Goal: Task Accomplishment & Management: Complete application form

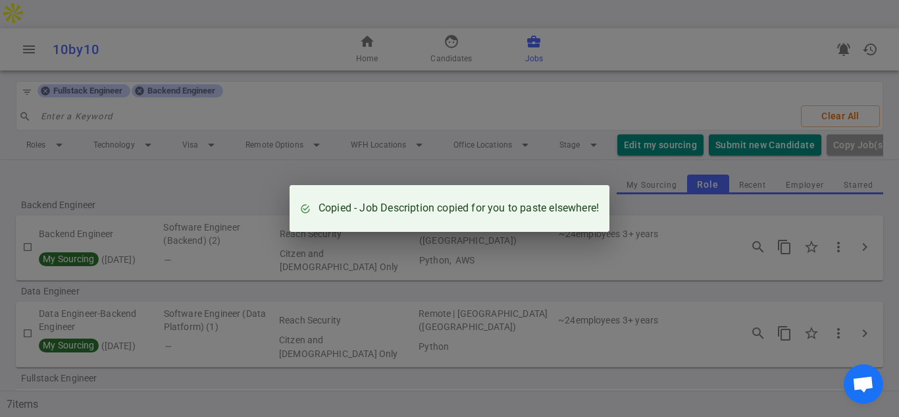
scroll to position [211, 0]
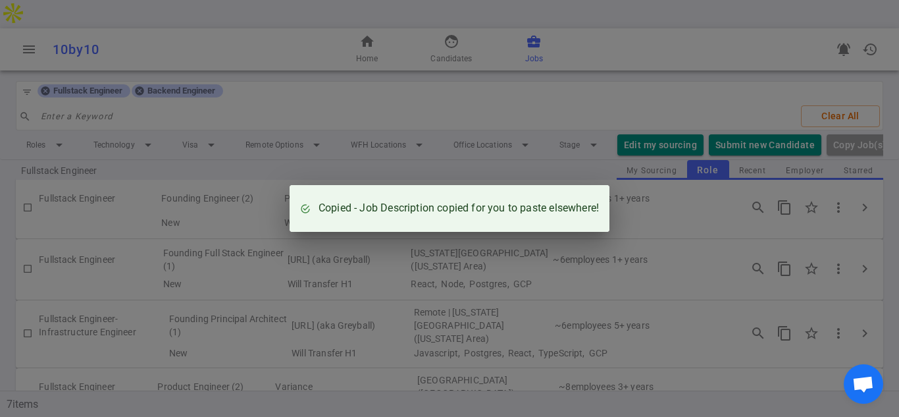
click at [469, 78] on div "Copied - Job Description copied for you to paste elsewhere!" at bounding box center [449, 208] width 899 height 417
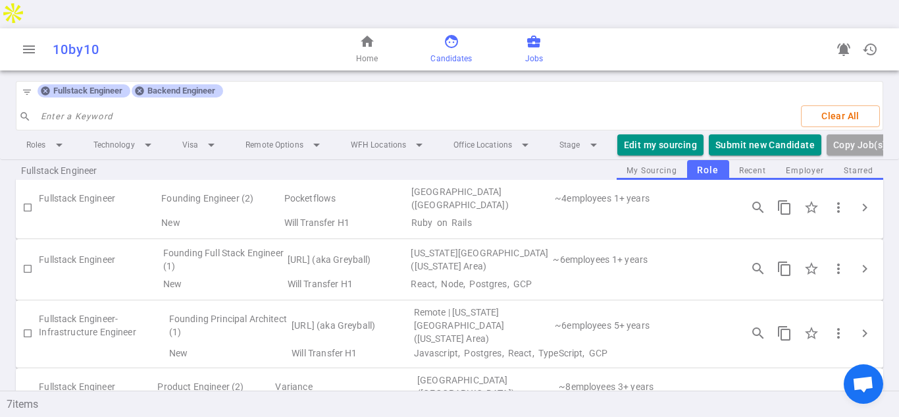
click at [445, 34] on span "face" at bounding box center [452, 42] width 16 height 16
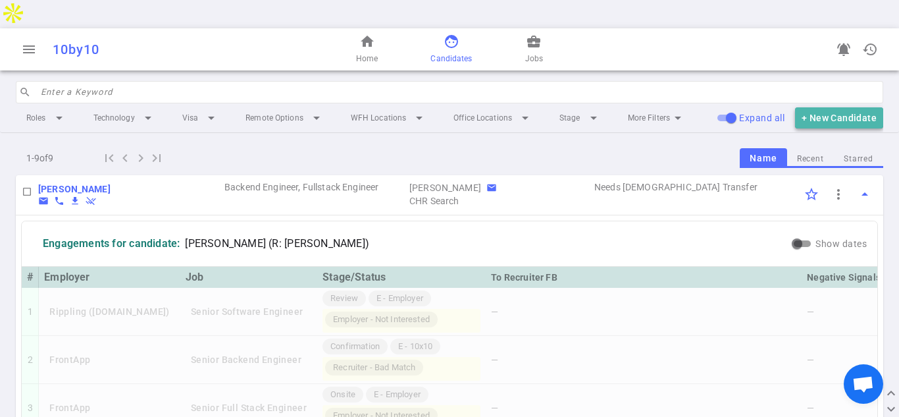
click at [830, 107] on button "+ New Candidate" at bounding box center [839, 118] width 88 height 22
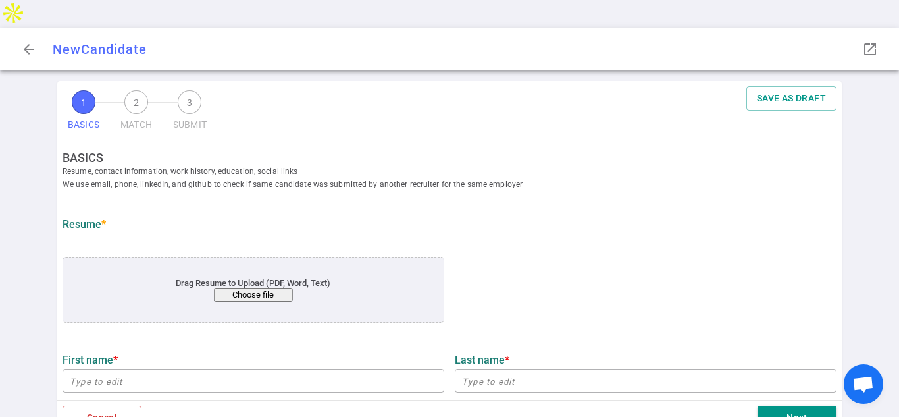
click at [260, 288] on button "Choose file" at bounding box center [253, 295] width 79 height 14
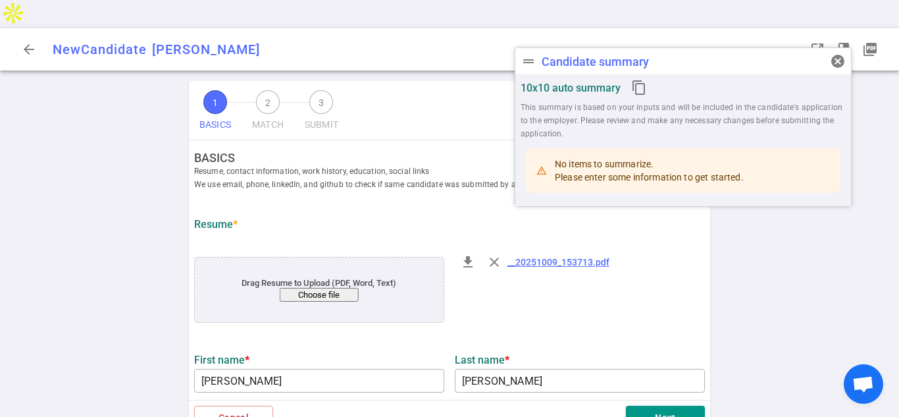
type input "[PERSON_NAME]"
type input "[PERSON_NAME][EMAIL_ADDRESS][PERSON_NAME][DOMAIN_NAME]"
type input "[PHONE_NUMBER]"
type textarea "[DOMAIN_NAME]"
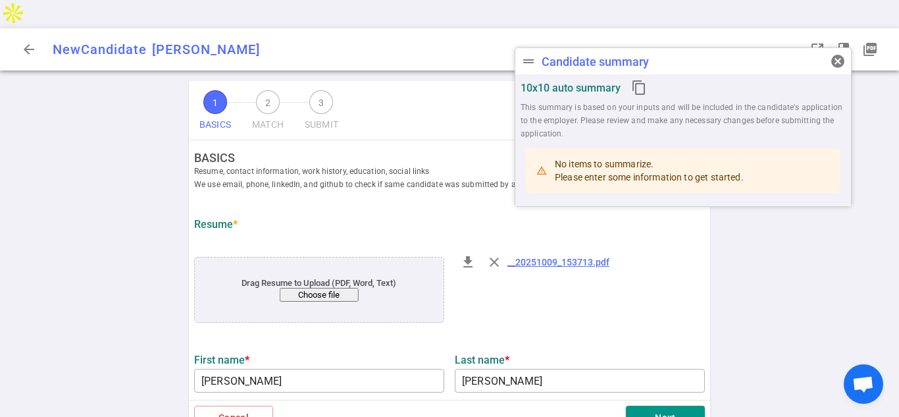
type input "Balbix"
type textarea "Software Engineer, Back End and Data Integration"
type input "4.7"
type input "[GEOGRAPHIC_DATA][US_STATE]"
type input "Computer Science"
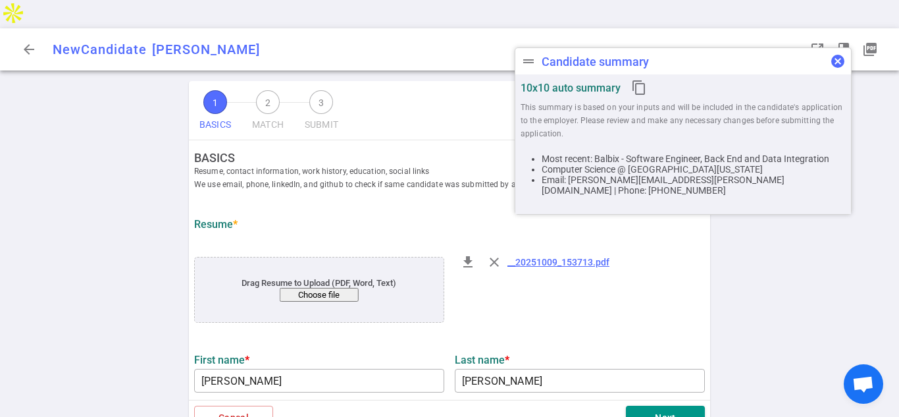
click at [836, 59] on span "cancel" at bounding box center [838, 61] width 16 height 16
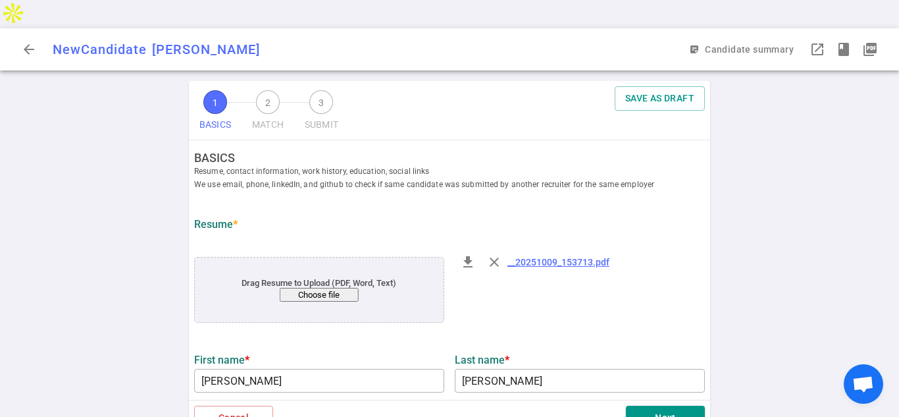
click at [707, 285] on div "file_download close __20251009_153713.pdf" at bounding box center [579, 290] width 261 height 89
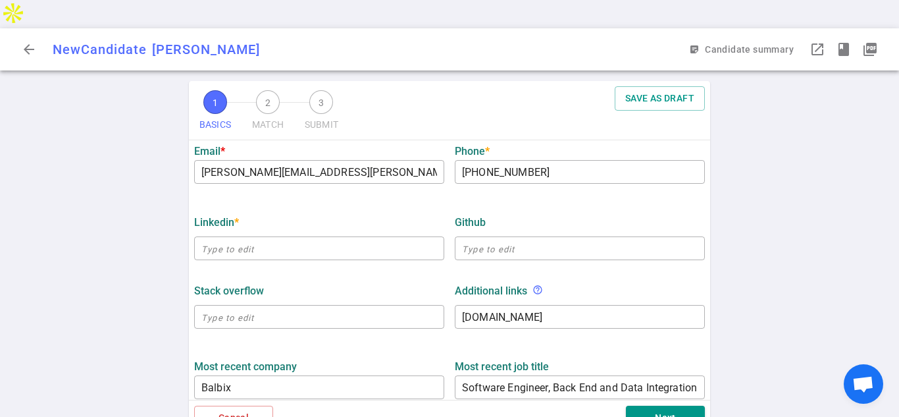
scroll to position [342, 0]
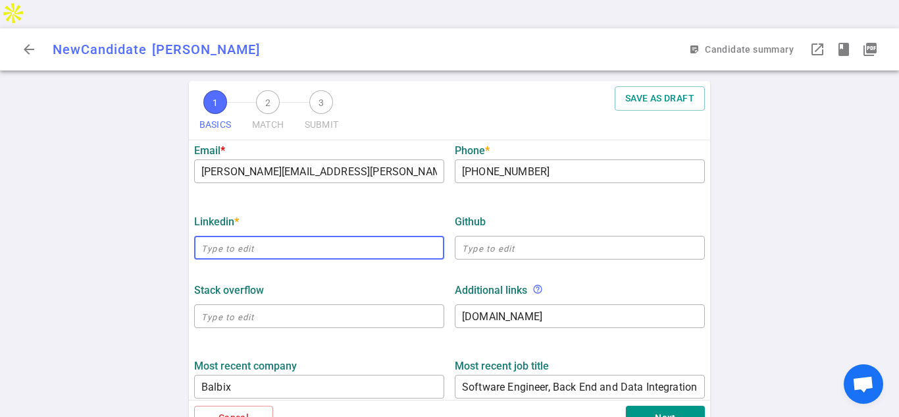
click at [264, 237] on input "text" at bounding box center [319, 247] width 250 height 21
paste input "[URL][DOMAIN_NAME]"
click at [352, 215] on div "LinkedIn * launch" at bounding box center [319, 221] width 250 height 13
type input "[URL][DOMAIN_NAME]"
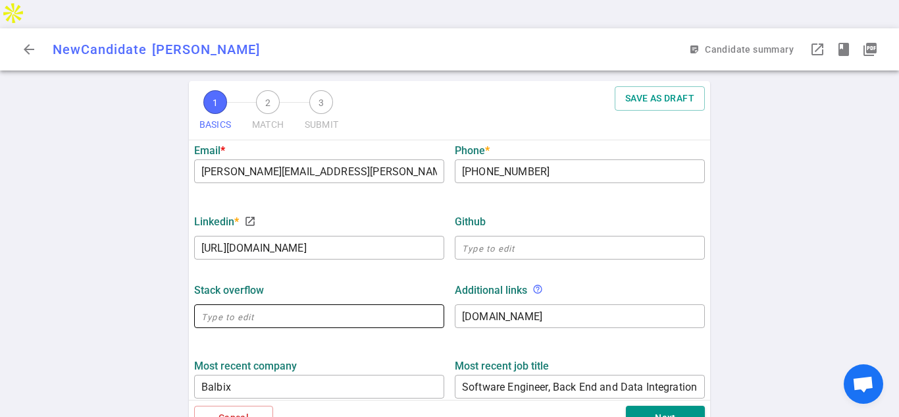
click at [228, 305] on input "text" at bounding box center [319, 315] width 250 height 21
click at [118, 301] on div "1 BASICS 2 MATCH 3 SUBMIT SAVE AS DRAFT BASICS Resume, contact information, wor…" at bounding box center [449, 263] width 899 height 364
click at [113, 309] on div "1 BASICS 2 MATCH 3 SUBMIT SAVE AS DRAFT BASICS Resume, contact information, wor…" at bounding box center [449, 263] width 899 height 364
click at [801, 266] on div "1 BASICS 2 MATCH 3 SUBMIT SAVE AS DRAFT BASICS Resume, contact information, wor…" at bounding box center [449, 263] width 899 height 364
click at [703, 284] on div "Additional links help_outline" at bounding box center [580, 290] width 250 height 13
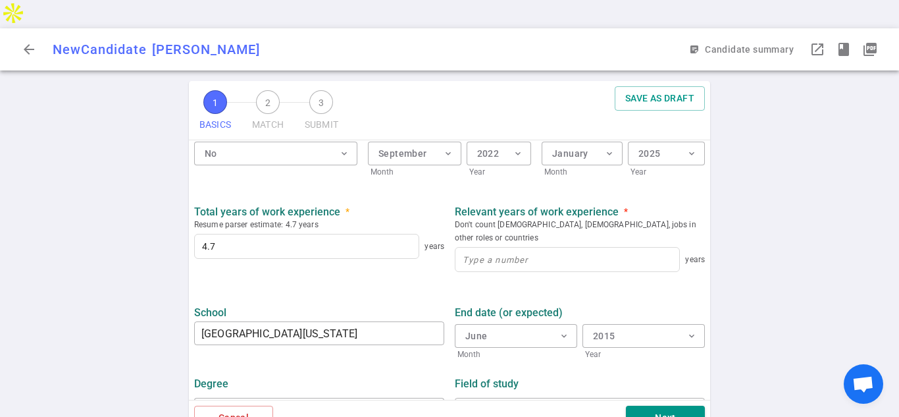
scroll to position [654, 0]
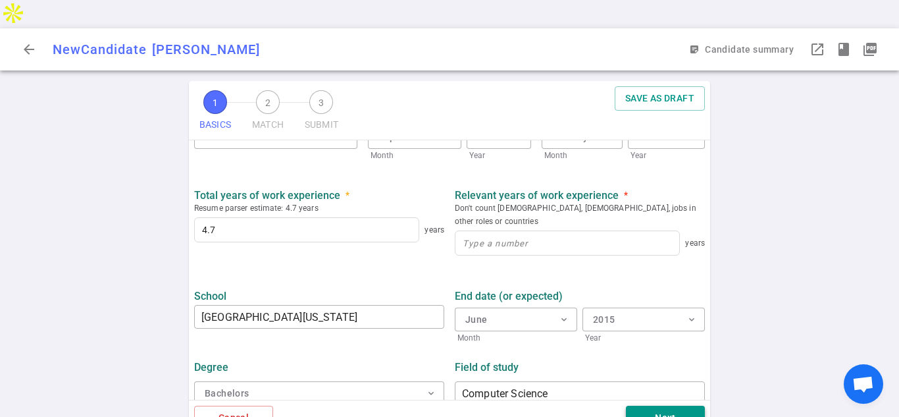
click at [676, 405] on button "Next" at bounding box center [665, 417] width 79 height 24
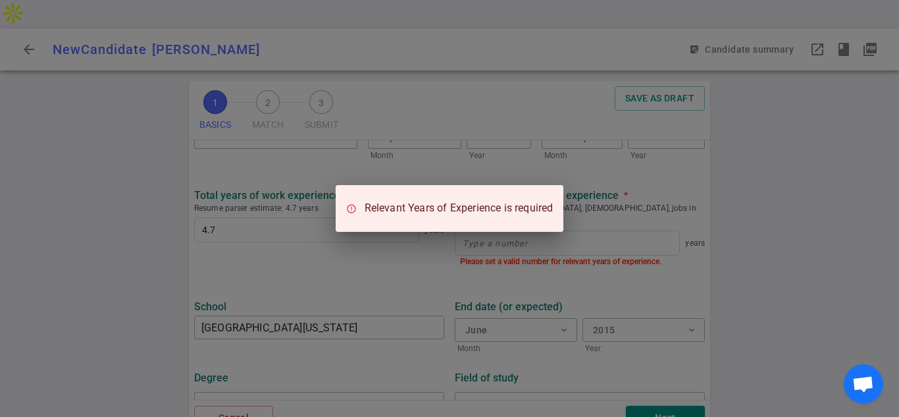
click at [697, 331] on div "Relevant Years of Experience is required" at bounding box center [449, 208] width 899 height 417
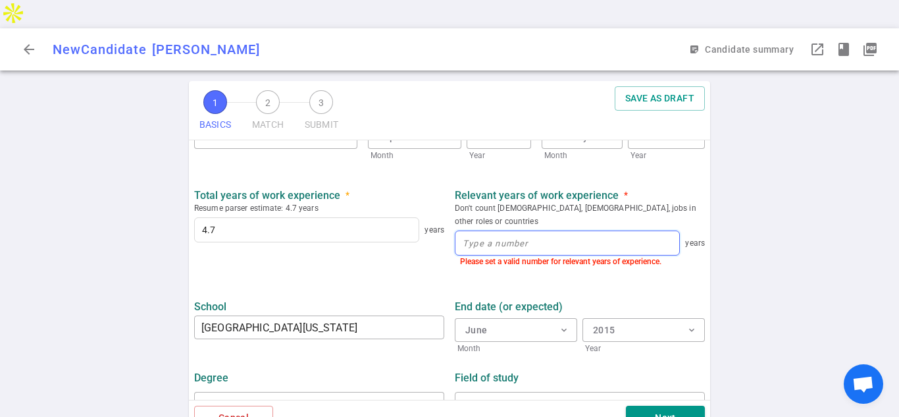
click at [516, 231] on input at bounding box center [567, 243] width 224 height 24
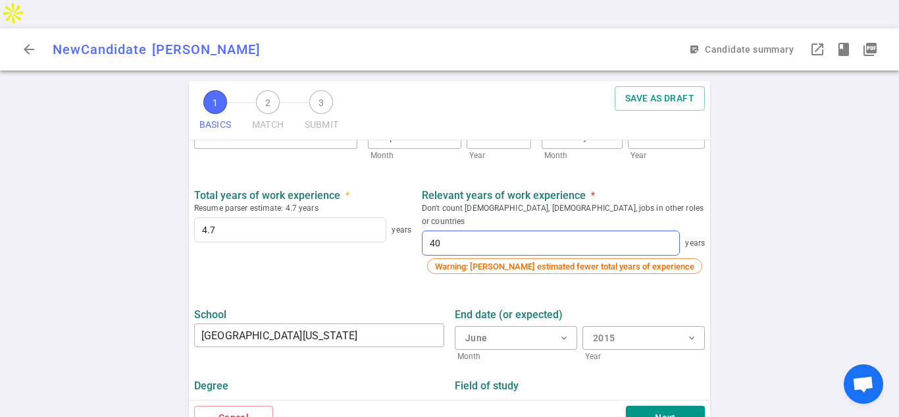
click at [646, 300] on div "End date (or expected) June expand_more Month 2015 expand_more Year" at bounding box center [579, 331] width 261 height 63
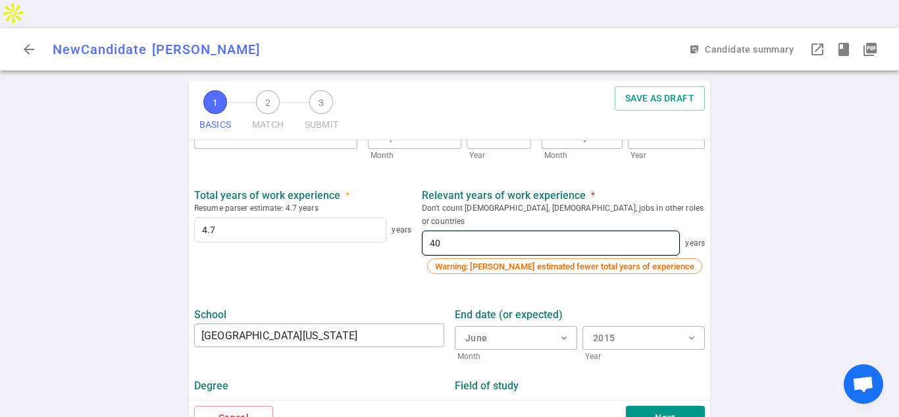
click at [483, 231] on input "40" at bounding box center [550, 243] width 257 height 24
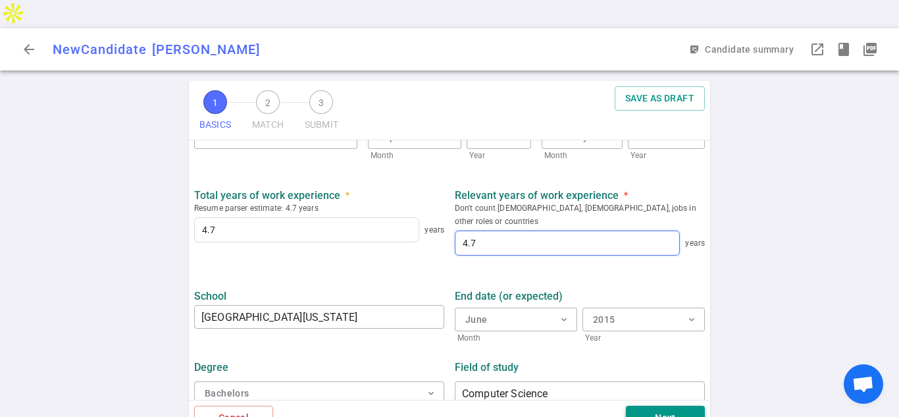
type input "4.7"
click at [674, 405] on button "Next" at bounding box center [665, 417] width 79 height 24
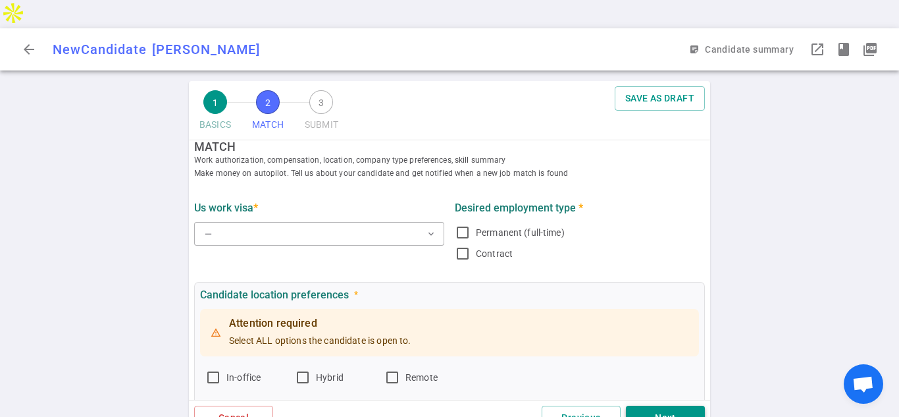
scroll to position [0, 0]
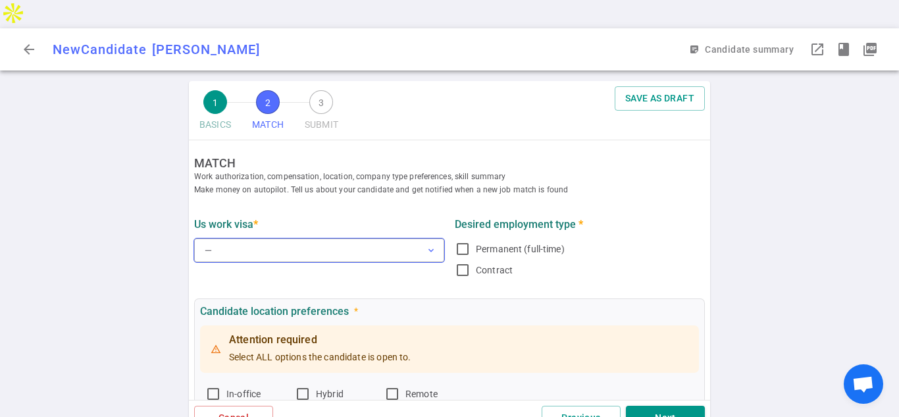
click at [367, 238] on button "— expand_more" at bounding box center [319, 250] width 250 height 24
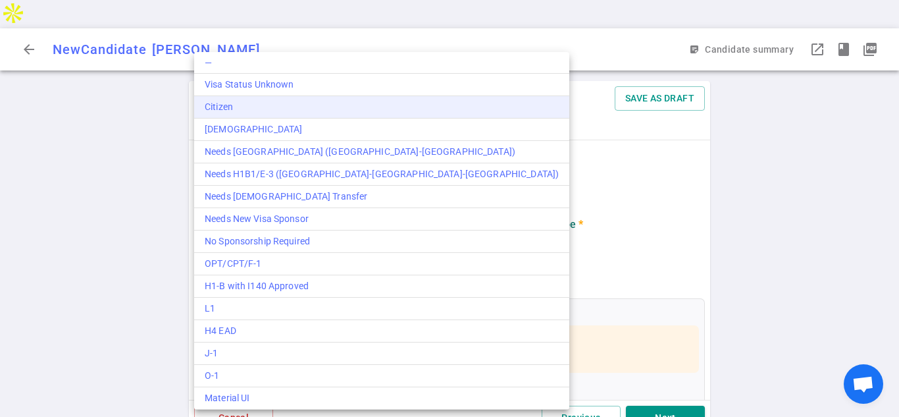
click at [273, 103] on div "Citizen" at bounding box center [382, 107] width 354 height 14
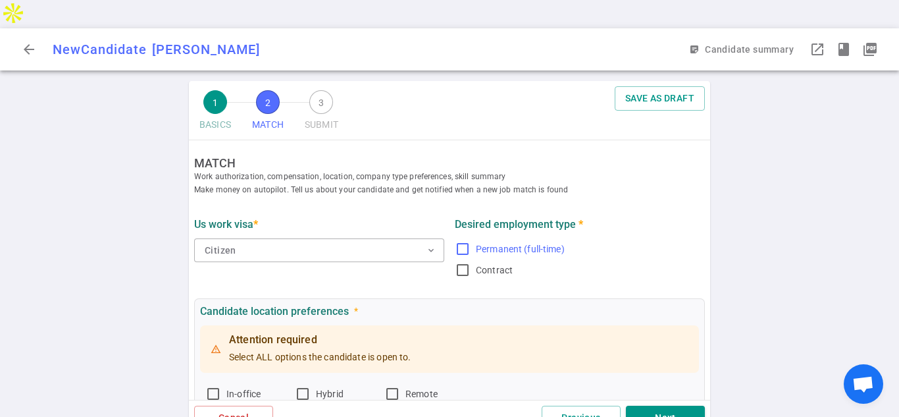
click at [465, 241] on input "Permanent (full-time)" at bounding box center [463, 249] width 16 height 16
checkbox input "true"
click at [394, 386] on input "Remote" at bounding box center [392, 394] width 16 height 16
checkbox input "true"
click at [306, 386] on input "Hybrid" at bounding box center [303, 394] width 16 height 16
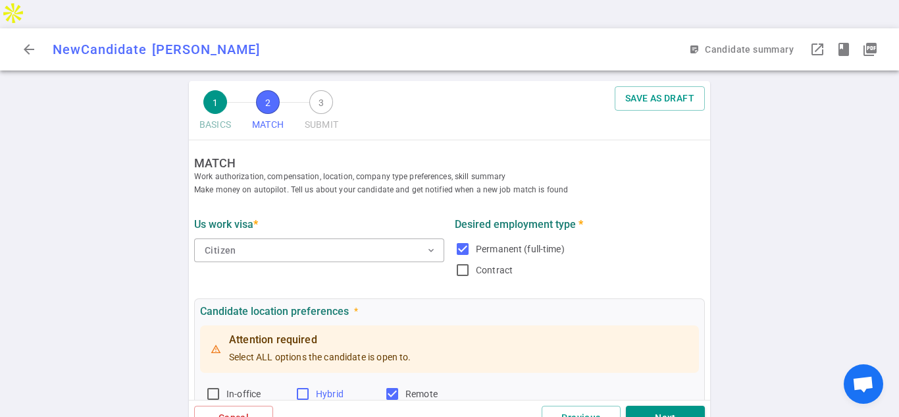
checkbox input "true"
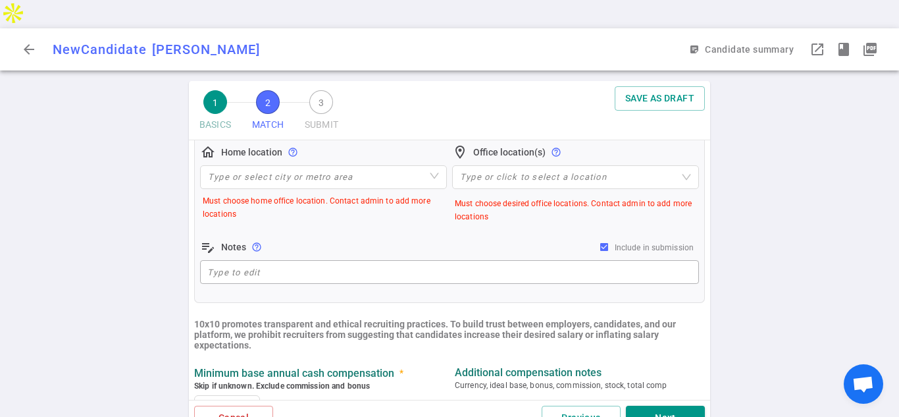
scroll to position [328, 0]
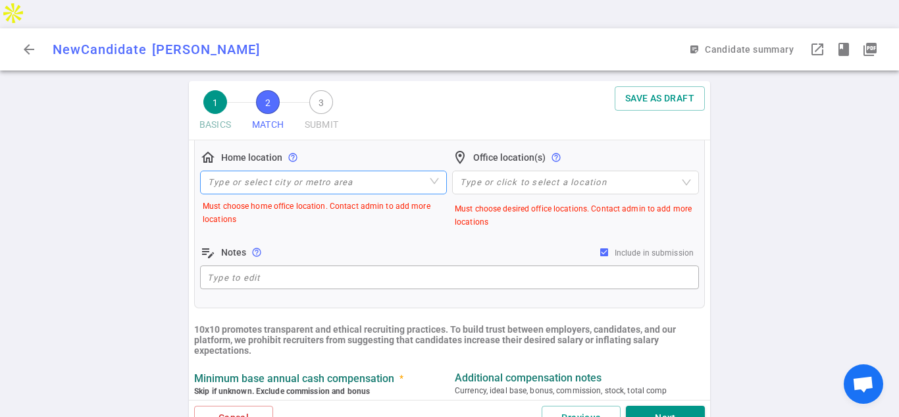
click at [347, 171] on input "search" at bounding box center [323, 182] width 231 height 22
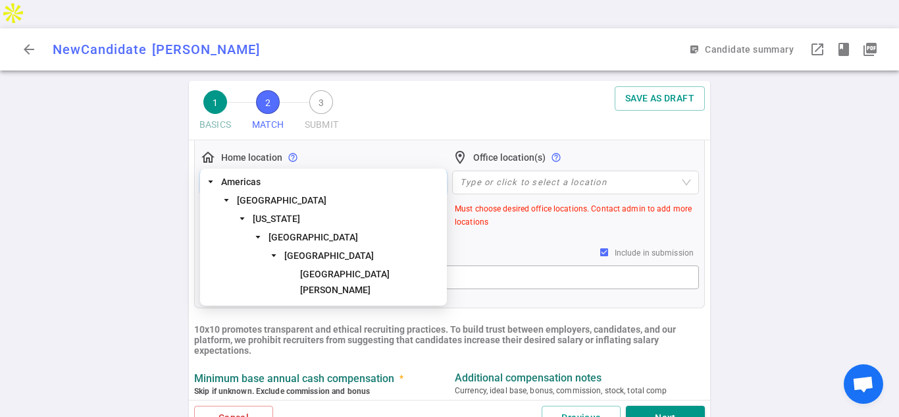
type input "San Jo"
click at [336, 272] on span "[GEOGRAPHIC_DATA][PERSON_NAME]" at bounding box center [344, 281] width 89 height 26
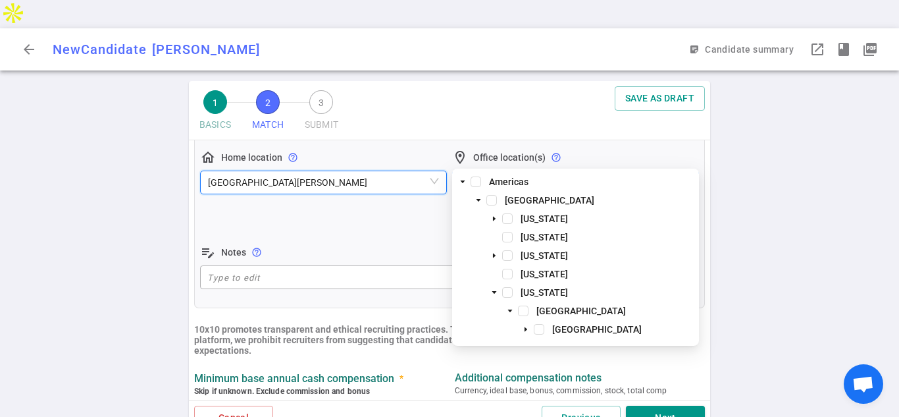
click at [543, 178] on div at bounding box center [569, 183] width 228 height 10
click at [578, 309] on span "[GEOGRAPHIC_DATA]" at bounding box center [580, 310] width 89 height 11
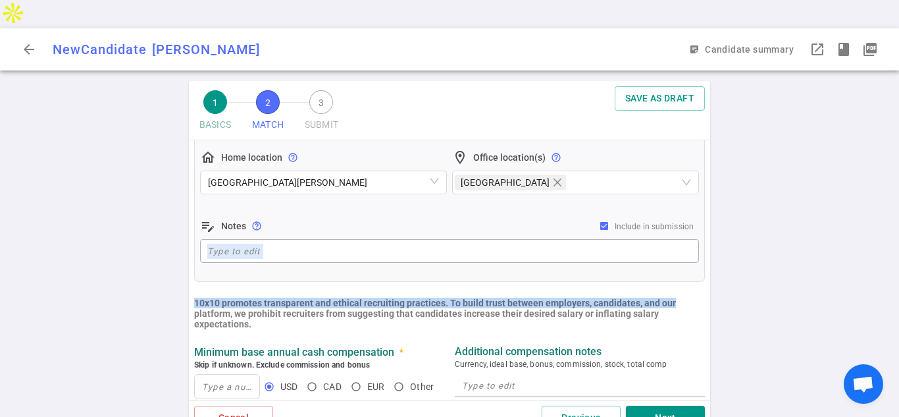
click at [707, 274] on div "1 BASICS 2 MATCH 3 SUBMIT SAVE AS DRAFT MATCH Work authorization, compensation,…" at bounding box center [449, 263] width 526 height 364
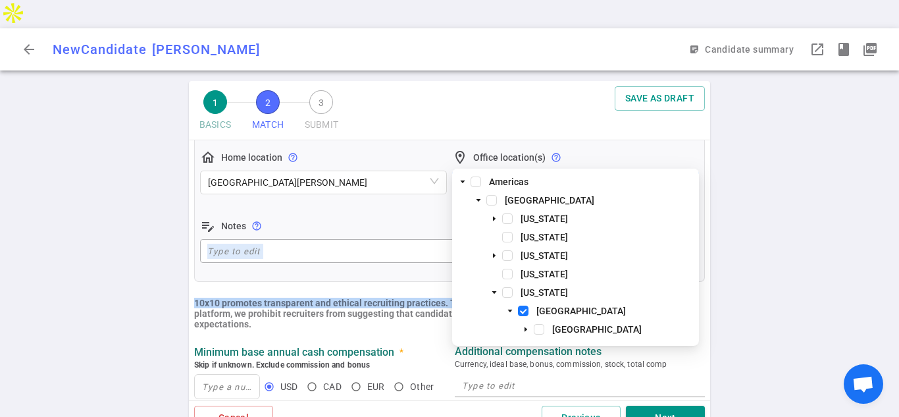
click at [609, 173] on div "[GEOGRAPHIC_DATA]" at bounding box center [569, 182] width 228 height 18
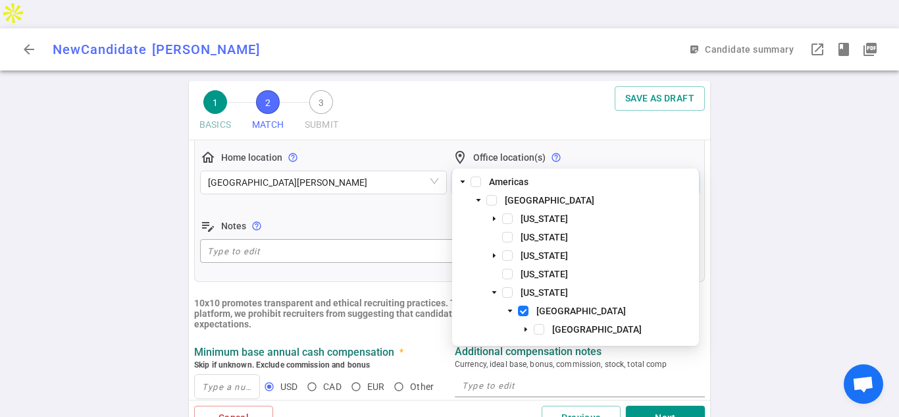
click at [599, 173] on div "[GEOGRAPHIC_DATA]" at bounding box center [569, 182] width 228 height 18
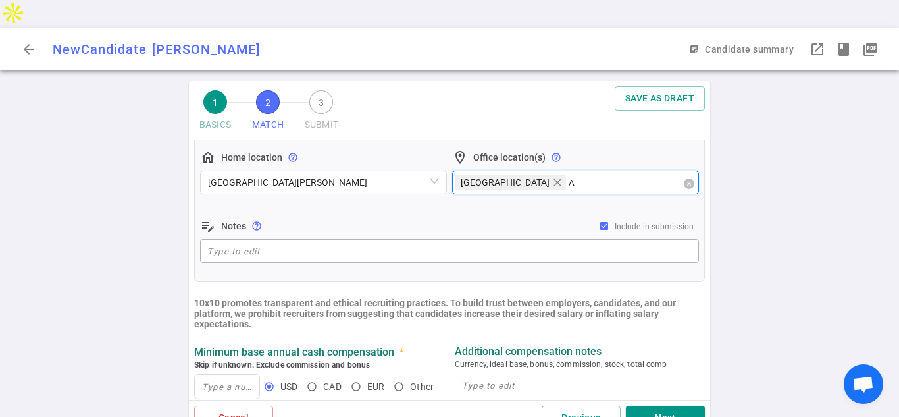
type input "Au"
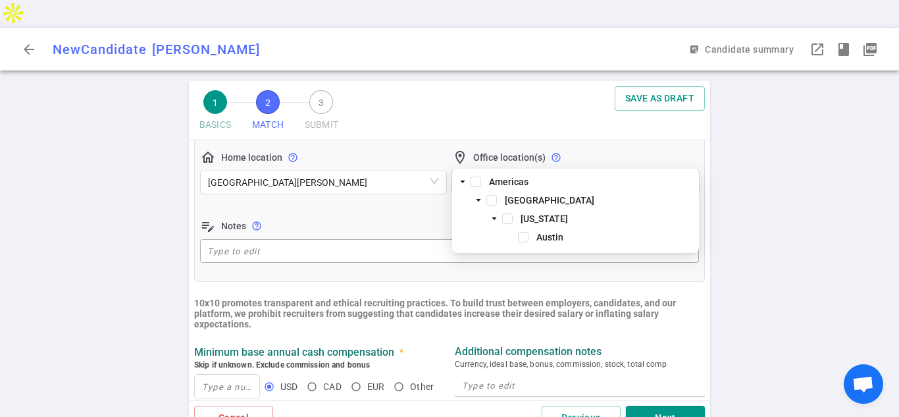
click at [524, 243] on div "Austin" at bounding box center [576, 238] width 242 height 18
click at [525, 235] on span at bounding box center [523, 237] width 11 height 11
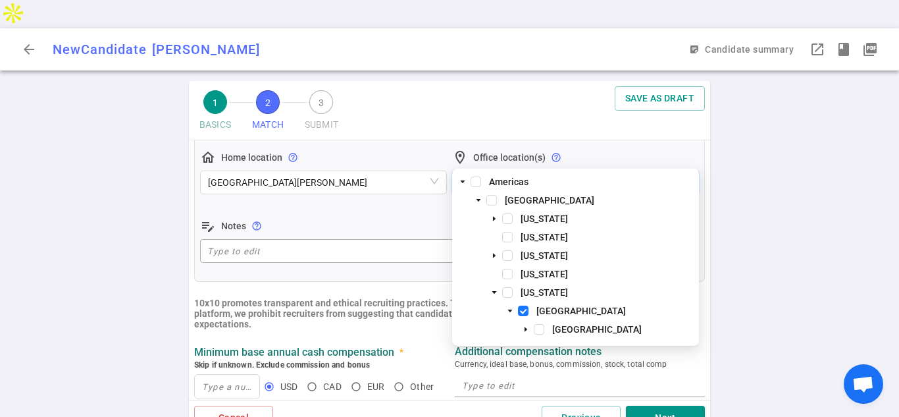
click at [130, 315] on div "1 BASICS 2 MATCH 3 SUBMIT SAVE AS DRAFT MATCH Work authorization, compensation,…" at bounding box center [449, 263] width 899 height 364
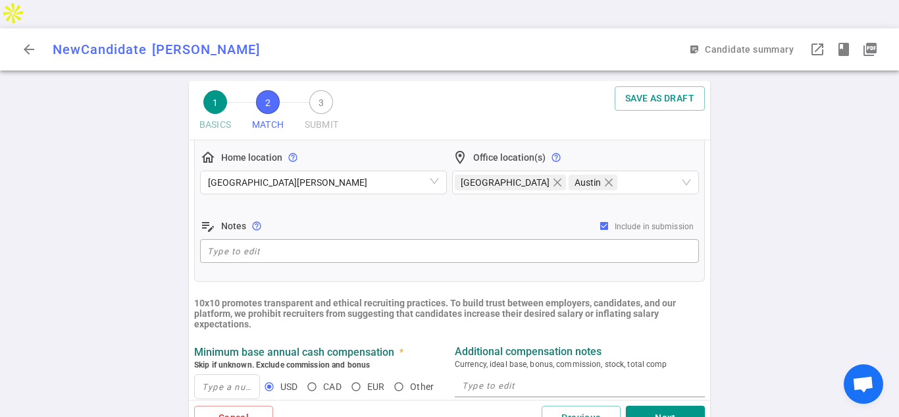
click at [721, 281] on div "1 BASICS 2 MATCH 3 SUBMIT SAVE AS DRAFT MATCH Work authorization, compensation,…" at bounding box center [449, 263] width 899 height 364
click at [225, 374] on input at bounding box center [227, 386] width 64 height 24
type input "200,000"
click at [603, 299] on div "10x10 promotes transparent and ethical recruiting practices. To build trust bet…" at bounding box center [449, 313] width 521 height 32
click at [598, 378] on textarea at bounding box center [580, 385] width 236 height 15
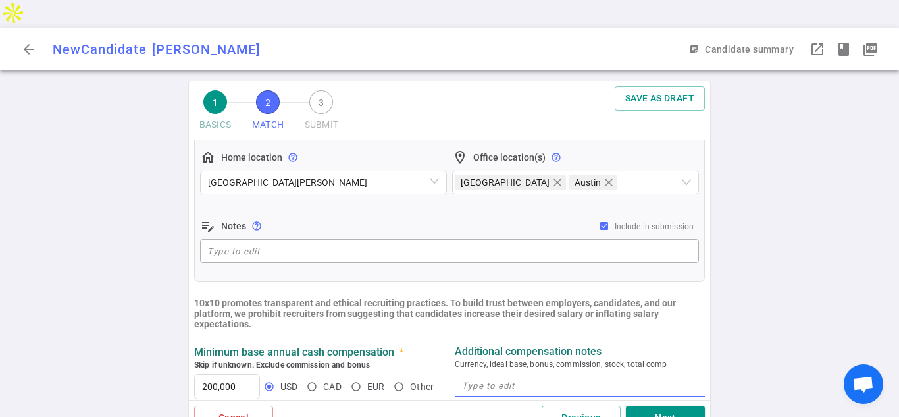
click at [696, 345] on div "Additional compensation notes Currency, ideal base, bonus, commission, stock, t…" at bounding box center [579, 373] width 261 height 57
click at [565, 378] on textarea at bounding box center [580, 385] width 236 height 15
click at [132, 338] on div "1 BASICS 2 MATCH 3 SUBMIT SAVE AS DRAFT MATCH Work authorization, compensation,…" at bounding box center [449, 263] width 899 height 364
click at [236, 374] on input "200,000" at bounding box center [227, 386] width 64 height 24
click at [320, 405] on div "Previous Next" at bounding box center [489, 417] width 432 height 24
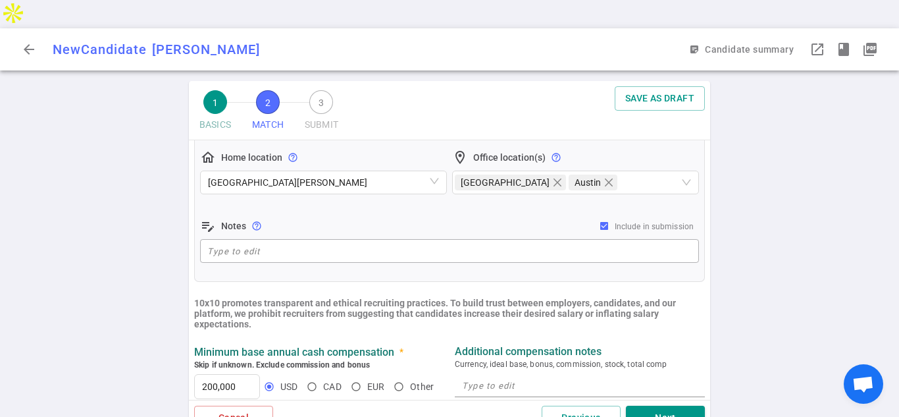
click at [680, 249] on div "Candidate location preferences * Attention required Select ALL options the cand…" at bounding box center [449, 125] width 511 height 311
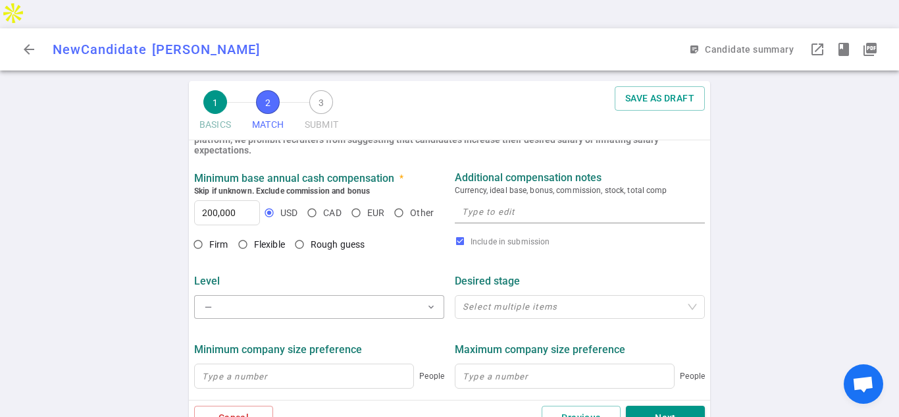
scroll to position [538, 0]
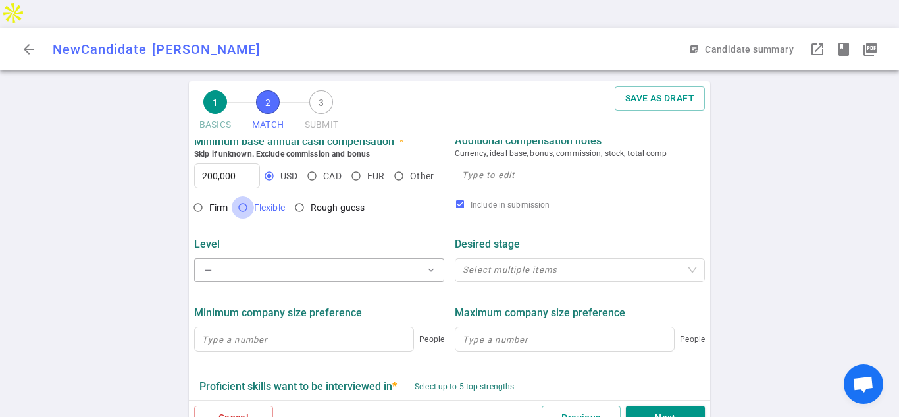
click at [240, 196] on input "Flexible" at bounding box center [243, 207] width 22 height 22
radio input "true"
click at [257, 258] on button "— expand_more" at bounding box center [319, 270] width 250 height 24
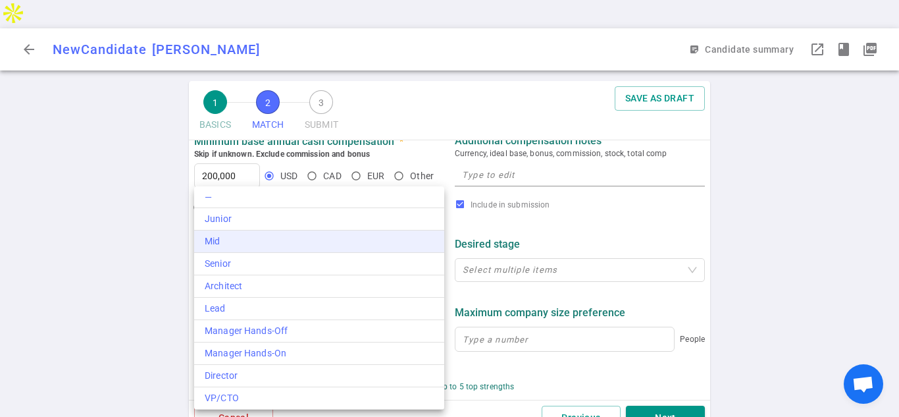
drag, startPoint x: 234, startPoint y: 238, endPoint x: 276, endPoint y: 242, distance: 43.0
click at [234, 238] on div "Mid" at bounding box center [319, 241] width 229 height 14
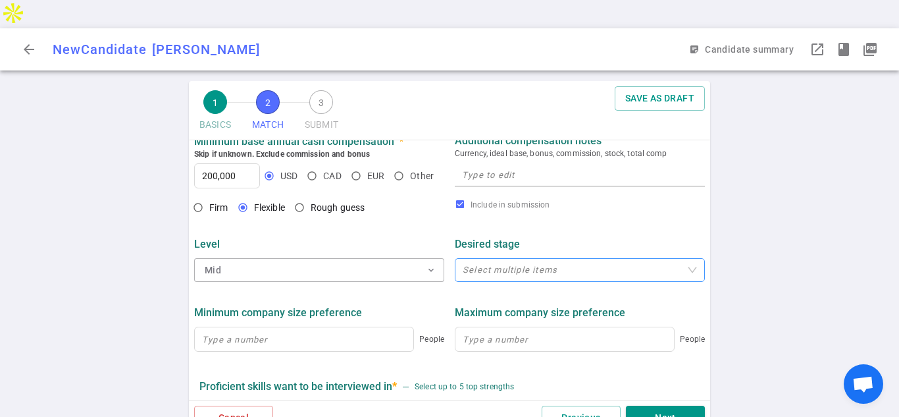
click at [492, 258] on div "Select multiple items" at bounding box center [580, 270] width 250 height 24
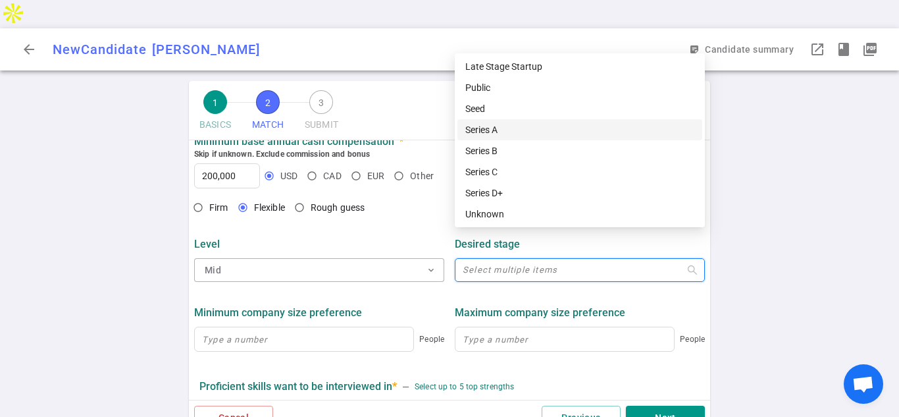
click at [510, 132] on div "Series A" at bounding box center [579, 129] width 229 height 14
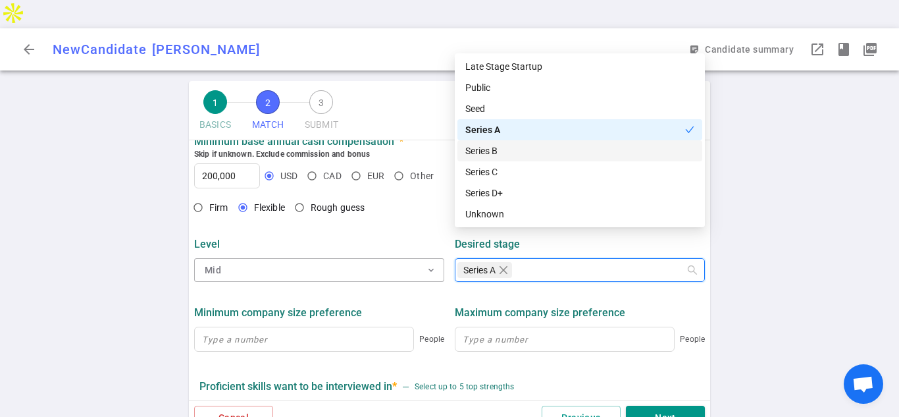
click at [496, 149] on div "Series B" at bounding box center [579, 150] width 229 height 14
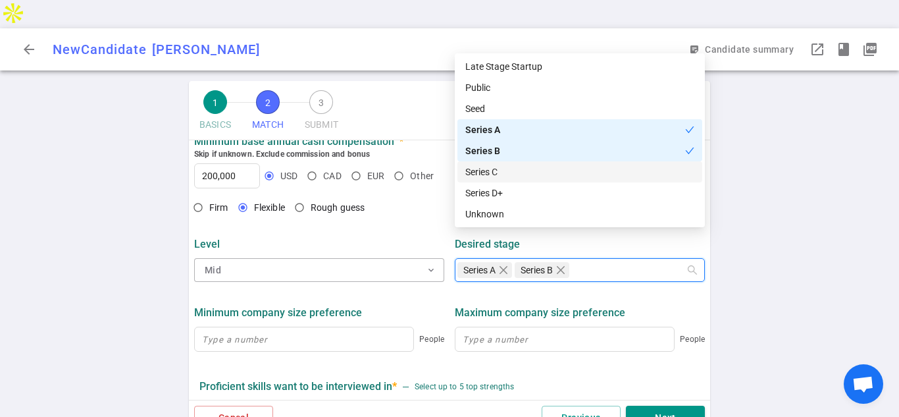
click at [496, 172] on div "Series C" at bounding box center [579, 172] width 229 height 14
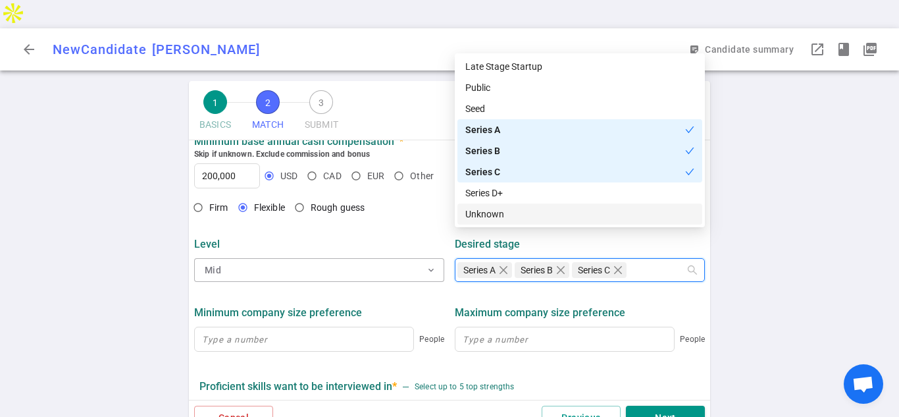
click at [749, 278] on div "1 BASICS 2 MATCH 3 SUBMIT SAVE AS DRAFT MATCH Work authorization, compensation,…" at bounding box center [449, 263] width 899 height 364
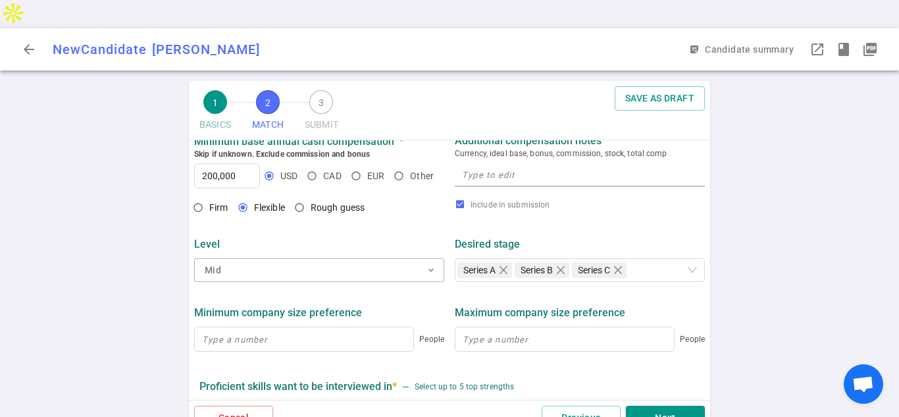
click at [838, 294] on div "1 BASICS 2 MATCH 3 SUBMIT SAVE AS DRAFT MATCH Work authorization, compensation,…" at bounding box center [449, 263] width 899 height 364
click at [688, 344] on ul "MATCH Work authorization, compensation, location, company type preferences, ski…" at bounding box center [449, 98] width 521 height 992
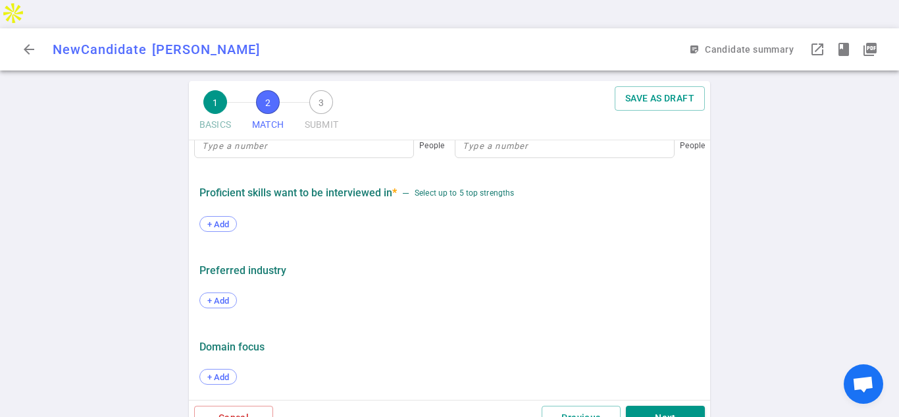
scroll to position [732, 0]
click at [228, 218] on span "+ Add" at bounding box center [218, 223] width 31 height 10
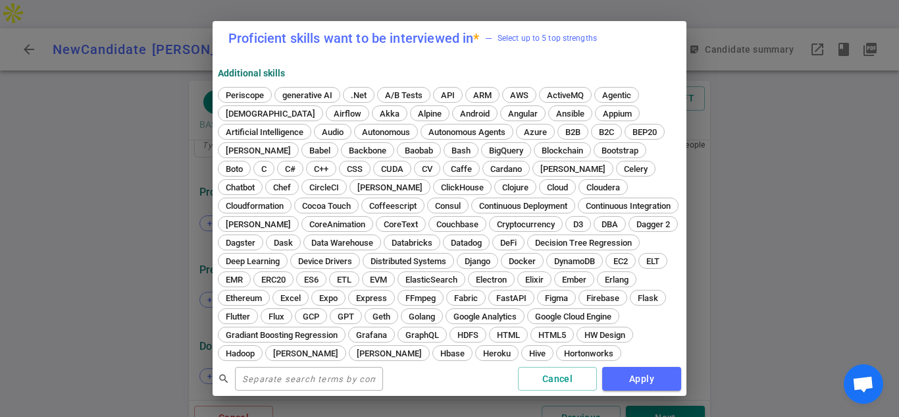
click at [527, 40] on span "— Select up to 5 top strengths" at bounding box center [541, 38] width 112 height 13
click at [313, 379] on input "text" at bounding box center [309, 378] width 148 height 21
click at [311, 376] on input "text" at bounding box center [309, 378] width 148 height 21
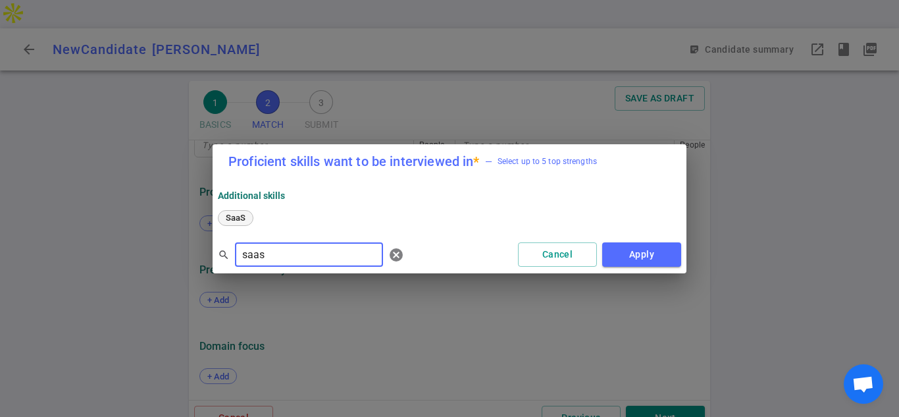
type input "saas"
click at [234, 224] on div "SaaS" at bounding box center [236, 218] width 36 height 16
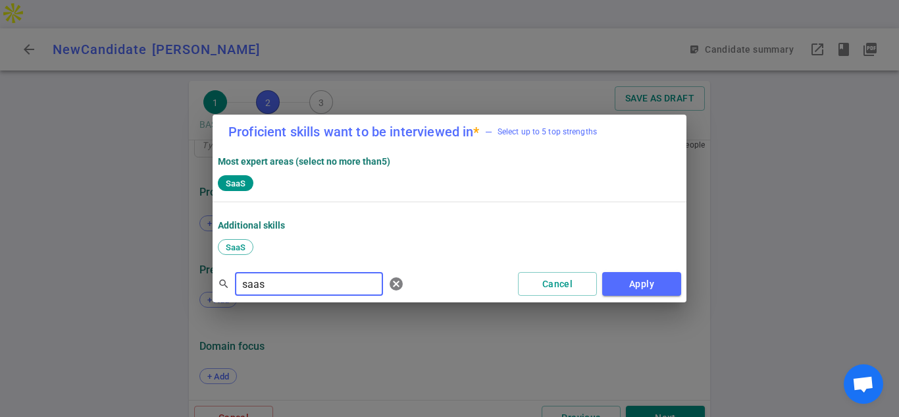
drag, startPoint x: 272, startPoint y: 285, endPoint x: 213, endPoint y: 277, distance: 59.1
click at [210, 280] on div "Proficient skills want to be interviewed in * — Select up to 5 top strengths Mo…" at bounding box center [449, 208] width 899 height 417
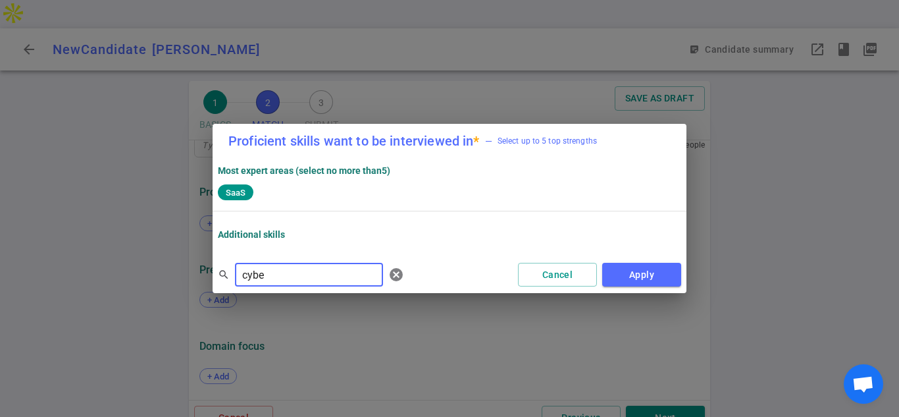
type input "cyber"
click at [311, 264] on input "cyber" at bounding box center [309, 274] width 148 height 21
click at [293, 274] on input "cyber" at bounding box center [309, 274] width 148 height 21
drag, startPoint x: 290, startPoint y: 274, endPoint x: 232, endPoint y: 252, distance: 62.1
click at [220, 257] on div "search cyber ​ [PERSON_NAME] Apply" at bounding box center [450, 274] width 474 height 37
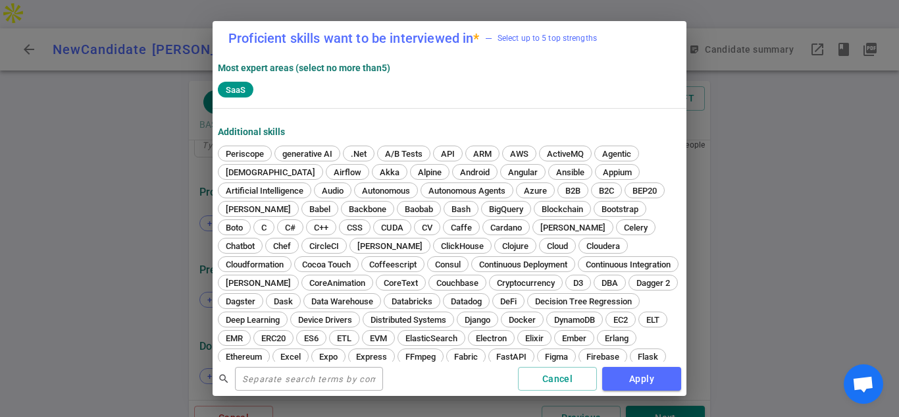
click at [634, 72] on div "Most expert areas (select no more than 5 )" at bounding box center [449, 67] width 463 height 13
click at [630, 70] on div "Most expert areas (select no more than 5 )" at bounding box center [449, 67] width 463 height 13
click at [590, 83] on div "SaaS" at bounding box center [449, 91] width 463 height 18
click at [508, 107] on div "Most expert areas (select no more than 5 ) SaaS" at bounding box center [450, 81] width 474 height 53
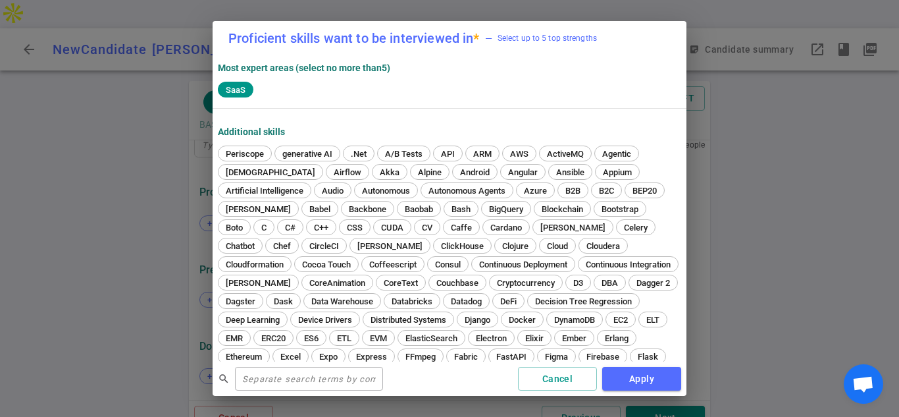
click at [588, 84] on div "Most expert areas (select no more than 5 ) SaaS" at bounding box center [450, 78] width 474 height 47
click at [282, 381] on input "text" at bounding box center [309, 378] width 148 height 21
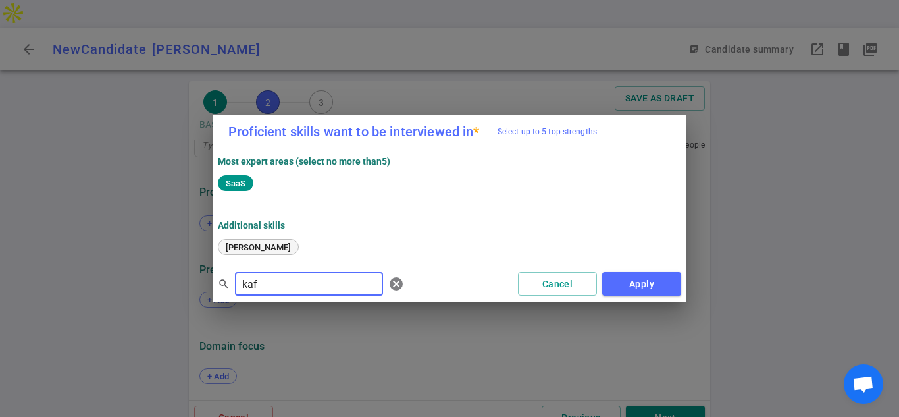
click at [232, 245] on span "[PERSON_NAME]" at bounding box center [258, 247] width 74 height 10
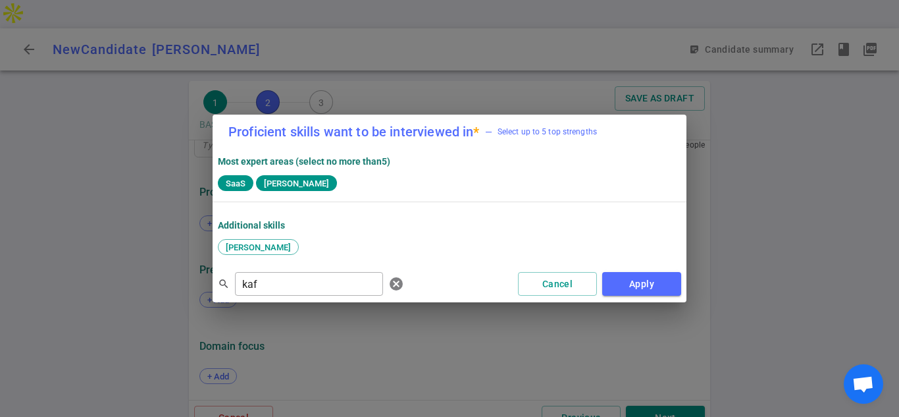
drag, startPoint x: 270, startPoint y: 284, endPoint x: 207, endPoint y: 280, distance: 63.3
click at [204, 281] on div "Proficient skills want to be interviewed in * — Select up to 5 top strengths Mo…" at bounding box center [449, 208] width 899 height 417
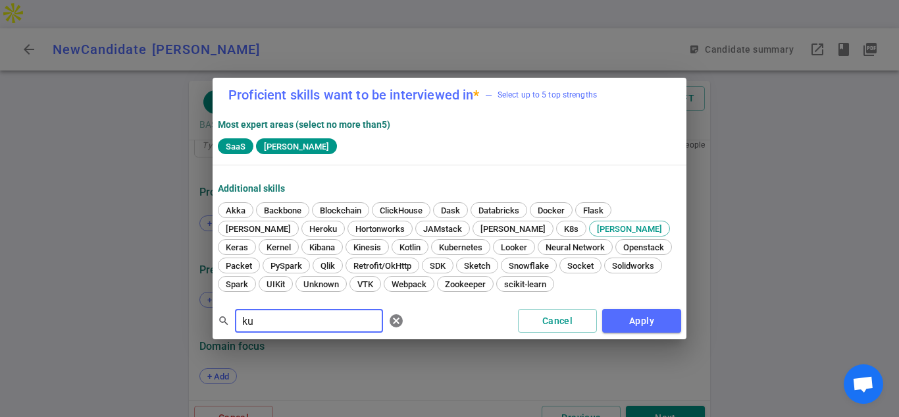
type input "ku"
click at [209, 274] on div "Proficient skills want to be interviewed in * — Select up to 5 top strengths Mo…" at bounding box center [449, 208] width 899 height 417
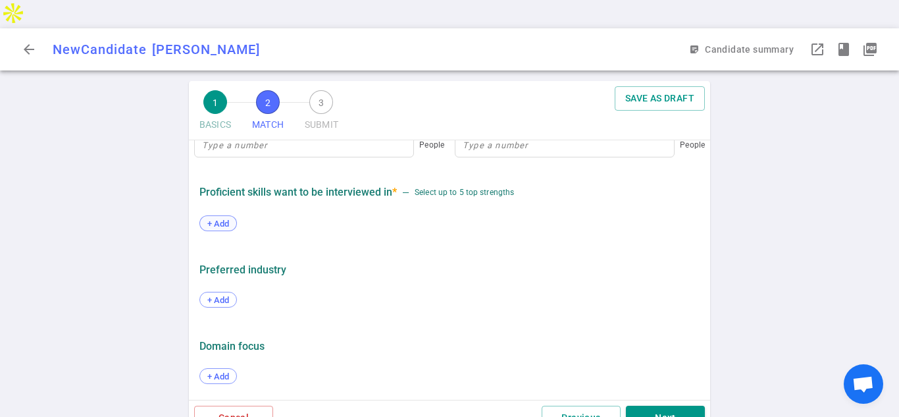
click at [221, 218] on span "+ Add" at bounding box center [218, 223] width 31 height 10
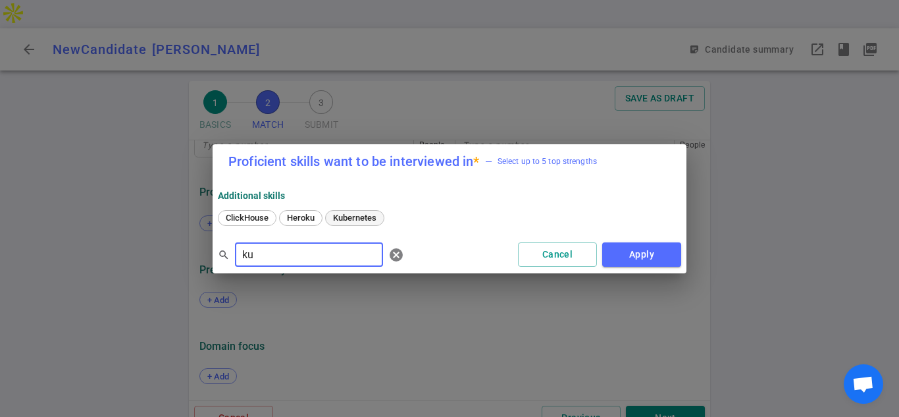
click at [357, 219] on span "Kubernetes" at bounding box center [354, 218] width 53 height 10
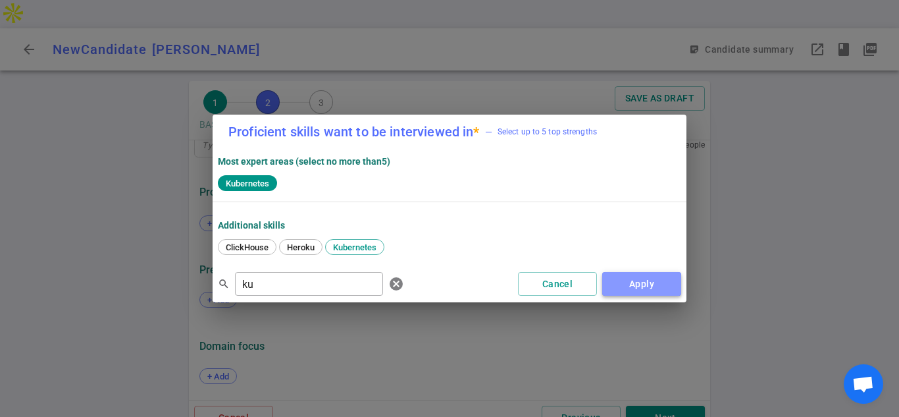
click at [663, 288] on button "Apply" at bounding box center [641, 284] width 79 height 24
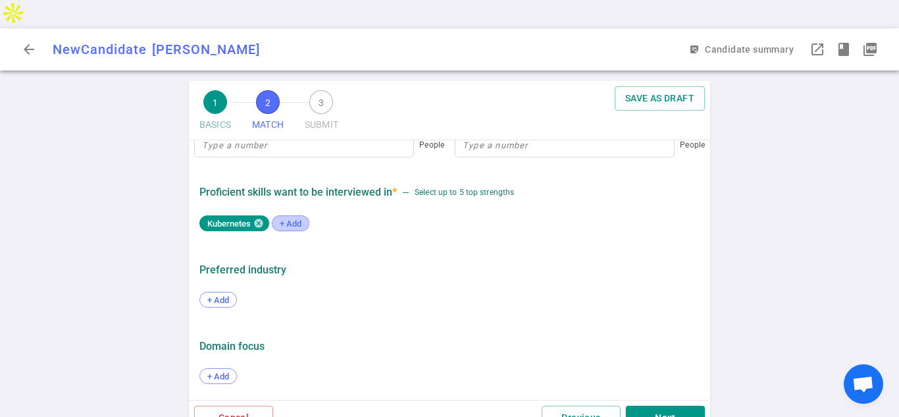
click at [297, 218] on span "+ Add" at bounding box center [290, 223] width 31 height 10
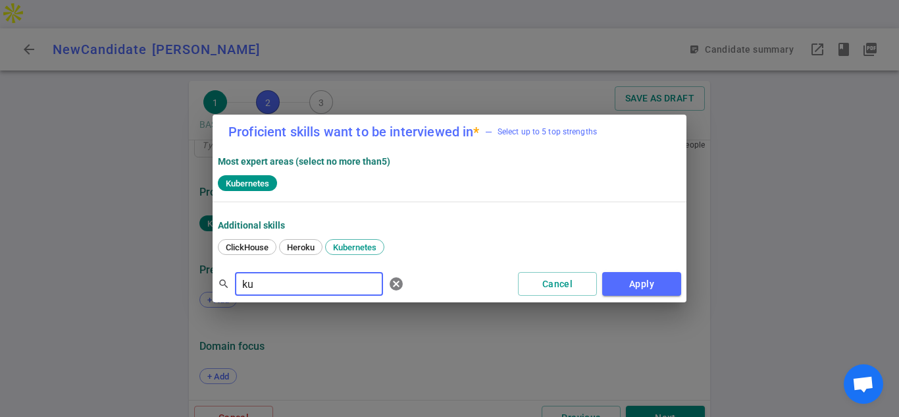
click at [223, 282] on div "search ku ​ cancel" at bounding box center [313, 283] width 191 height 26
click at [405, 320] on div "Proficient skills want to be interviewed in * — Select up to 5 top strengths Mo…" at bounding box center [449, 208] width 899 height 417
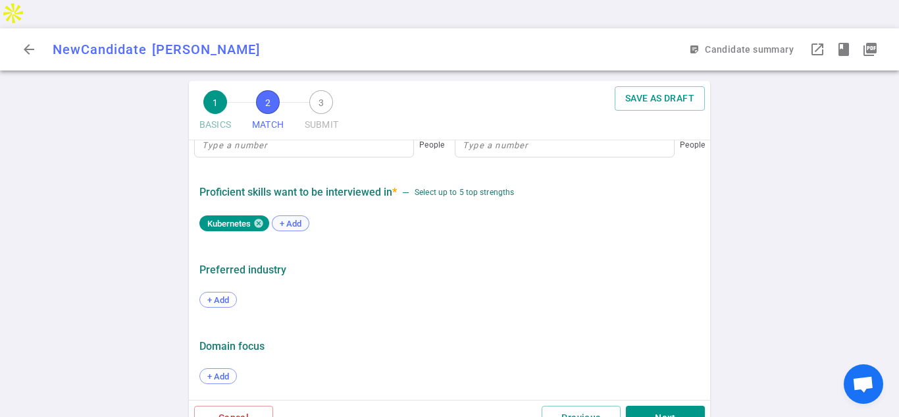
click at [288, 218] on span "+ Add" at bounding box center [290, 223] width 31 height 10
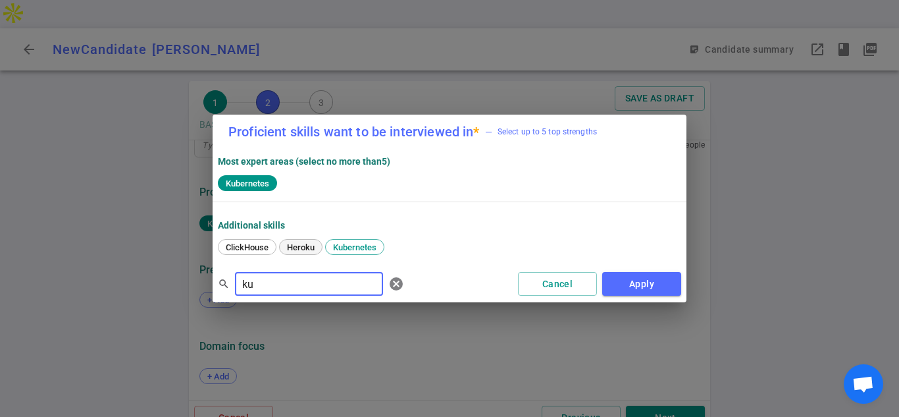
type input "k"
type input "[PERSON_NAME]"
click at [238, 241] on div "[PERSON_NAME]" at bounding box center [258, 247] width 81 height 16
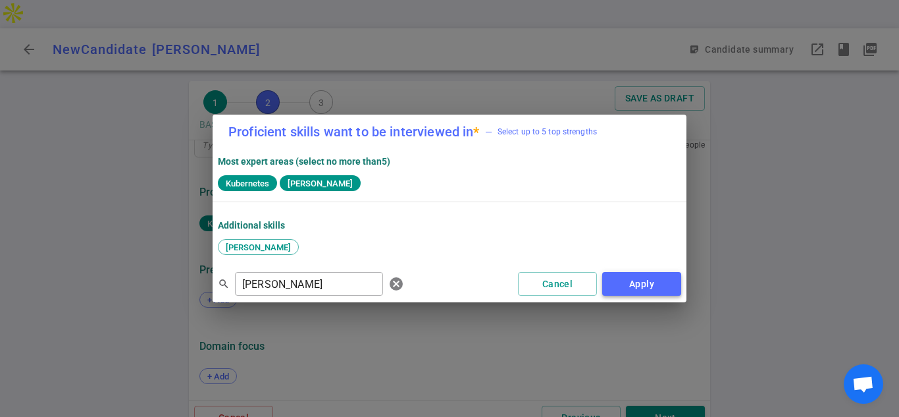
click at [632, 286] on button "Apply" at bounding box center [641, 284] width 79 height 24
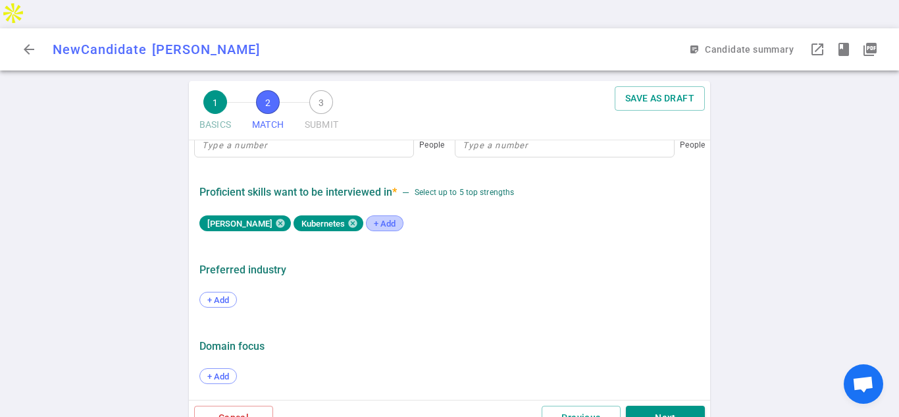
click at [369, 218] on span "+ Add" at bounding box center [384, 223] width 31 height 10
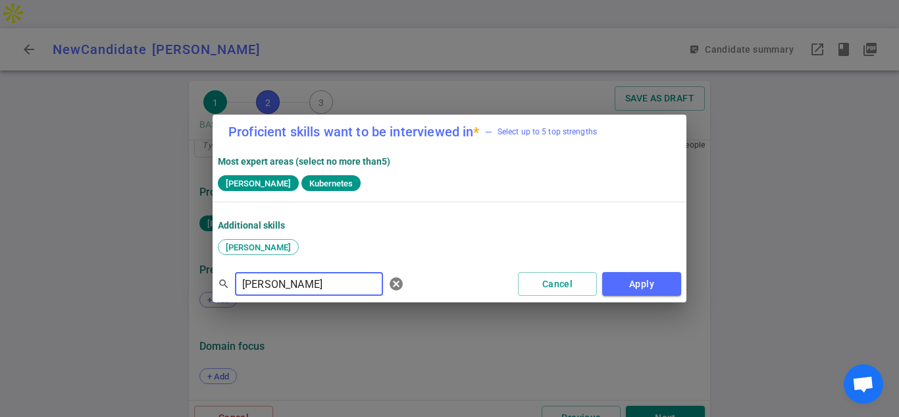
drag, startPoint x: 275, startPoint y: 284, endPoint x: 230, endPoint y: 297, distance: 47.3
click at [230, 297] on div "search [PERSON_NAME] ​ [PERSON_NAME] Apply" at bounding box center [450, 283] width 474 height 37
type input "aws"
click at [228, 245] on span "AWS" at bounding box center [235, 247] width 28 height 10
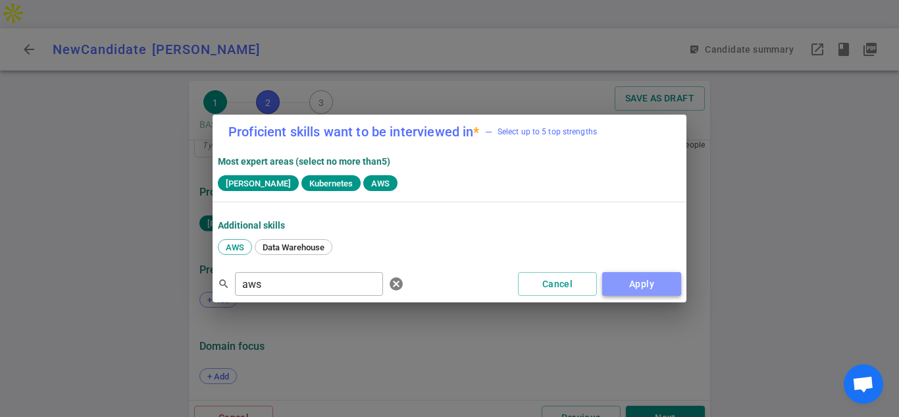
click at [634, 285] on button "Apply" at bounding box center [641, 284] width 79 height 24
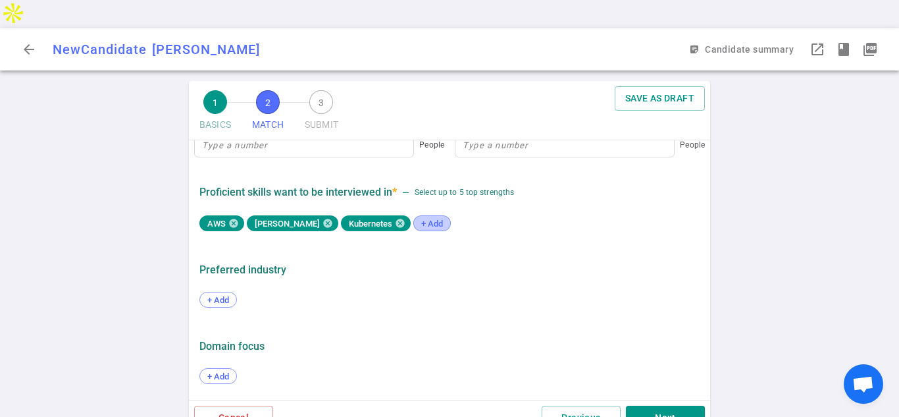
click at [417, 218] on span "+ Add" at bounding box center [432, 223] width 31 height 10
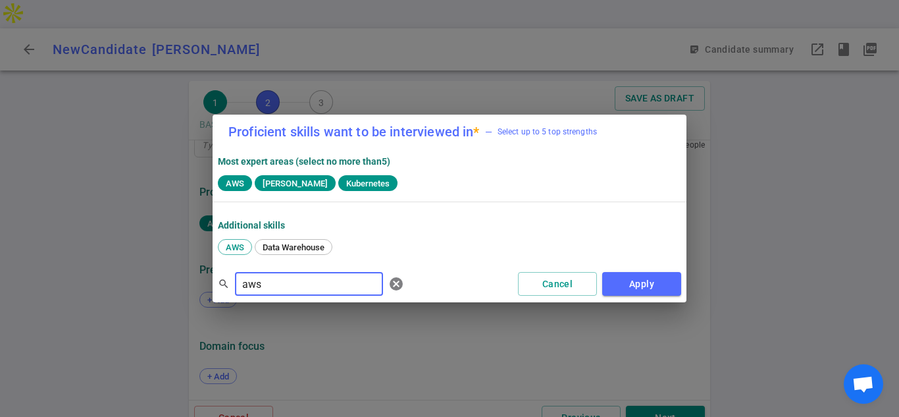
drag, startPoint x: 267, startPoint y: 283, endPoint x: 240, endPoint y: 285, distance: 26.4
click at [240, 285] on input "aws" at bounding box center [309, 283] width 148 height 21
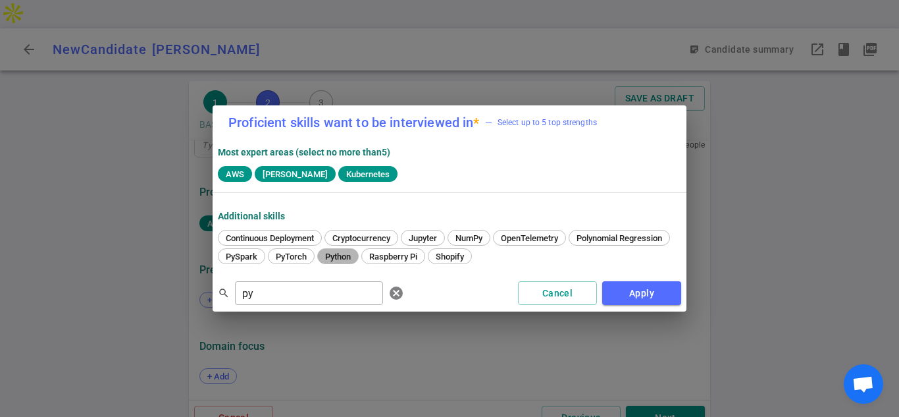
click at [355, 257] on span "Python" at bounding box center [337, 256] width 35 height 10
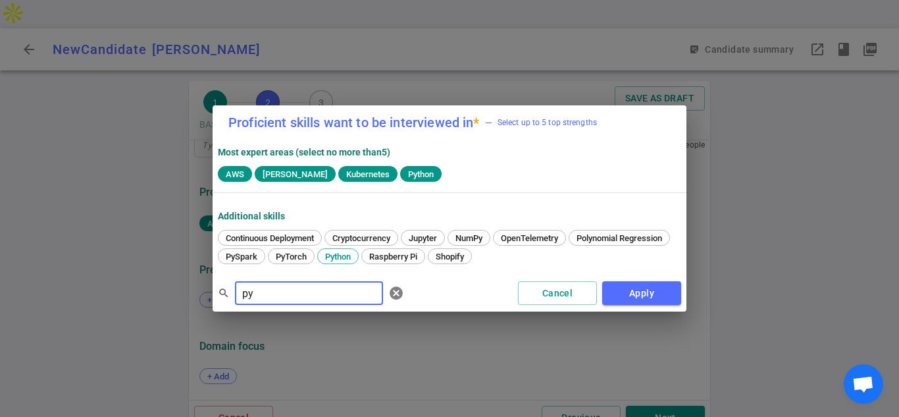
drag, startPoint x: 265, startPoint y: 289, endPoint x: 217, endPoint y: 283, distance: 48.4
click at [211, 286] on div "Proficient skills want to be interviewed in * — Select up to 5 top strengths Mo…" at bounding box center [449, 208] width 899 height 417
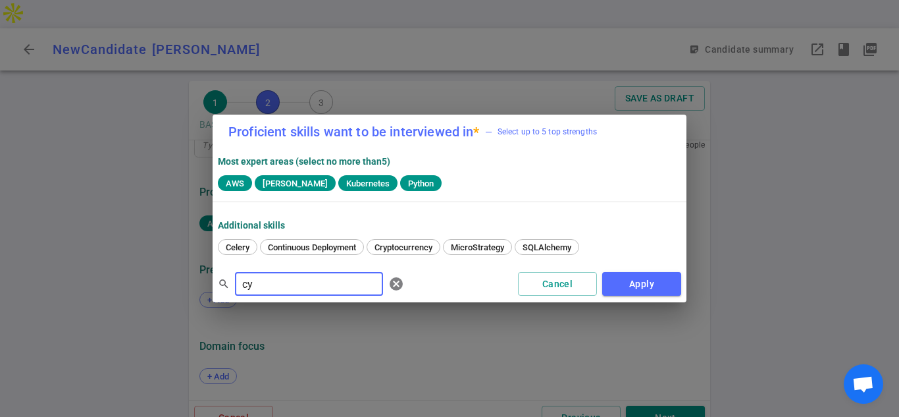
drag, startPoint x: 273, startPoint y: 282, endPoint x: 243, endPoint y: 278, distance: 30.0
click at [243, 278] on input "cy" at bounding box center [309, 283] width 148 height 21
drag, startPoint x: 257, startPoint y: 286, endPoint x: 235, endPoint y: 283, distance: 22.5
click at [235, 283] on input "sec" at bounding box center [309, 283] width 148 height 21
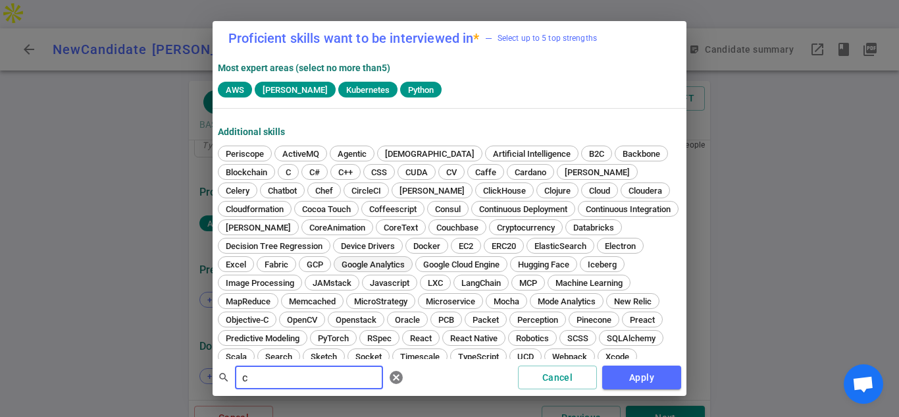
type input "cr"
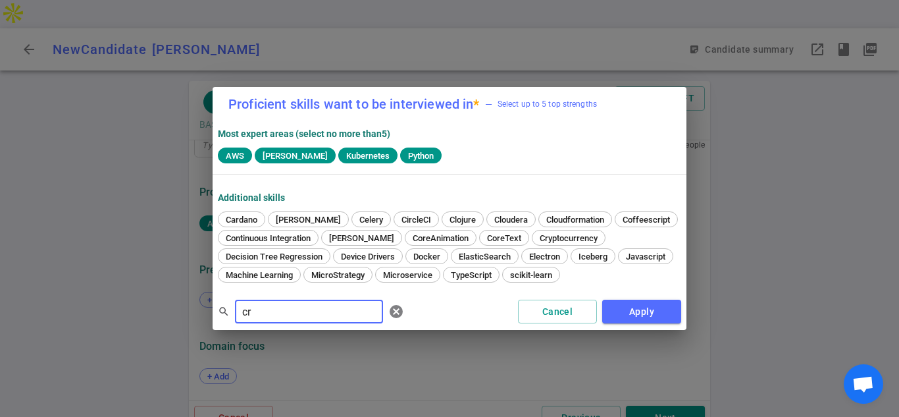
drag, startPoint x: 262, startPoint y: 312, endPoint x: 215, endPoint y: 308, distance: 46.9
click at [213, 306] on div "search cr ​ [PERSON_NAME] Apply" at bounding box center [450, 311] width 474 height 37
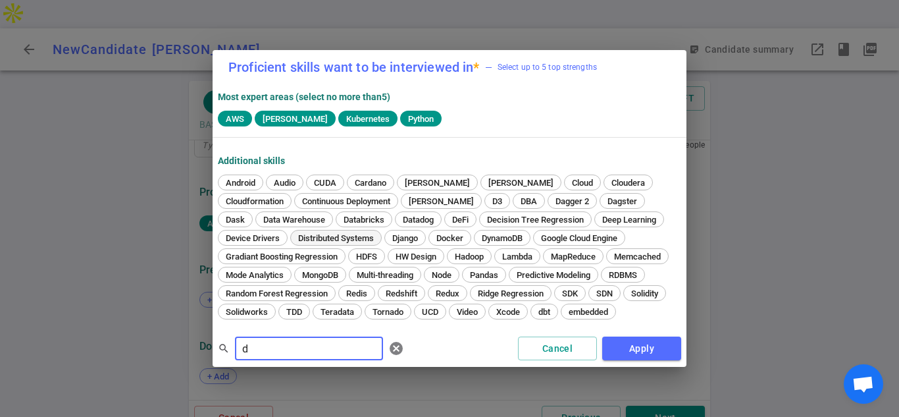
type input "d"
click at [293, 236] on span "Distributed Systems" at bounding box center [335, 238] width 85 height 10
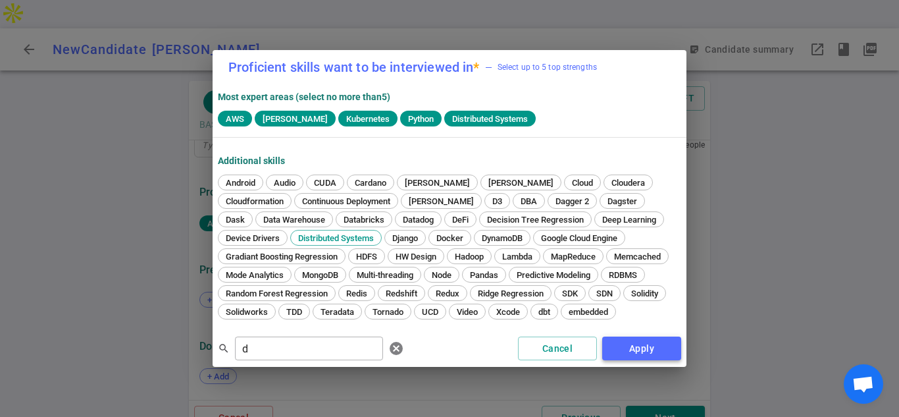
click at [631, 348] on button "Apply" at bounding box center [641, 348] width 79 height 24
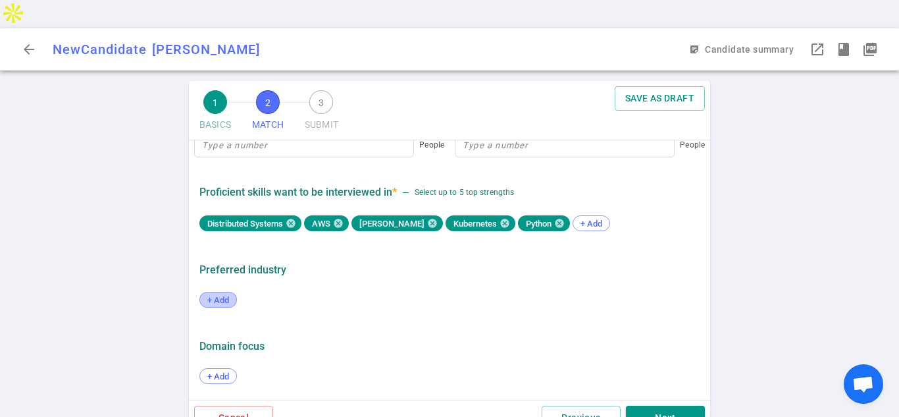
click at [224, 295] on span "+ Add" at bounding box center [218, 300] width 31 height 10
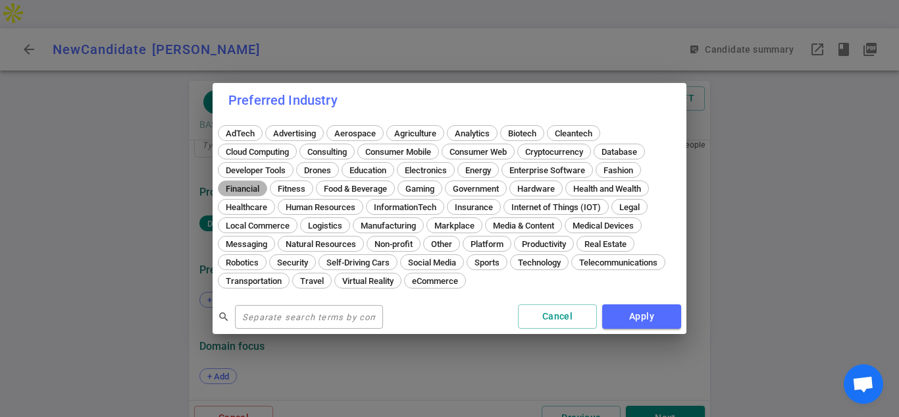
click at [245, 194] on div "Financial" at bounding box center [242, 188] width 49 height 16
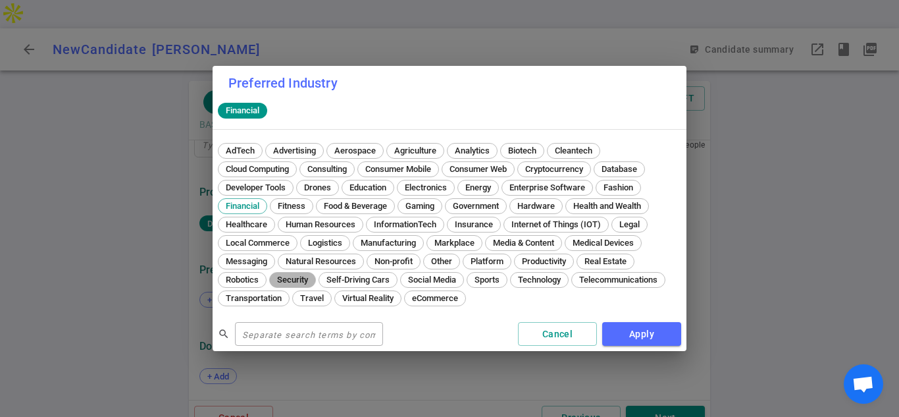
click at [299, 275] on span "Security" at bounding box center [292, 279] width 40 height 10
click at [638, 329] on button "Apply" at bounding box center [641, 334] width 79 height 24
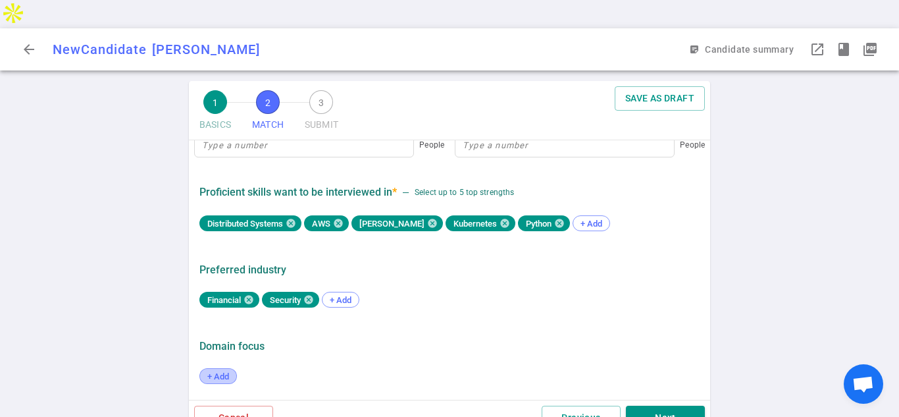
click at [226, 371] on span "+ Add" at bounding box center [218, 376] width 31 height 10
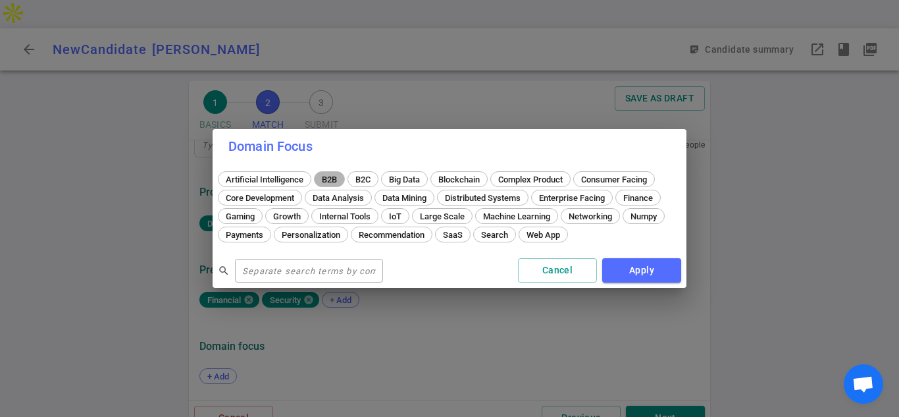
click at [329, 180] on span "B2B" at bounding box center [329, 179] width 24 height 10
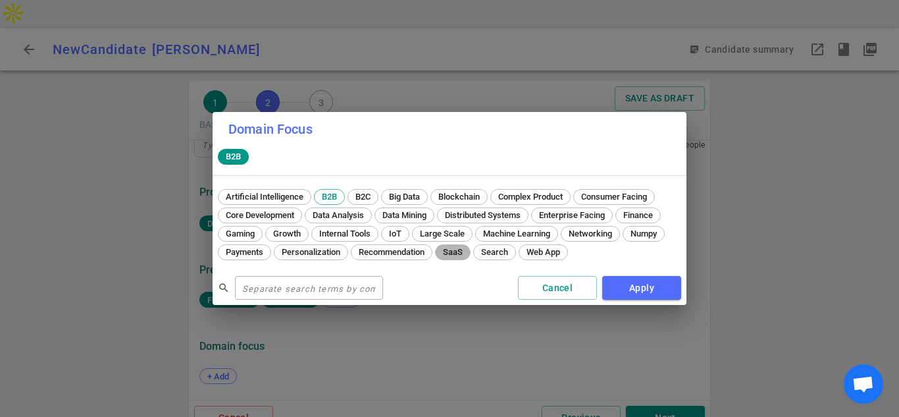
click at [455, 252] on span "SaaS" at bounding box center [452, 252] width 29 height 10
drag, startPoint x: 639, startPoint y: 286, endPoint x: 614, endPoint y: 270, distance: 29.6
click at [639, 287] on button "Apply" at bounding box center [641, 288] width 79 height 24
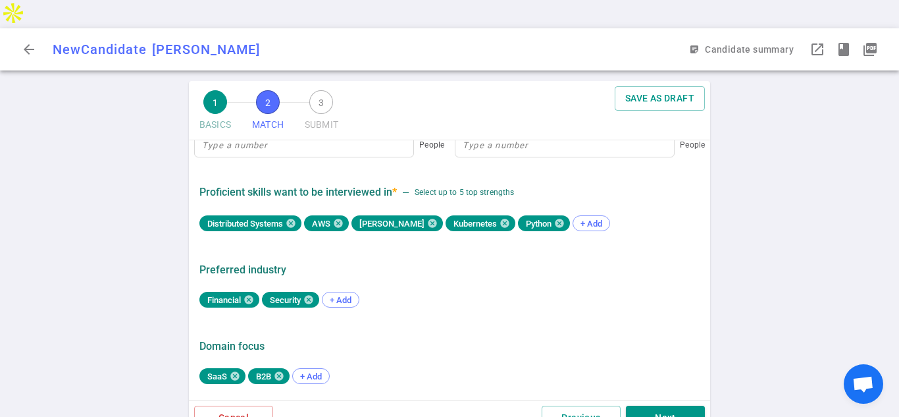
click at [137, 292] on div "1 BASICS 2 MATCH 3 SUBMIT SAVE AS DRAFT MATCH Work authorization, compensation,…" at bounding box center [449, 263] width 899 height 364
click at [153, 307] on div "1 BASICS 2 MATCH 3 SUBMIT SAVE AS DRAFT MATCH Work authorization, compensation,…" at bounding box center [449, 263] width 899 height 364
click at [662, 340] on div "Domain Focus" at bounding box center [449, 346] width 500 height 13
click at [651, 405] on button "Next" at bounding box center [665, 417] width 79 height 24
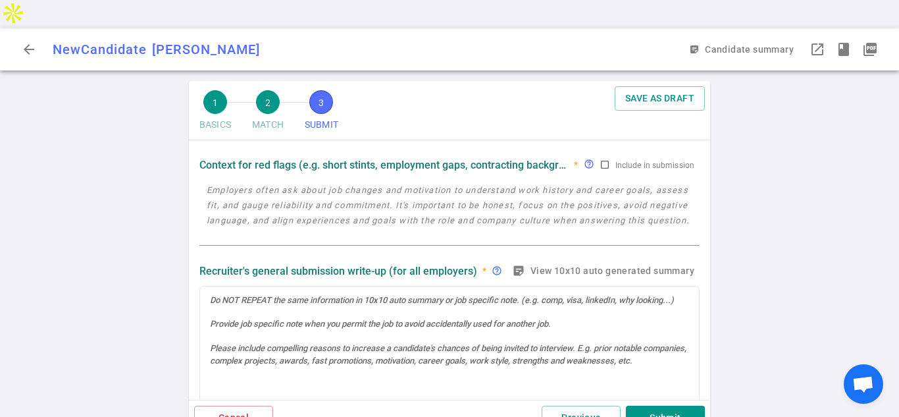
scroll to position [0, 0]
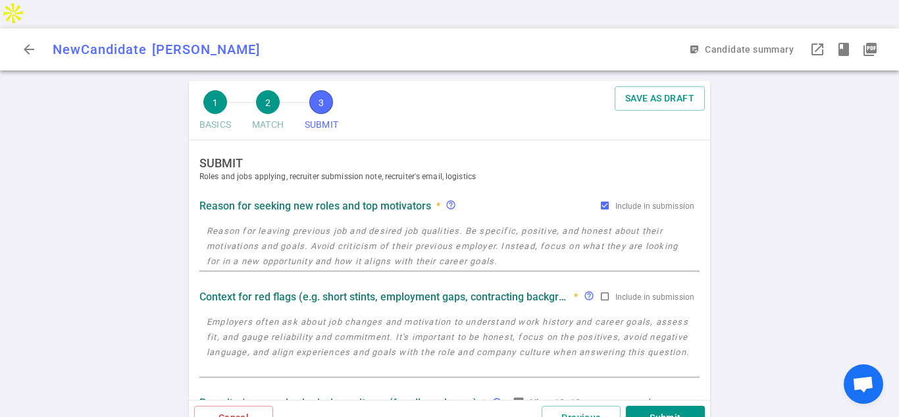
click at [241, 223] on textarea at bounding box center [450, 245] width 486 height 45
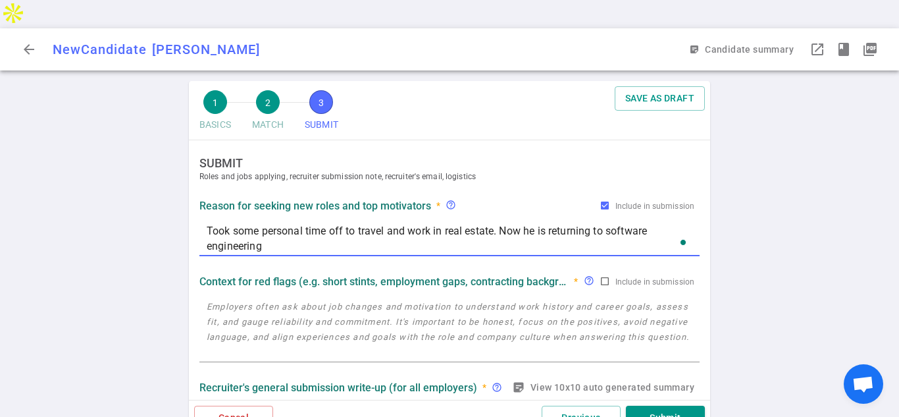
type textarea "Took some personal time off to travel and work in real estate. Now he is return…"
click at [242, 299] on textarea at bounding box center [450, 329] width 486 height 61
click at [255, 295] on div "x" at bounding box center [449, 328] width 500 height 66
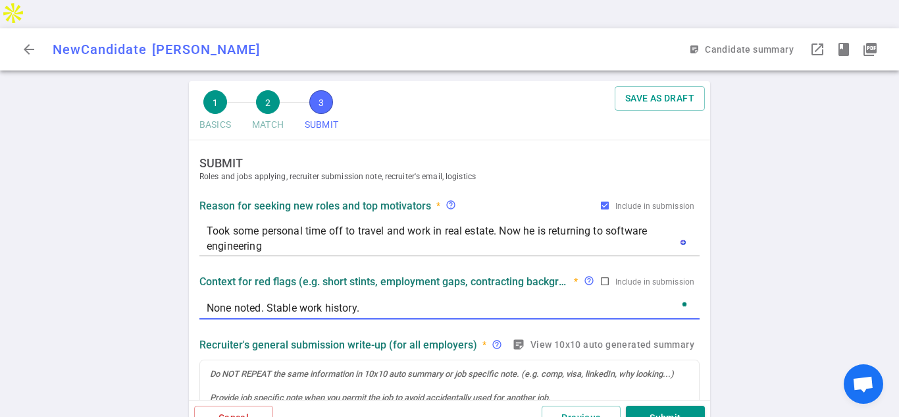
type textarea "None noted. Stable work history."
click at [251, 368] on div at bounding box center [449, 374] width 479 height 12
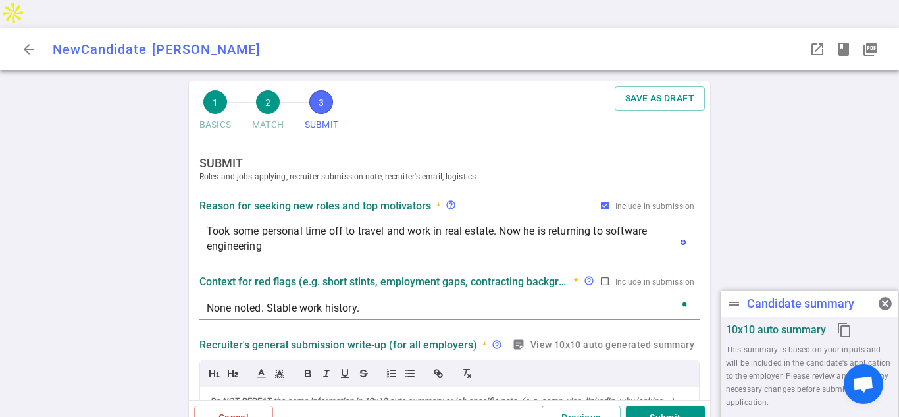
click at [144, 221] on div "1 BASICS 2 MATCH 3 SUBMIT SAVE AS DRAFT SUBMIT Roles and jobs applying, recruit…" at bounding box center [449, 263] width 899 height 364
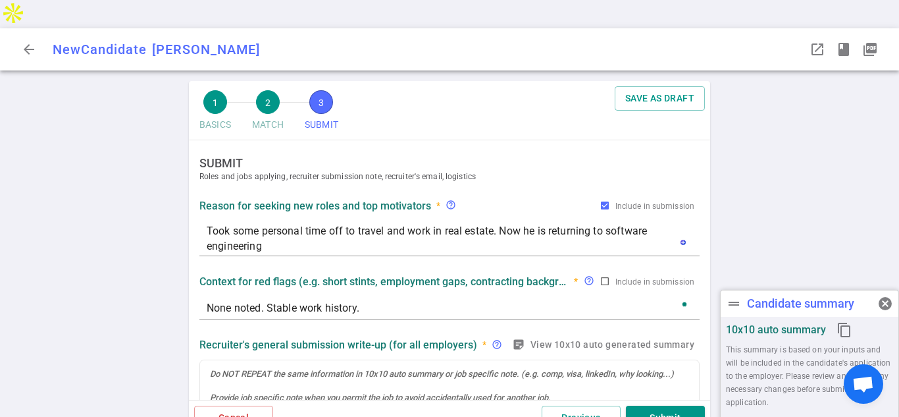
click at [846, 158] on div "1 BASICS 2 MATCH 3 SUBMIT SAVE AS DRAFT SUBMIT Roles and jobs applying, recruit…" at bounding box center [449, 263] width 899 height 364
click at [823, 171] on div "1 BASICS 2 MATCH 3 SUBMIT SAVE AS DRAFT SUBMIT Roles and jobs applying, recruit…" at bounding box center [449, 263] width 899 height 364
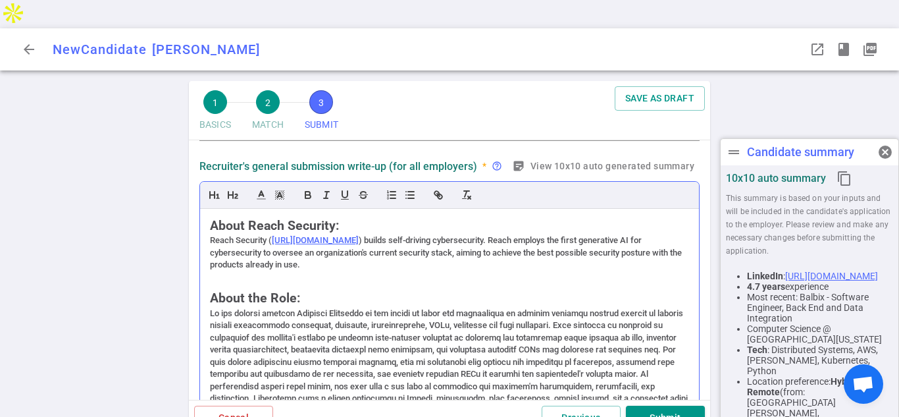
scroll to position [606, 0]
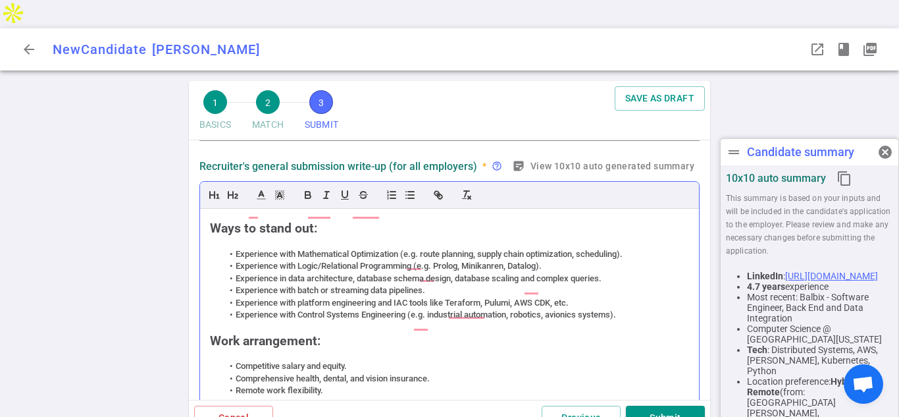
click at [267, 219] on h2 "Ways to stand out:" at bounding box center [449, 228] width 479 height 18
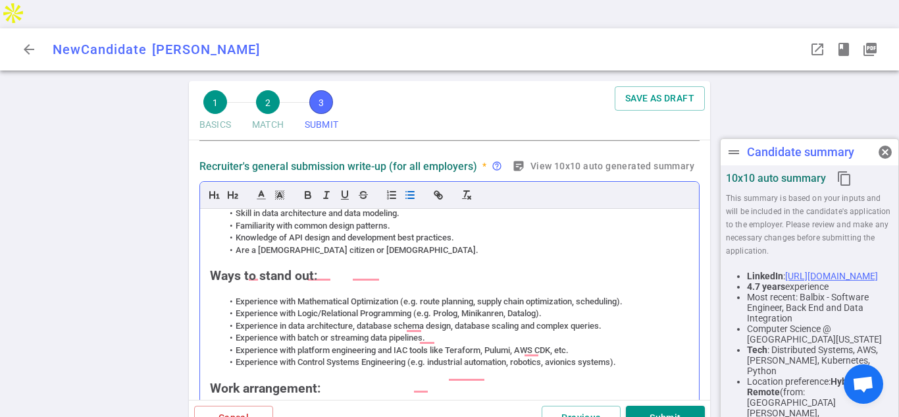
scroll to position [0, 0]
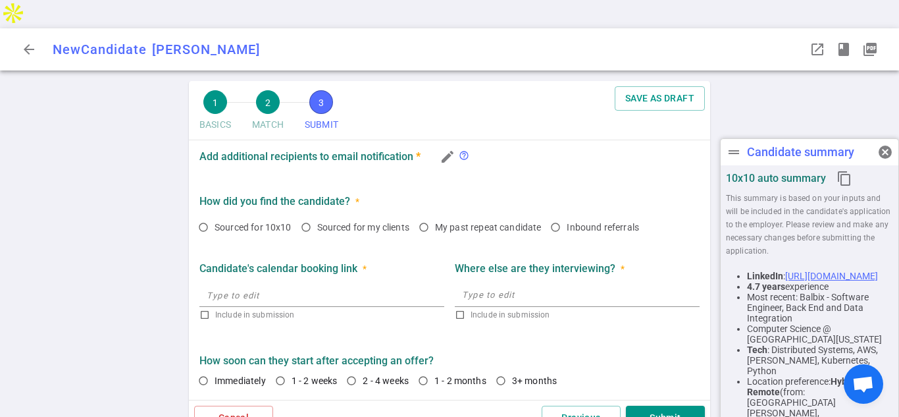
drag, startPoint x: 209, startPoint y: 189, endPoint x: 499, endPoint y: 365, distance: 340.1
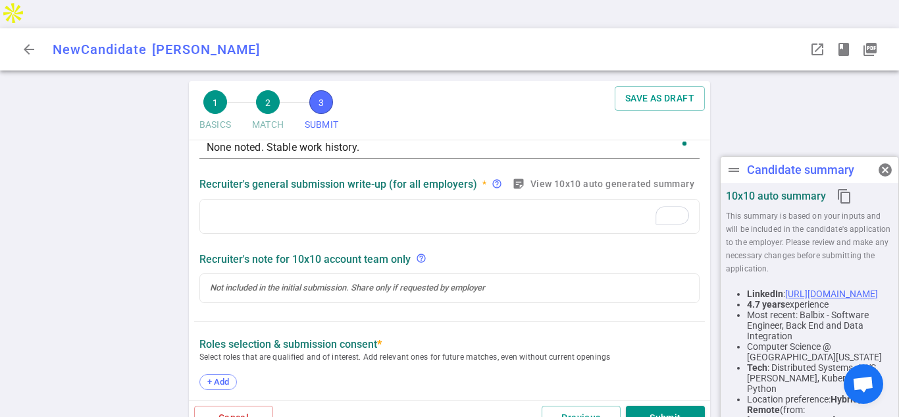
scroll to position [161, 0]
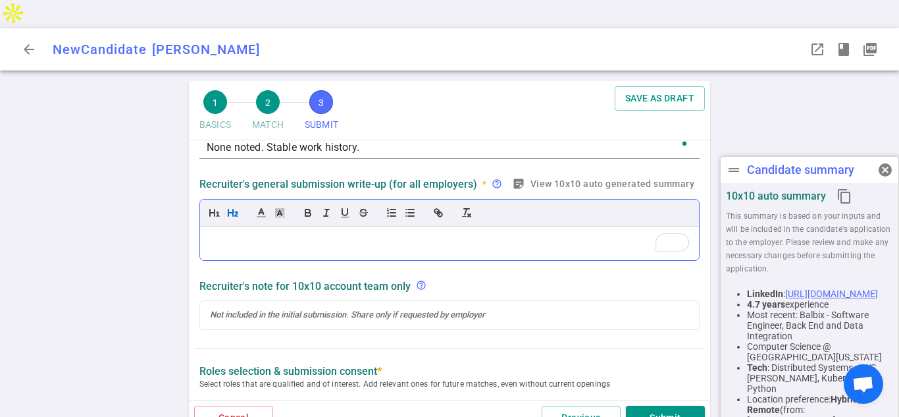
click at [227, 234] on h2 "To enrich screen reader interactions, please activate Accessibility in Grammarl…" at bounding box center [449, 243] width 479 height 18
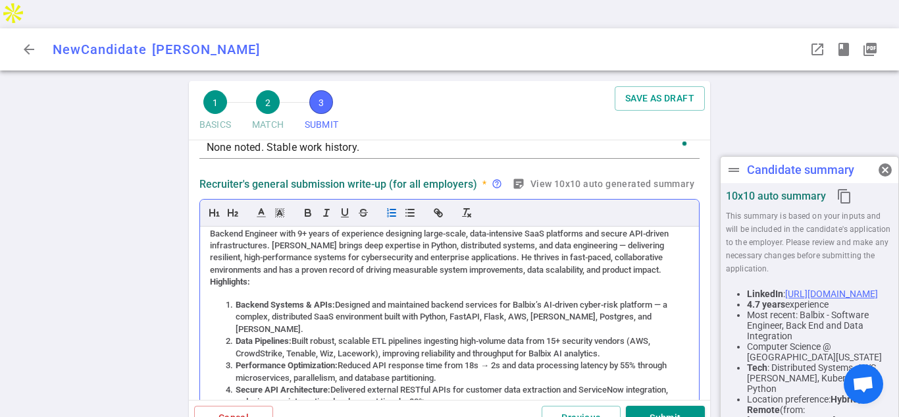
scroll to position [23, 0]
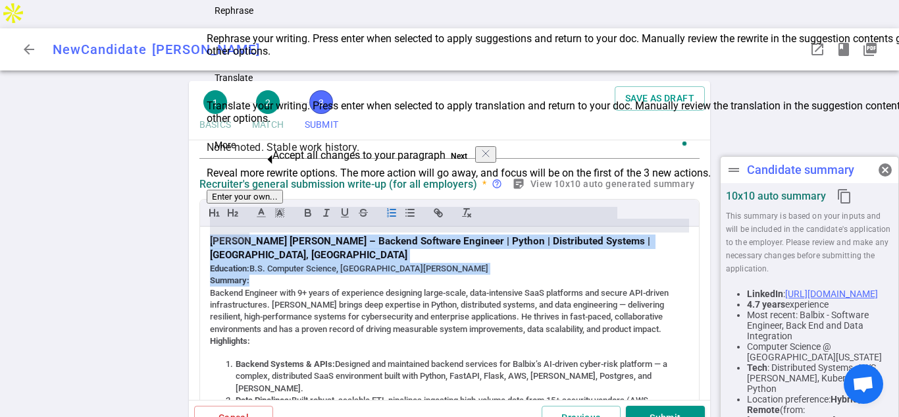
drag, startPoint x: 270, startPoint y: 226, endPoint x: 203, endPoint y: 213, distance: 69.2
click at [203, 213] on html "arrow_back New Candidate [PERSON_NAME] FY drag_handle Candidate summary cancel …" at bounding box center [449, 222] width 899 height 445
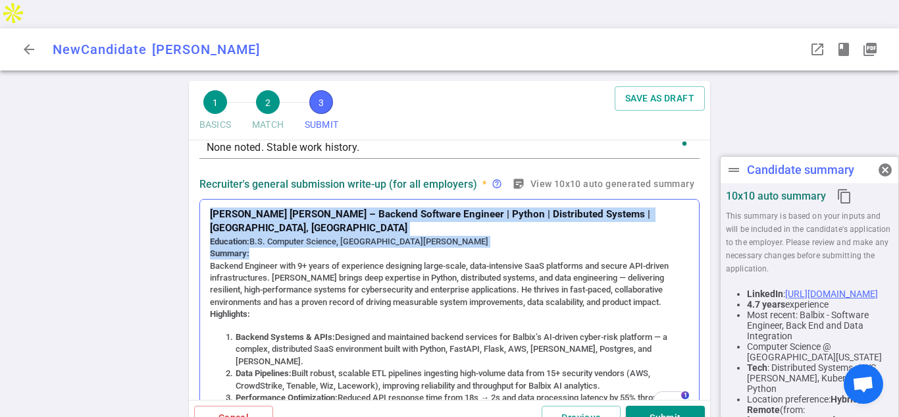
click at [317, 247] on div "Summary:" at bounding box center [449, 253] width 479 height 12
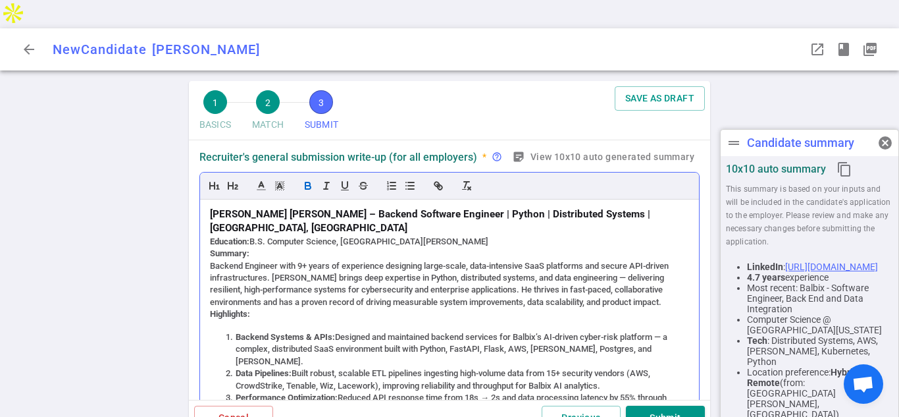
click at [646, 367] on li "Data Pipelines: Built robust, scalable ETL pipelines ingesting high-volume data…" at bounding box center [456, 379] width 467 height 24
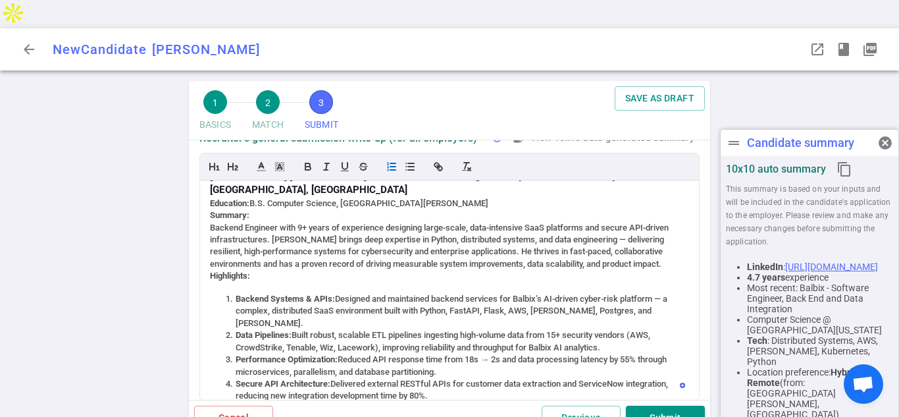
click at [717, 293] on div "1 BASICS 2 MATCH 3 SUBMIT SAVE AS DRAFT SUBMIT Roles and jobs applying, recruit…" at bounding box center [449, 263] width 899 height 364
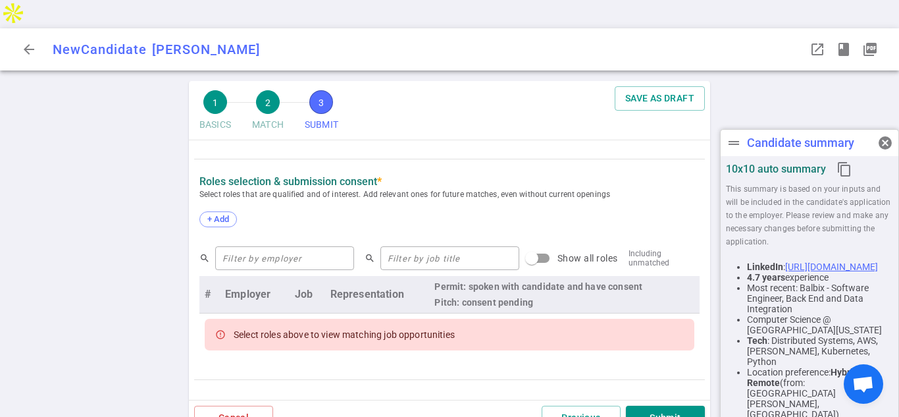
drag, startPoint x: 709, startPoint y: 211, endPoint x: 678, endPoint y: 276, distance: 71.5
click at [701, 288] on div "SUBMIT Roles and jobs applying, recruiter submission note, recruiter's email, l…" at bounding box center [449, 269] width 521 height 259
click at [213, 214] on span "+ Add" at bounding box center [218, 219] width 31 height 10
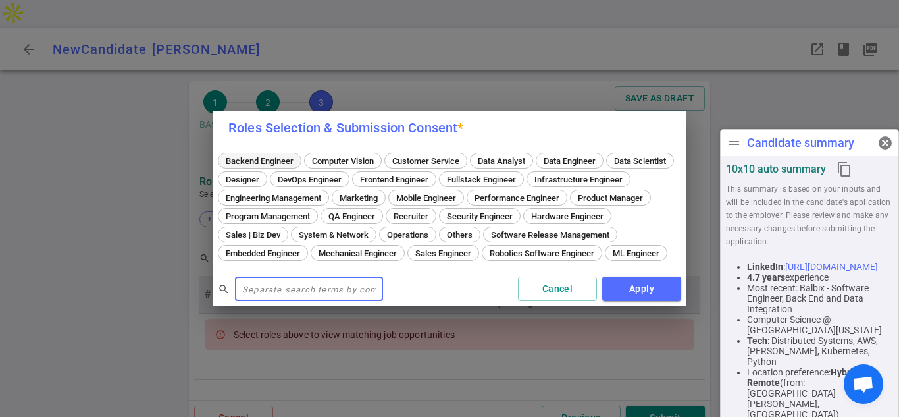
click at [283, 156] on span "Backend Engineer" at bounding box center [259, 161] width 77 height 10
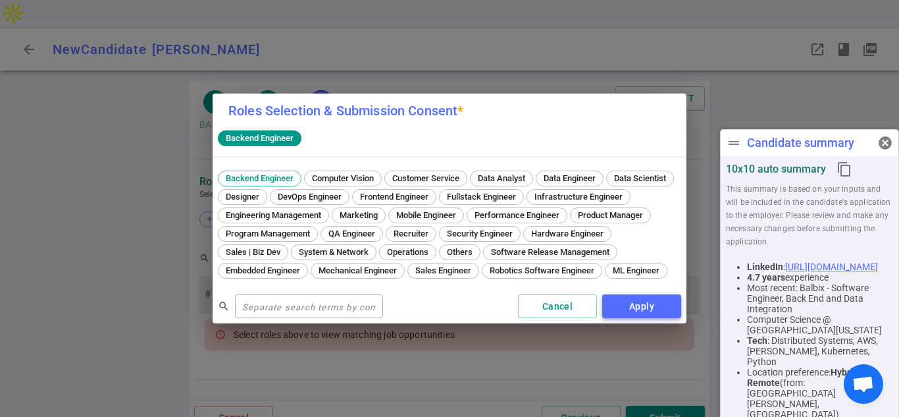
click at [647, 312] on button "Apply" at bounding box center [641, 306] width 79 height 24
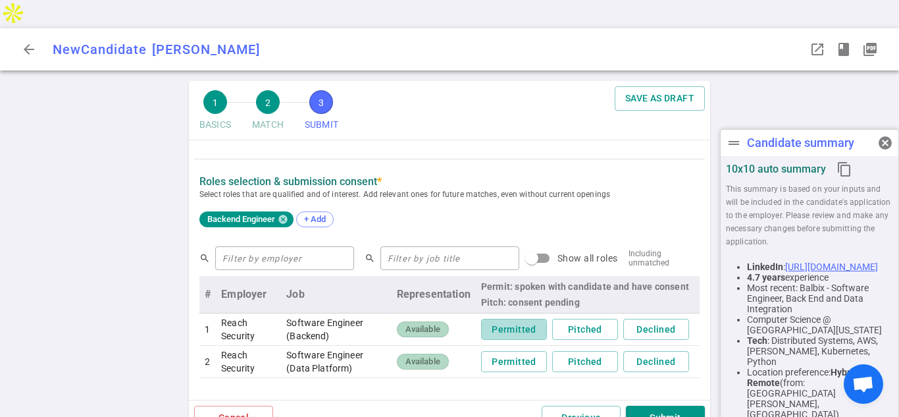
drag, startPoint x: 517, startPoint y: 295, endPoint x: 453, endPoint y: 319, distance: 68.9
click at [517, 318] on button "Permitted" at bounding box center [514, 329] width 66 height 22
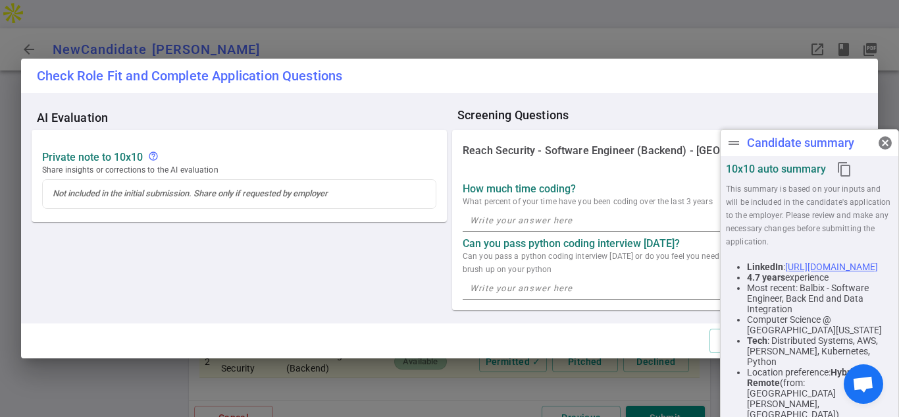
click at [530, 220] on textarea at bounding box center [660, 220] width 380 height 15
type textarea "85%"
click at [521, 287] on textarea at bounding box center [660, 287] width 380 height 15
type textarea "Yes"
click at [642, 288] on textarea "Yes" at bounding box center [660, 287] width 380 height 15
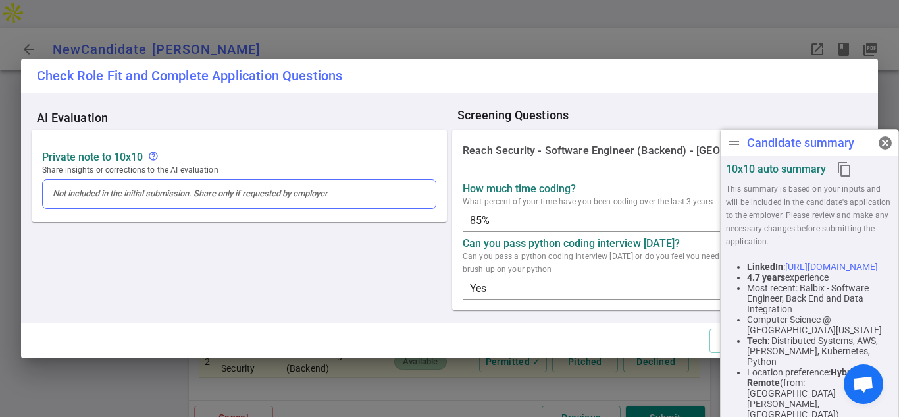
click at [72, 199] on div at bounding box center [239, 194] width 373 height 12
click at [72, 200] on div at bounding box center [239, 194] width 393 height 28
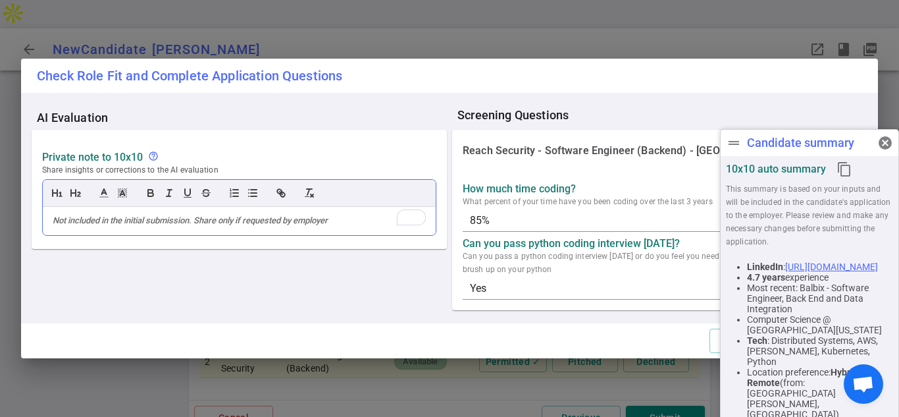
click at [111, 228] on div "To enrich screen reader interactions, please activate Accessibility in Grammarl…" at bounding box center [239, 221] width 393 height 28
click at [886, 143] on span "cancel" at bounding box center [885, 143] width 16 height 16
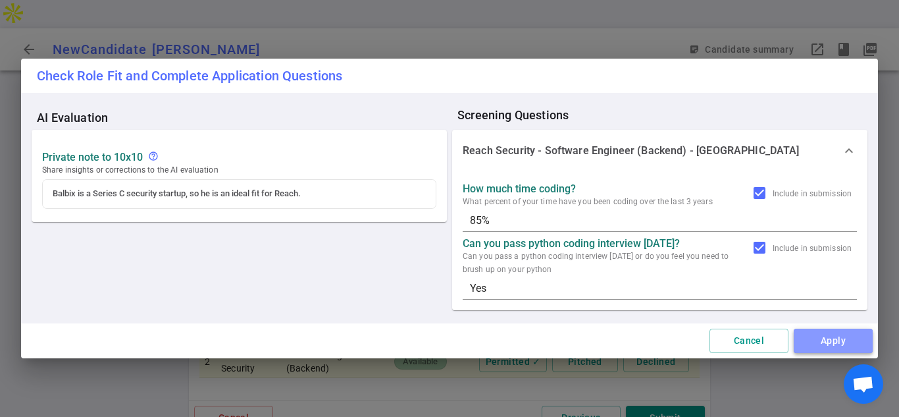
click at [821, 342] on button "Apply" at bounding box center [833, 340] width 79 height 24
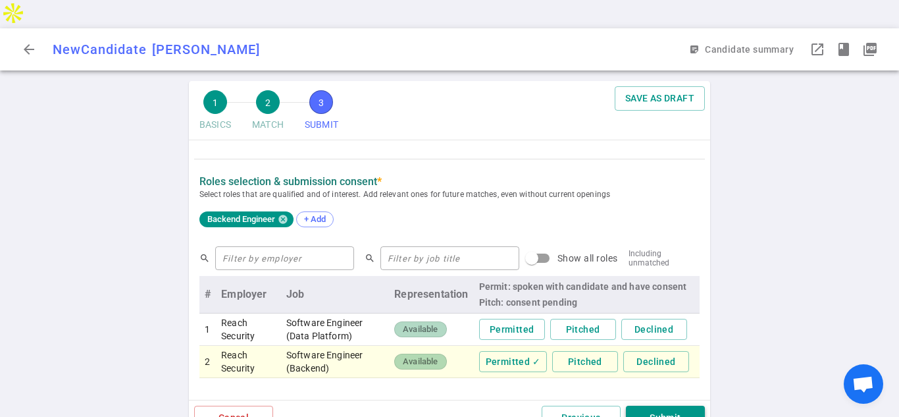
click at [659, 405] on button "Submit" at bounding box center [665, 417] width 79 height 24
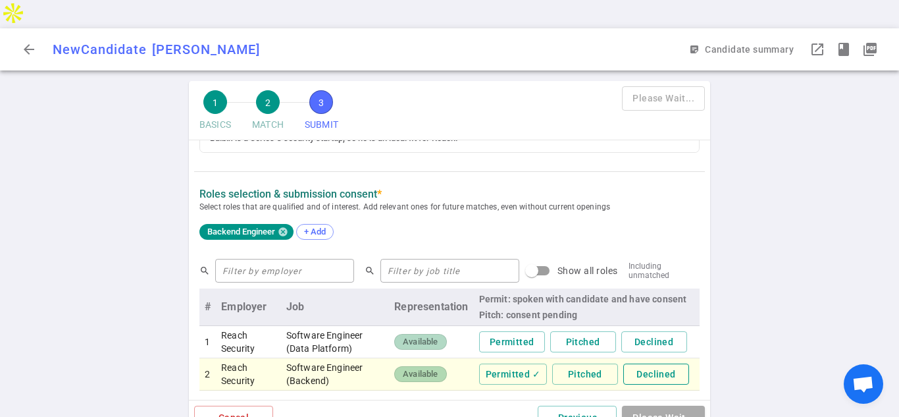
scroll to position [508, 0]
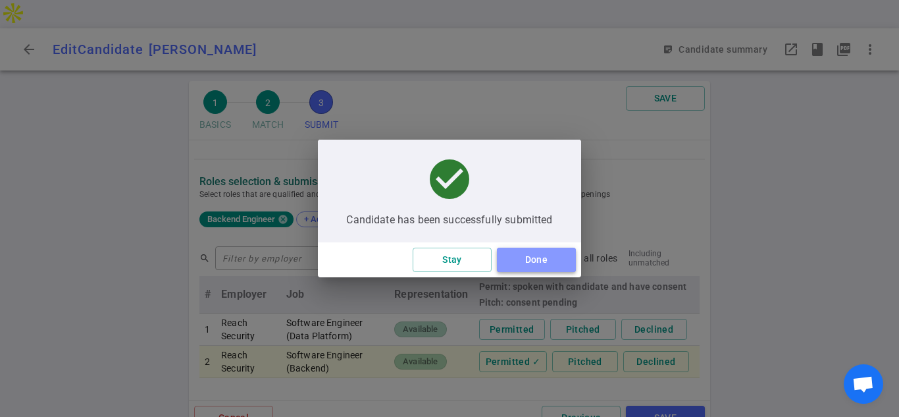
click at [514, 265] on button "Done" at bounding box center [536, 259] width 79 height 24
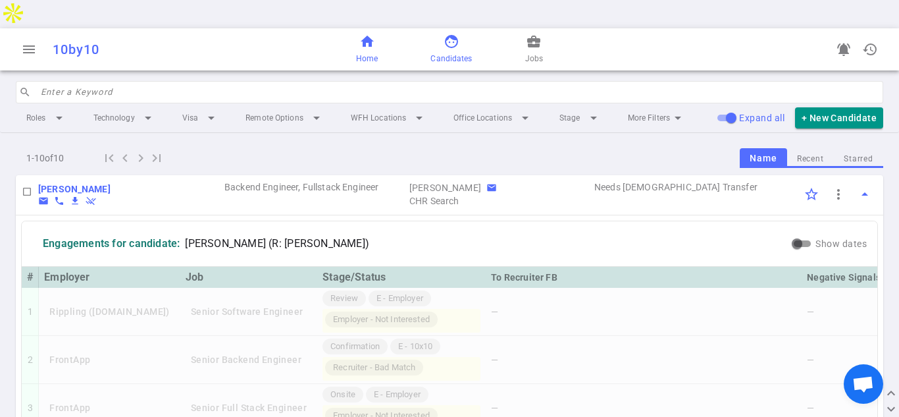
click at [368, 34] on span "home" at bounding box center [367, 42] width 16 height 16
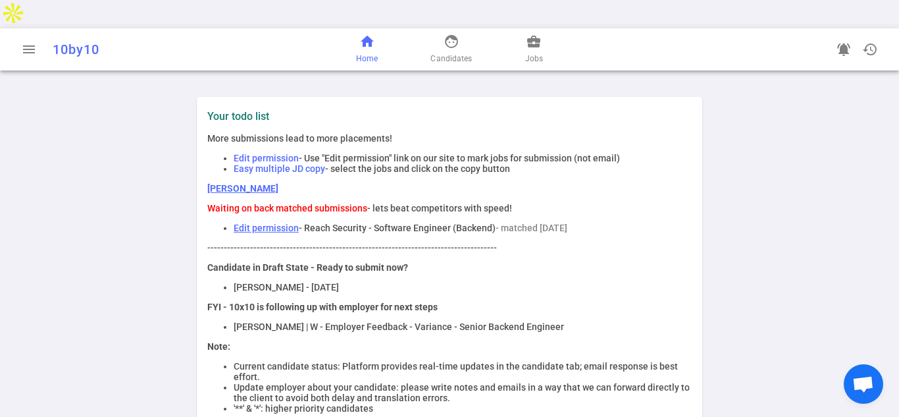
click at [636, 133] on p "More submissions lead to more placements!" at bounding box center [449, 138] width 484 height 11
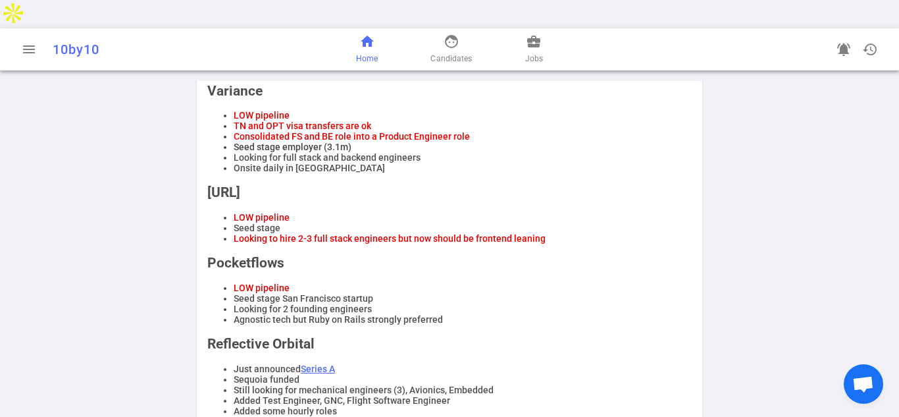
scroll to position [842, 0]
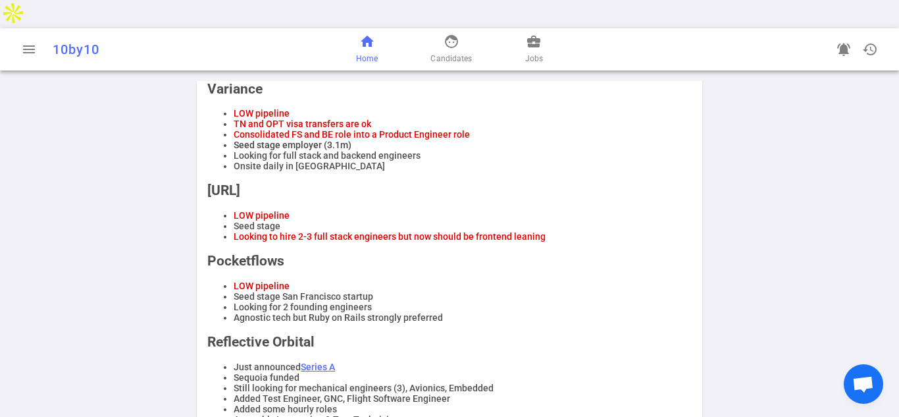
click at [563, 150] on li "Looking for full stack and backend engineers" at bounding box center [463, 155] width 458 height 11
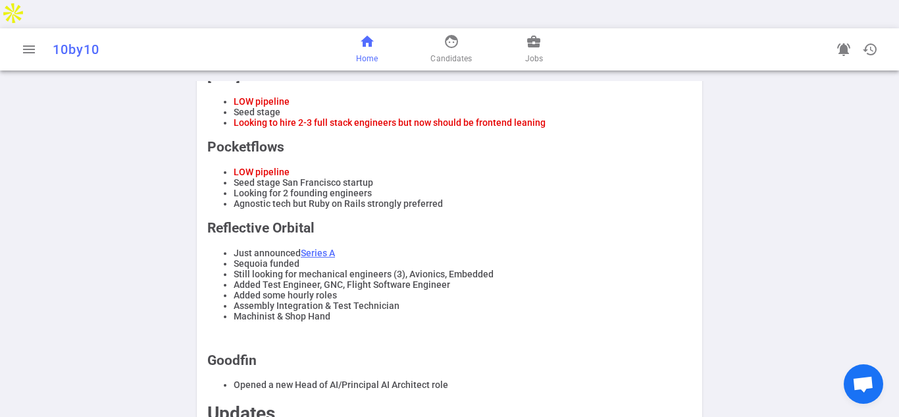
scroll to position [996, 0]
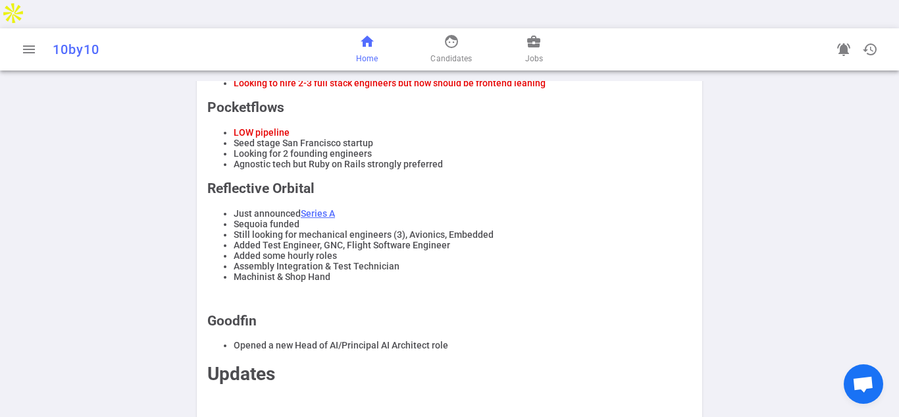
click at [451, 291] on div at bounding box center [449, 296] width 484 height 11
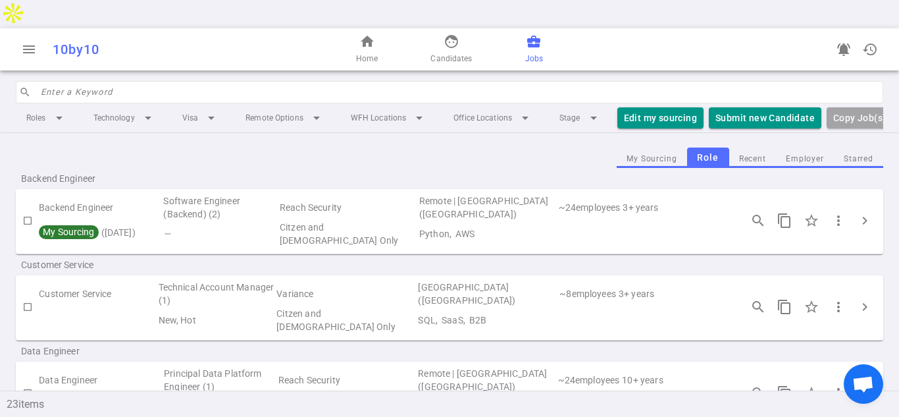
click at [194, 194] on td "Software Engineer (Backend) (2)" at bounding box center [220, 207] width 116 height 26
click at [875, 207] on button "chevron_right" at bounding box center [865, 220] width 26 height 26
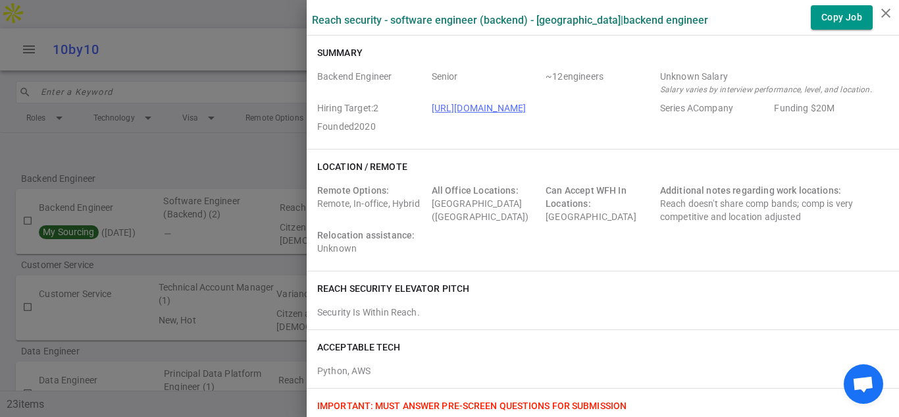
click at [723, 305] on div "Security Is Within Reach." at bounding box center [602, 311] width 571 height 13
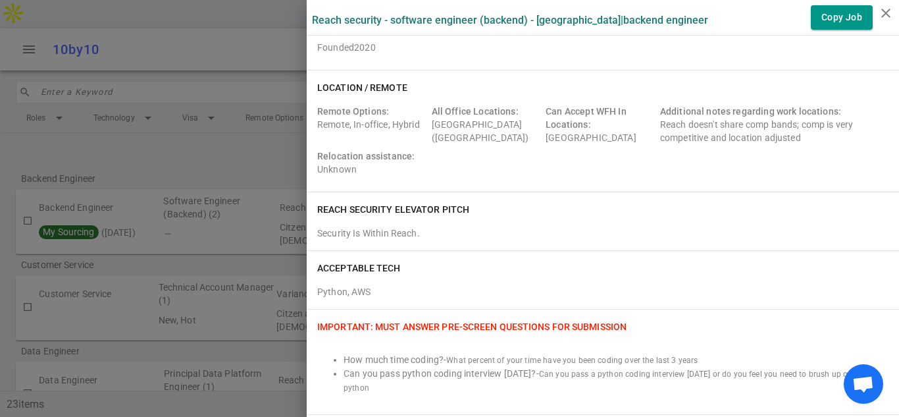
scroll to position [105, 0]
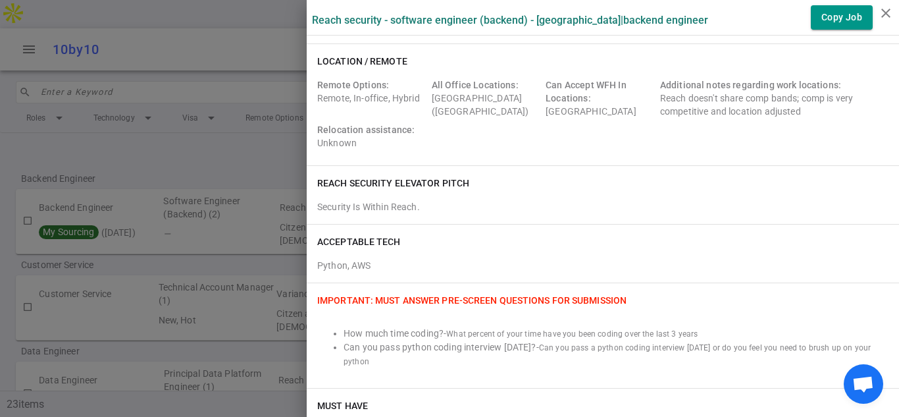
click at [700, 166] on div "Reach Security elevator pitch Security Is Within Reach." at bounding box center [603, 195] width 592 height 58
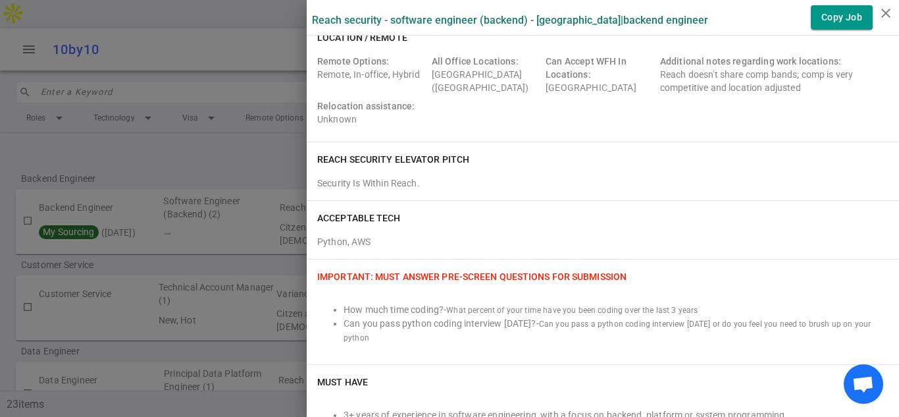
click at [701, 201] on div "ACCEPTABLE TECH Python, AWS" at bounding box center [603, 230] width 592 height 58
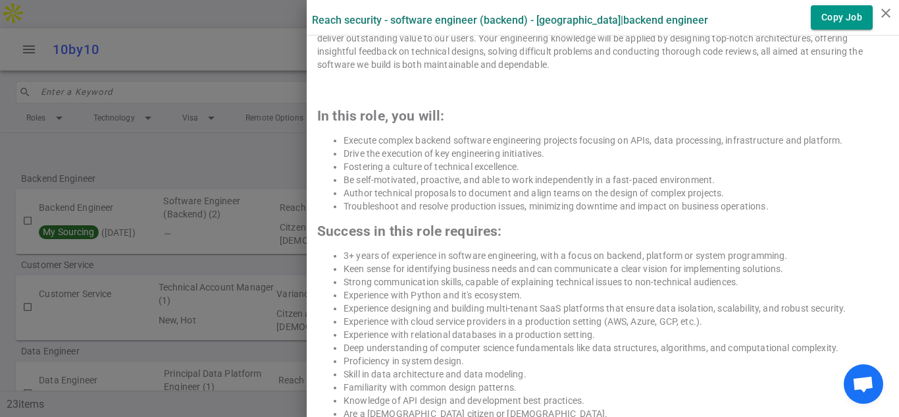
scroll to position [1211, 0]
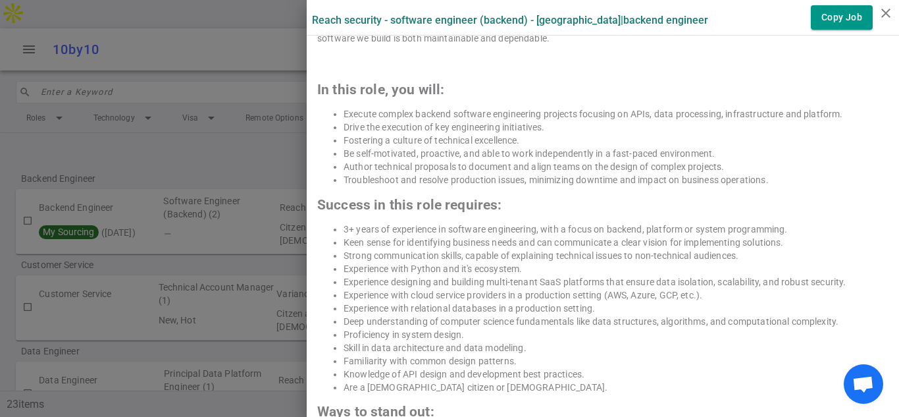
click at [680, 64] on div "About the Role: The ideal candidate is a motivated problem solver who prioritiz…" at bounding box center [602, 159] width 571 height 699
click at [649, 58] on div at bounding box center [602, 64] width 571 height 13
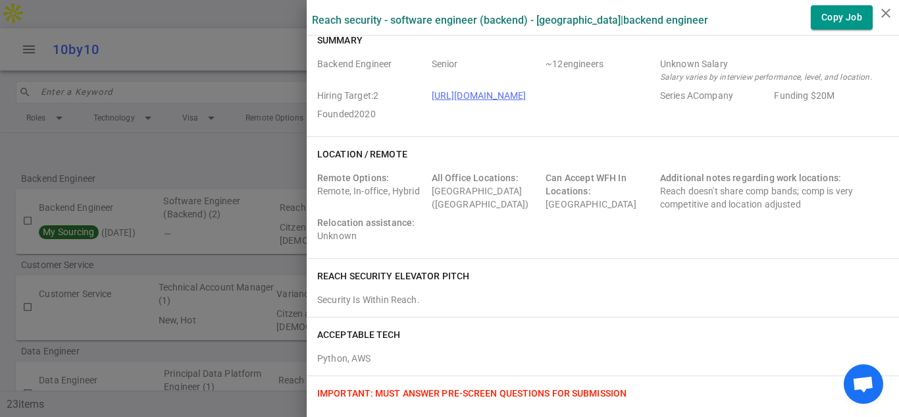
scroll to position [0, 0]
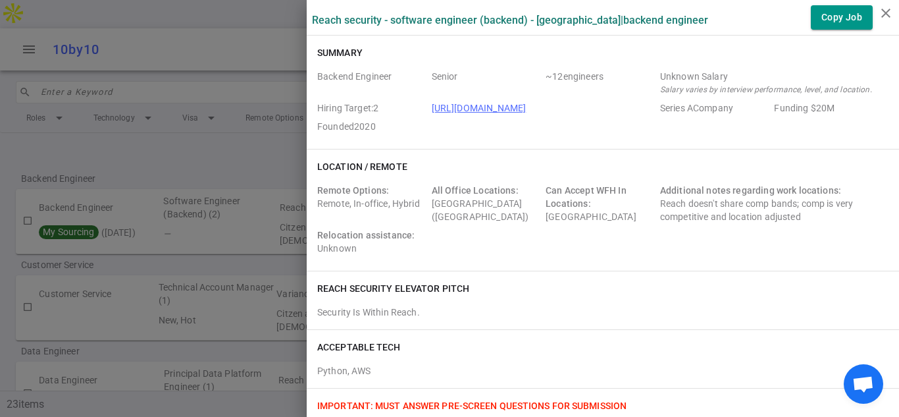
click at [674, 263] on div "Location / Remote Remote Options: Remote, In-office, Hybrid All Office Location…" at bounding box center [603, 209] width 592 height 121
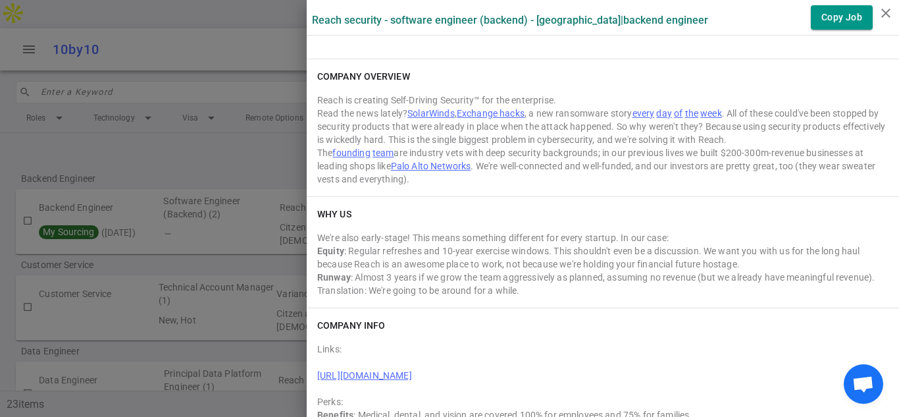
scroll to position [2290, 0]
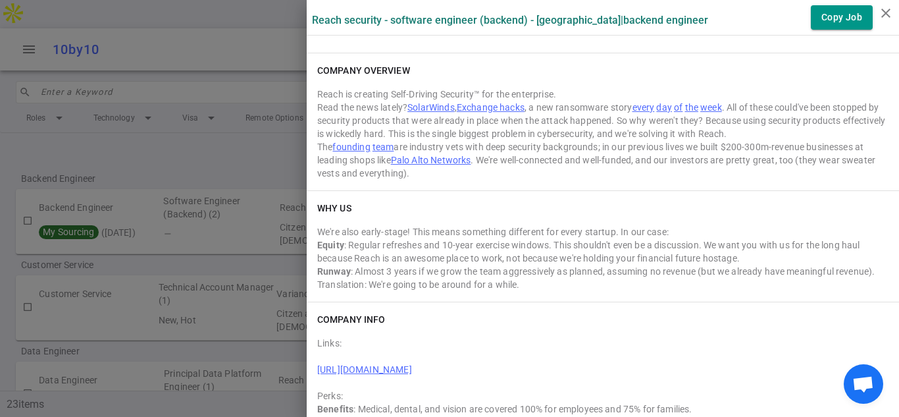
drag, startPoint x: 317, startPoint y: 232, endPoint x: 757, endPoint y: 258, distance: 441.0
click at [757, 258] on div "We're also early-stage! This means something different for every startup. In ou…" at bounding box center [602, 258] width 571 height 66
copy div "We're also early-stage! This means something different for every startup. In ou…"
click at [547, 195] on div "WHY US We're also early-stage! This means something different for every startup…" at bounding box center [603, 246] width 592 height 111
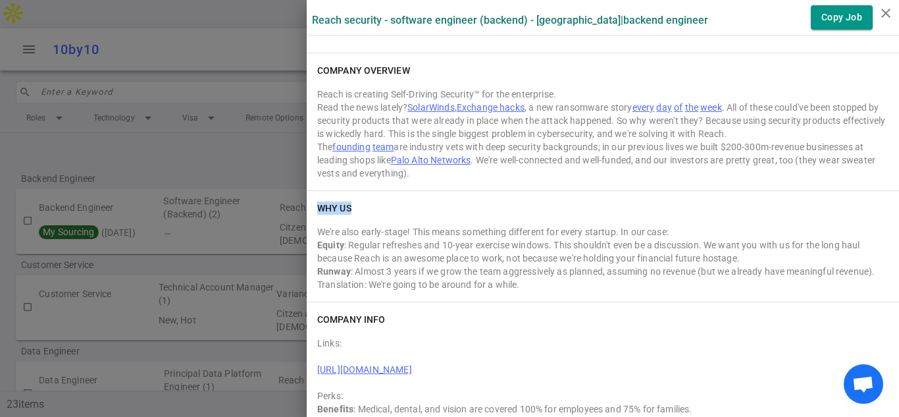
click at [486, 209] on div "WHY US" at bounding box center [602, 207] width 571 height 13
drag, startPoint x: 433, startPoint y: 131, endPoint x: 461, endPoint y: 155, distance: 36.4
click at [461, 155] on div "Reach is creating Self-Driving Security™ for the enterprise. Read the news late…" at bounding box center [602, 134] width 571 height 92
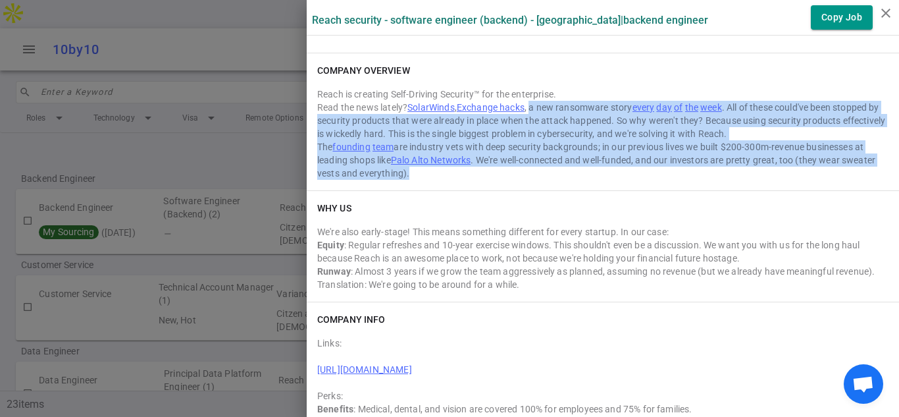
drag, startPoint x: 534, startPoint y: 106, endPoint x: 427, endPoint y: 178, distance: 129.0
click at [427, 178] on div "Reach is creating Self-Driving Security™ for the enterprise. Read the news late…" at bounding box center [602, 134] width 571 height 92
copy div "a new ransomware story every day of the week . All of these could've been stopp…"
click at [412, 367] on link "https://www.crunchbase.com/organization/reach-security" at bounding box center [364, 369] width 95 height 11
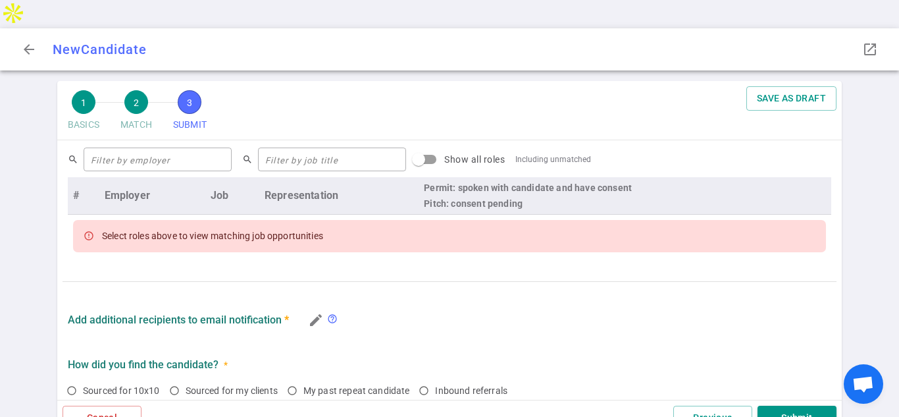
scroll to position [538, 0]
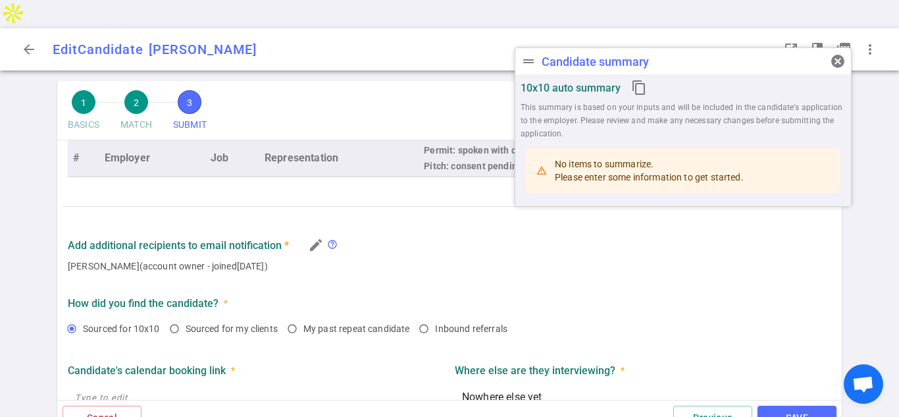
radio input "true"
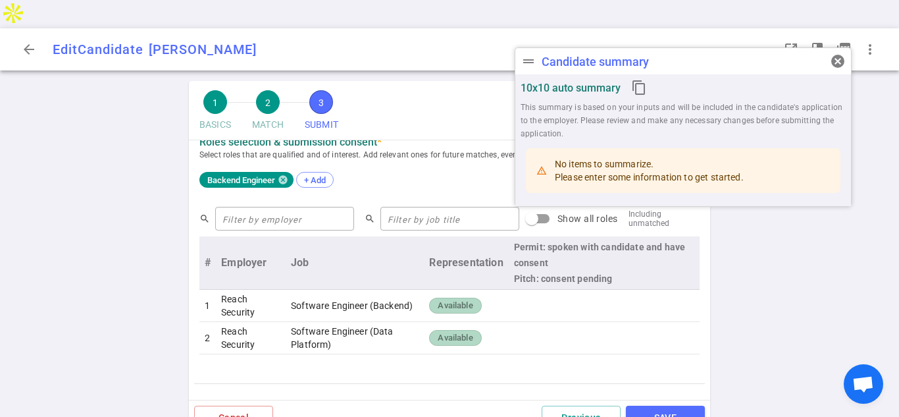
drag, startPoint x: 842, startPoint y: 279, endPoint x: 838, endPoint y: 292, distance: 12.9
click at [834, 332] on div "1 BASICS 2 MATCH 3 SUBMIT SAVE SUBMIT Roles and jobs applying, recruiter submis…" at bounding box center [449, 263] width 899 height 364
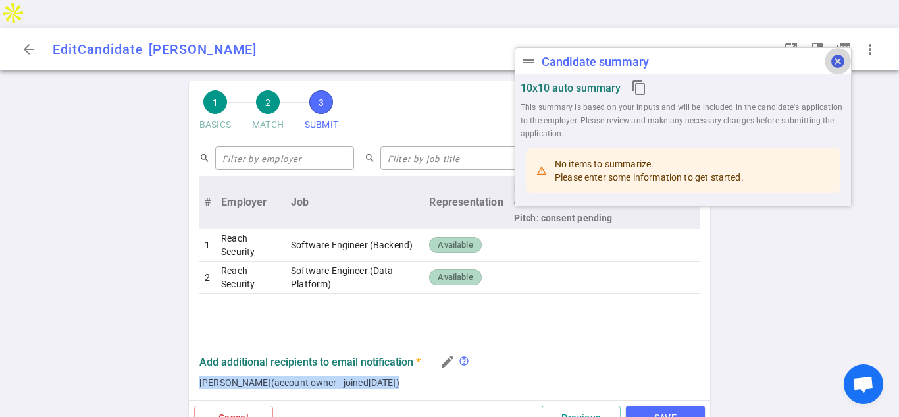
click at [838, 70] on button "cancel" at bounding box center [838, 61] width 26 height 26
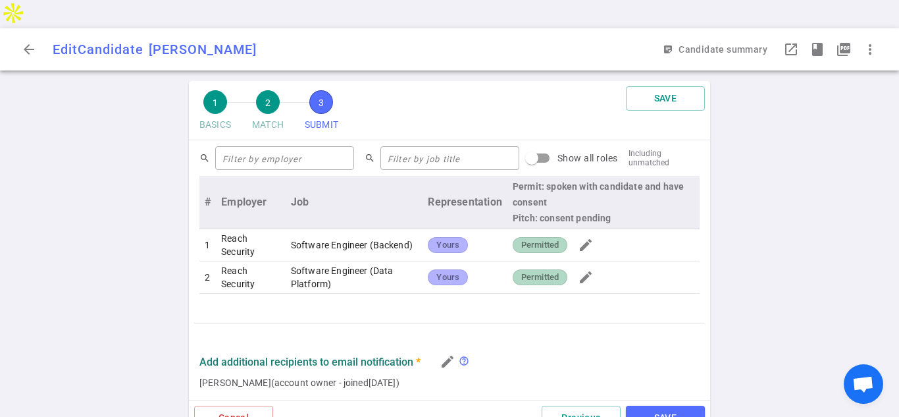
click at [550, 239] on span "Permitted" at bounding box center [540, 245] width 48 height 13
click at [448, 239] on span "Yours" at bounding box center [448, 245] width 34 height 13
click at [538, 239] on span "Permitted" at bounding box center [540, 245] width 48 height 13
click at [665, 405] on button "SAVE" at bounding box center [665, 417] width 79 height 24
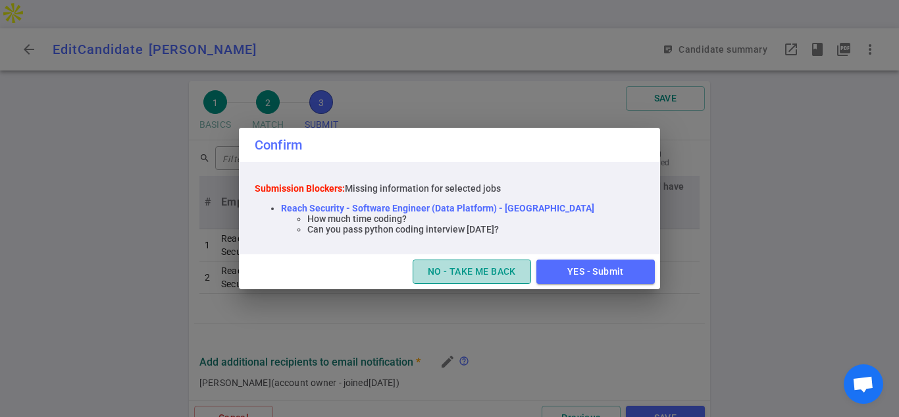
click at [496, 269] on button "NO - TAKE ME BACK" at bounding box center [472, 271] width 118 height 24
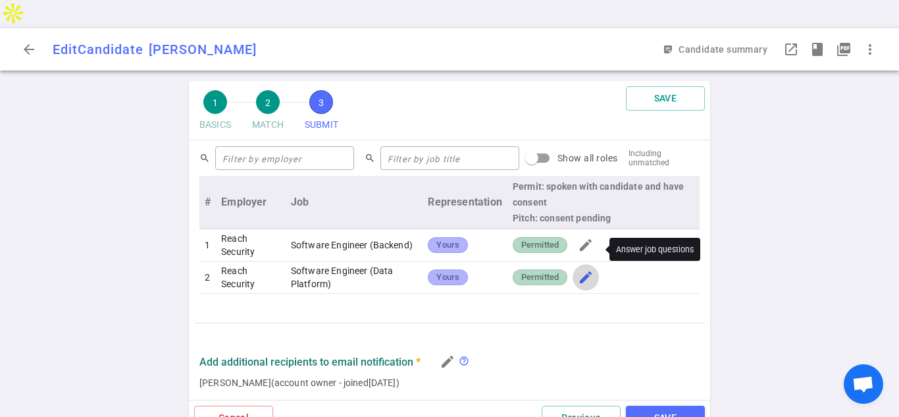
click at [585, 269] on span "edit" at bounding box center [586, 277] width 16 height 16
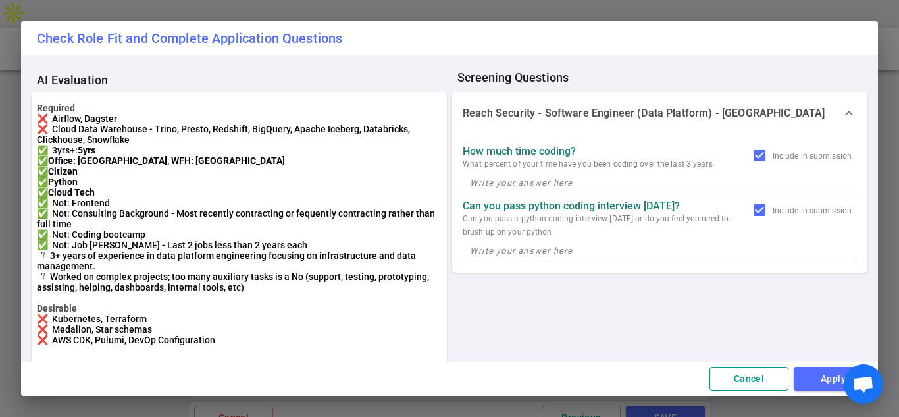
click at [743, 382] on button "Cancel" at bounding box center [748, 379] width 79 height 24
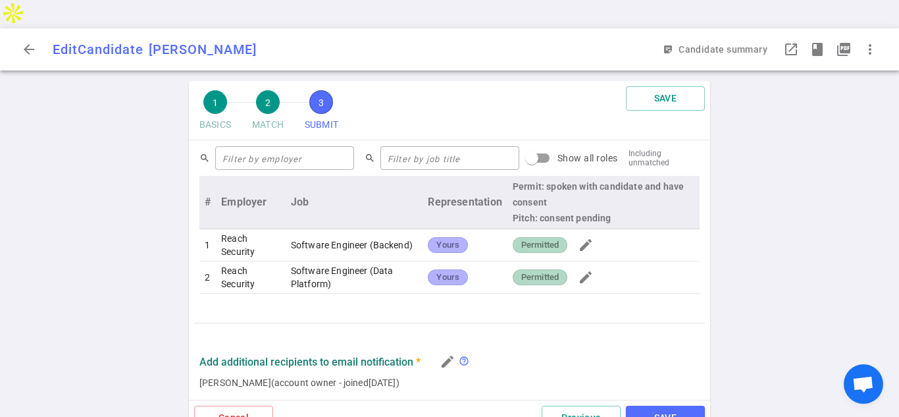
click at [453, 239] on span "Yours" at bounding box center [448, 245] width 34 height 13
click at [591, 237] on span "edit" at bounding box center [586, 245] width 16 height 16
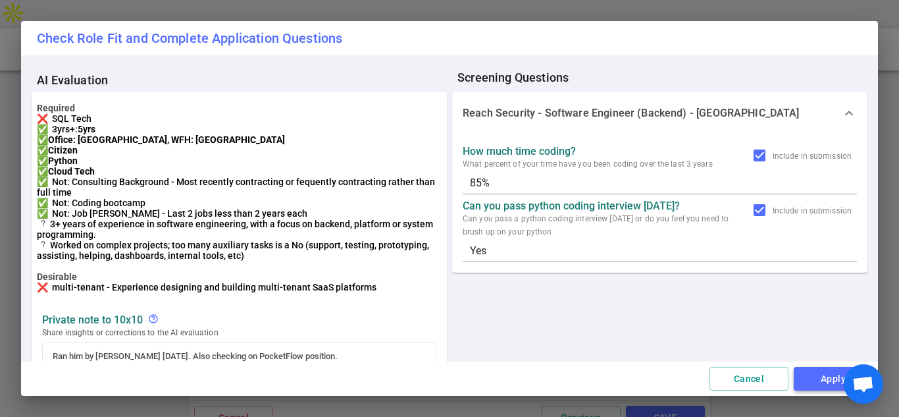
click at [817, 381] on button "Apply" at bounding box center [833, 379] width 79 height 24
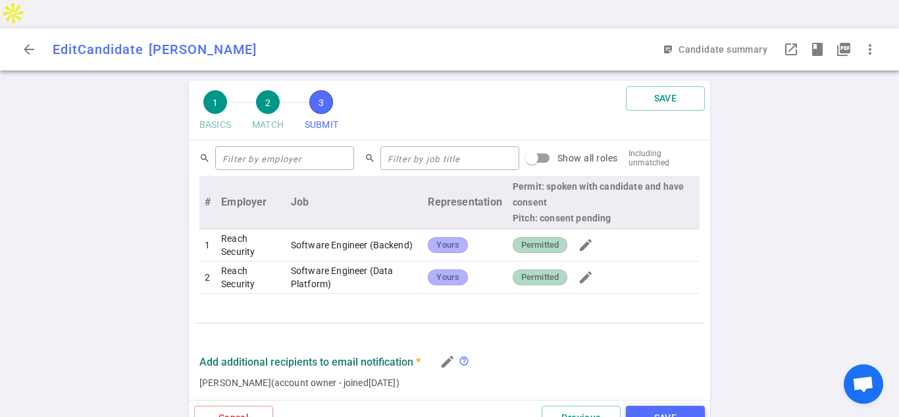
click at [675, 405] on button "SAVE" at bounding box center [665, 417] width 79 height 24
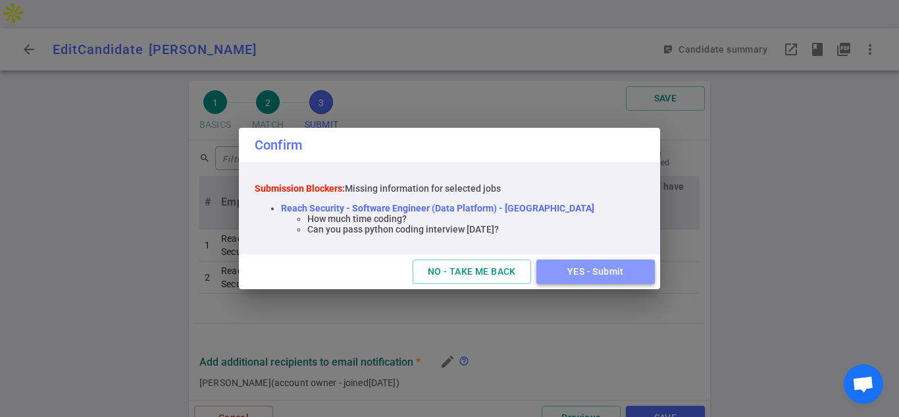
click at [598, 270] on button "YES - Submit" at bounding box center [595, 271] width 118 height 24
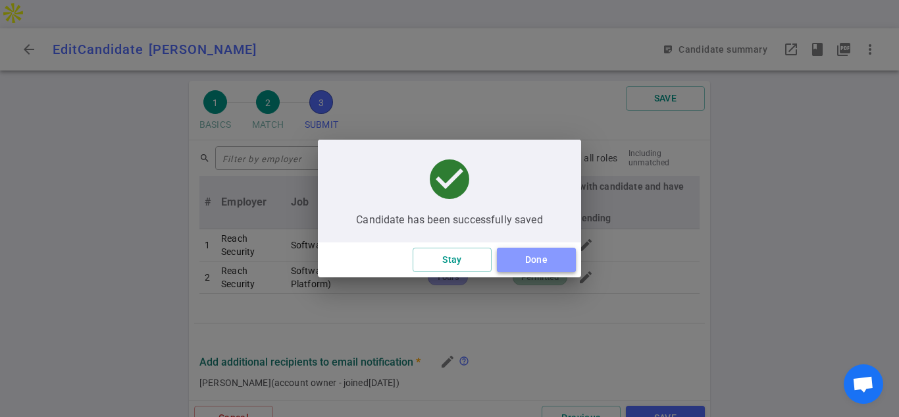
click at [534, 261] on button "Done" at bounding box center [536, 259] width 79 height 24
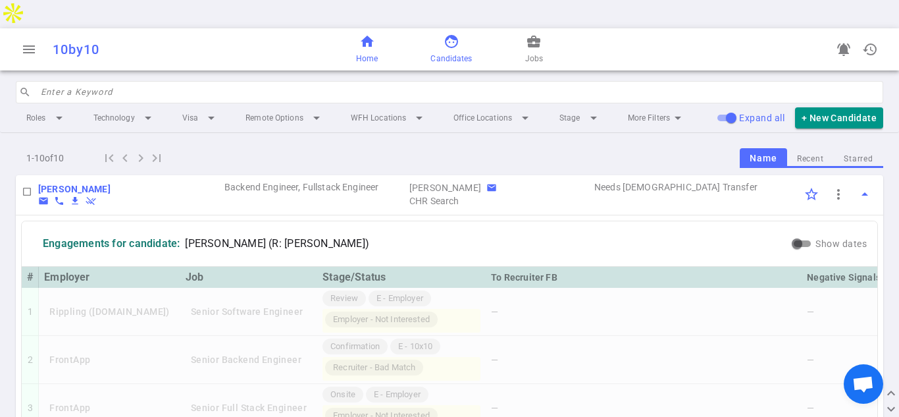
click at [365, 34] on span "home" at bounding box center [367, 42] width 16 height 16
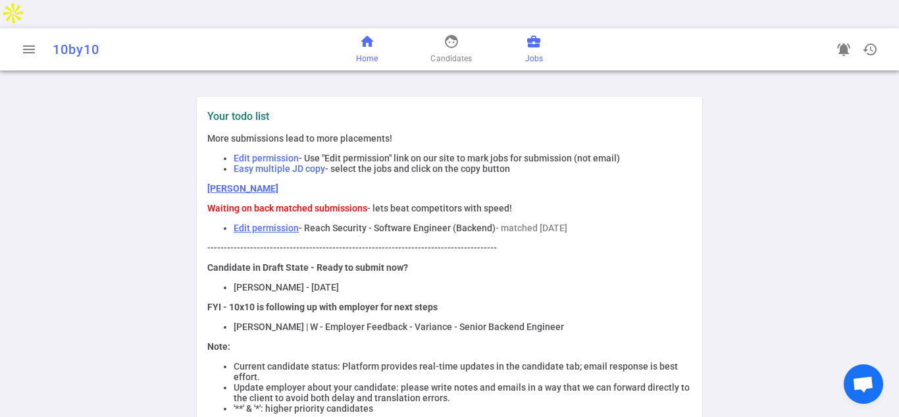
click at [530, 34] on span "business_center" at bounding box center [534, 42] width 16 height 16
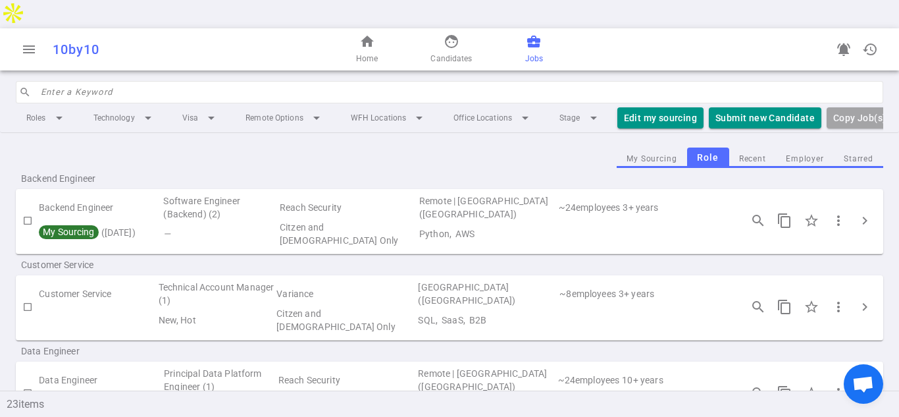
click at [892, 81] on div "search Enter a Keyword Roles arrow_drop_down Technology arrow_drop_down Visa ar…" at bounding box center [449, 107] width 899 height 52
click at [836, 168] on div "Backend Engineer" at bounding box center [449, 178] width 867 height 21
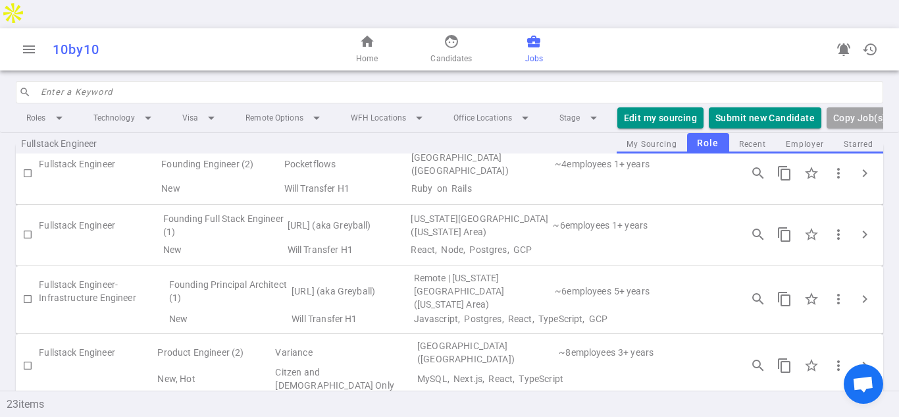
scroll to position [663, 0]
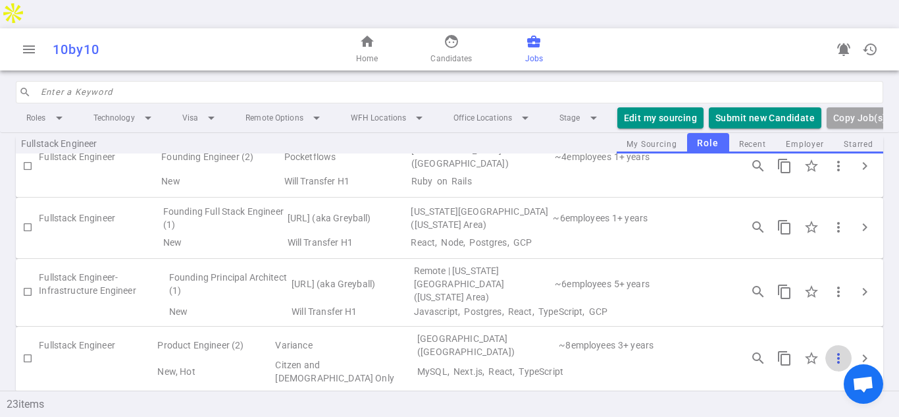
click at [840, 350] on span "more_vert" at bounding box center [838, 358] width 16 height 16
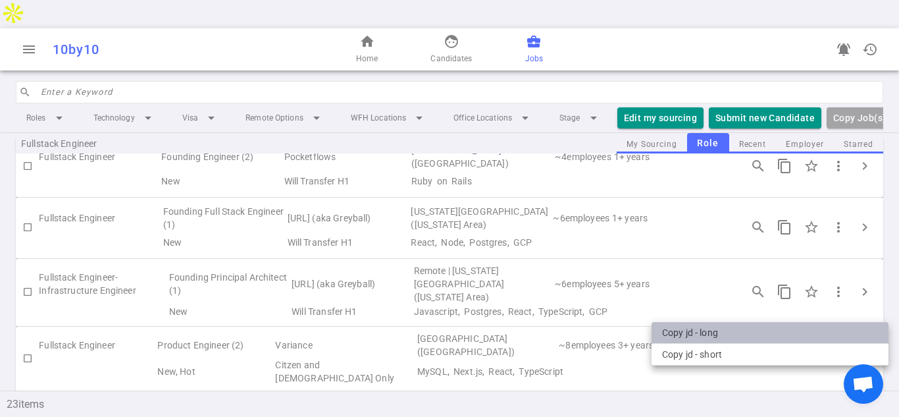
click at [722, 328] on li "Copy JD - long" at bounding box center [769, 333] width 237 height 22
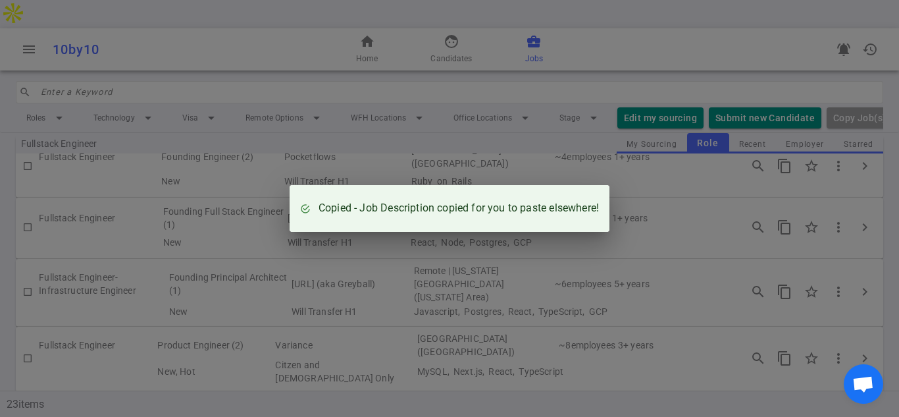
click at [652, 199] on div "Copied - Job Description copied for you to paste elsewhere!" at bounding box center [449, 208] width 899 height 417
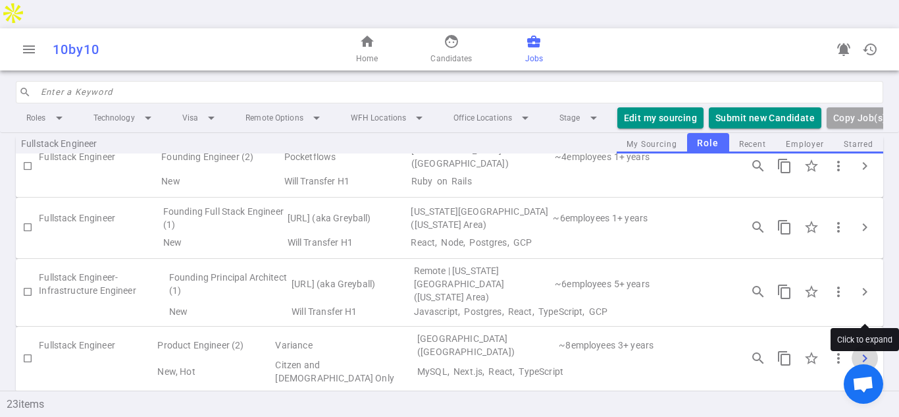
click at [863, 350] on span "chevron_right" at bounding box center [865, 358] width 16 height 16
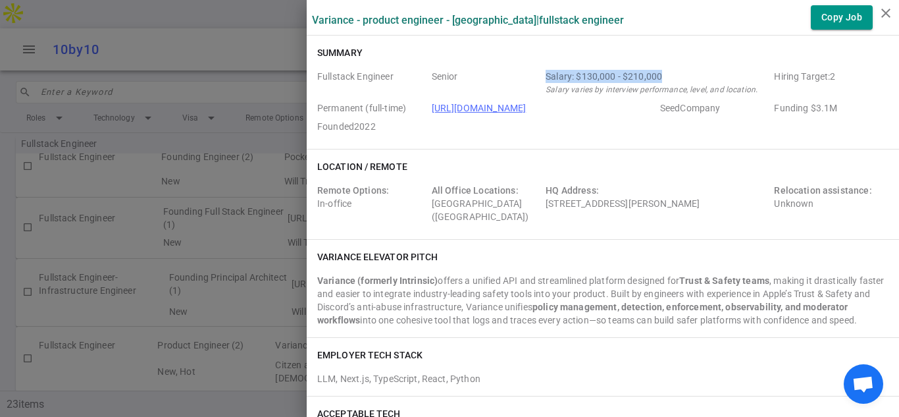
drag, startPoint x: 544, startPoint y: 73, endPoint x: 661, endPoint y: 80, distance: 117.3
click at [661, 80] on div "Fullstack Engineer Senior Salary: $130,000 - $210,000 Salary varies by intervie…" at bounding box center [602, 104] width 571 height 68
copy div "Salary: $130,000 - $210,000"
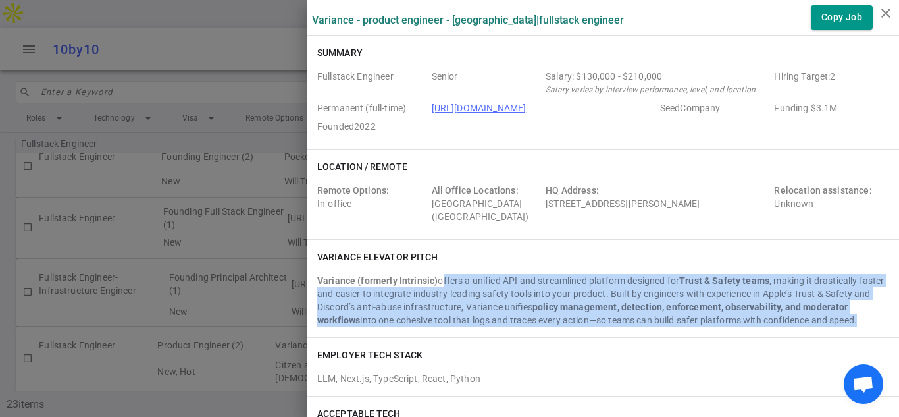
drag, startPoint x: 440, startPoint y: 282, endPoint x: 860, endPoint y: 324, distance: 421.9
click at [860, 324] on div "Variance (formerly Intrinsic) offers a unified API and streamlined platform des…" at bounding box center [602, 300] width 571 height 53
copy div "offers a unified API and streamlined platform designed for Trust & Safety teams…"
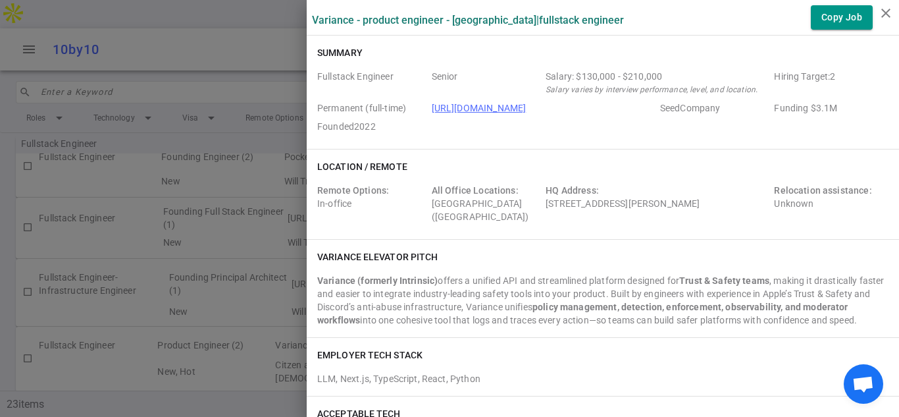
click at [510, 372] on div "LLM, Next.js, TypeScript, React, Python" at bounding box center [602, 376] width 571 height 18
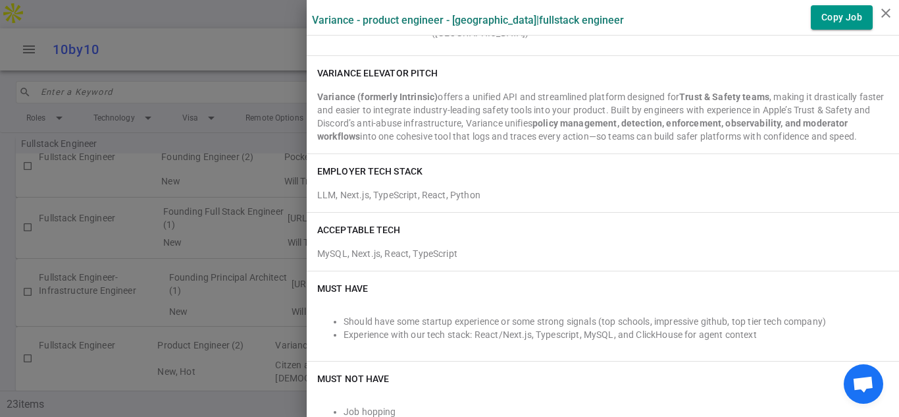
scroll to position [211, 0]
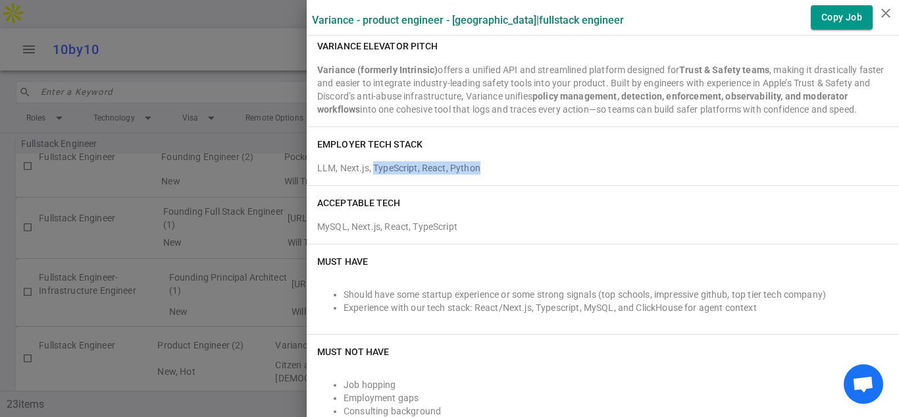
drag, startPoint x: 372, startPoint y: 167, endPoint x: 506, endPoint y: 167, distance: 133.6
click at [506, 167] on div "LLM, Next.js, TypeScript, React, Python" at bounding box center [602, 165] width 571 height 18
copy span "TypeScript, React, Python"
click at [736, 220] on div "MySQL, Next.js, React, TypeScript" at bounding box center [602, 224] width 571 height 18
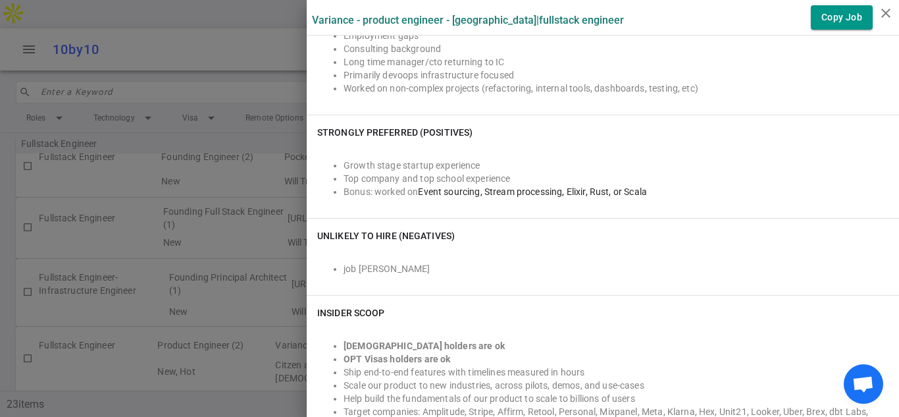
scroll to position [579, 0]
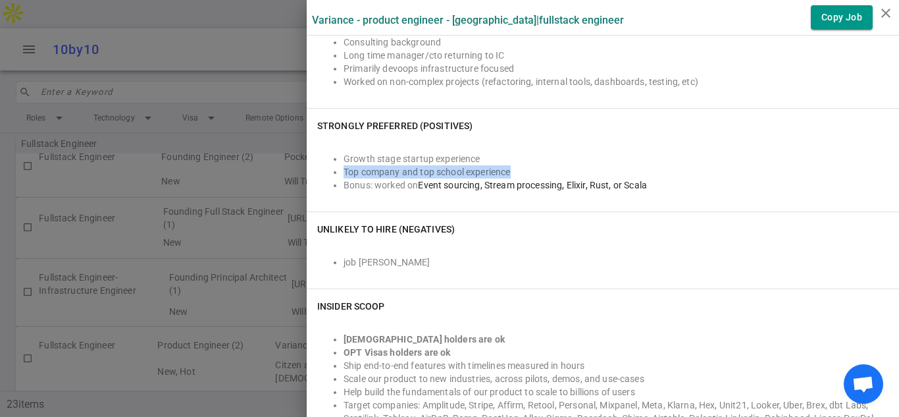
drag, startPoint x: 515, startPoint y: 174, endPoint x: 566, endPoint y: 190, distance: 53.7
click at [322, 172] on ul "Growth stage startup experience Top company and top school experience Bonus: wo…" at bounding box center [602, 171] width 571 height 39
drag, startPoint x: 658, startPoint y: 186, endPoint x: 551, endPoint y: 145, distance: 114.1
click at [512, 174] on ul "Growth stage startup experience Top company and top school experience Bonus: wo…" at bounding box center [602, 171] width 571 height 39
click at [551, 141] on div "Growth stage startup experience Top company and top school experience Bonus: wo…" at bounding box center [602, 169] width 571 height 63
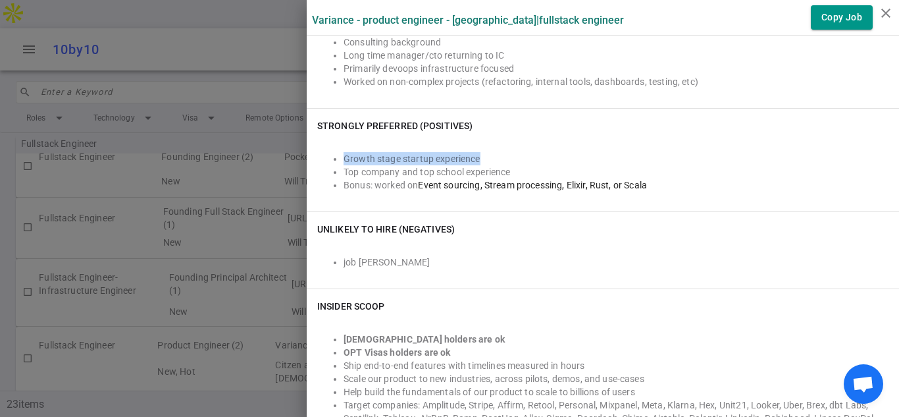
drag, startPoint x: 490, startPoint y: 161, endPoint x: 344, endPoint y: 154, distance: 146.2
click at [340, 156] on ul "Growth stage startup experience Top company and top school experience Bonus: wo…" at bounding box center [602, 171] width 571 height 39
copy li "Growth stage startup experience"
click at [582, 109] on div "Strongly Preferred (Positives) Growth stage startup experience Top company and …" at bounding box center [603, 160] width 592 height 103
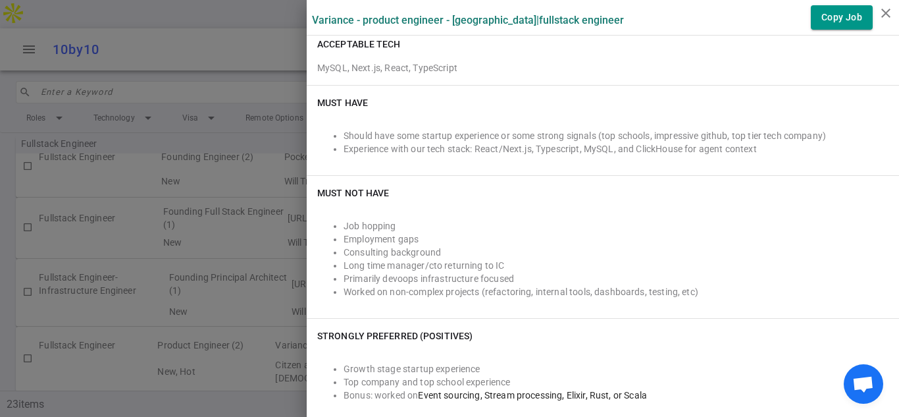
scroll to position [369, 0]
drag, startPoint x: 603, startPoint y: 138, endPoint x: 725, endPoint y: 138, distance: 121.7
click at [725, 138] on li "Should have some startup experience or some strong signals (top schools, impres…" at bounding box center [616, 136] width 545 height 13
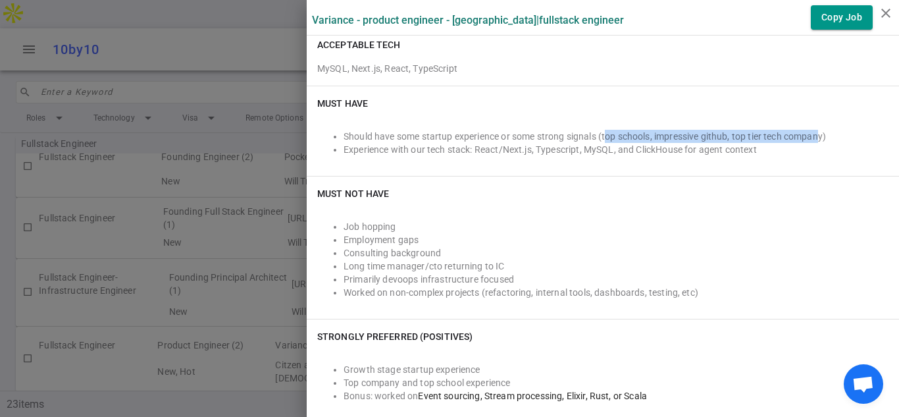
drag, startPoint x: 607, startPoint y: 136, endPoint x: 824, endPoint y: 137, distance: 217.2
click at [824, 137] on li "Should have some startup experience or some strong signals (top schools, impres…" at bounding box center [616, 136] width 545 height 13
copy li "op schools, impressive github, top tier tech compan"
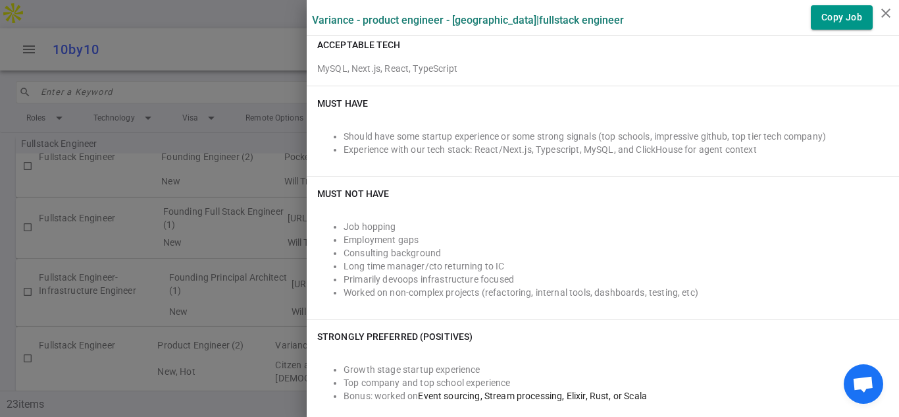
drag, startPoint x: 617, startPoint y: 228, endPoint x: 621, endPoint y: 222, distance: 6.8
click at [621, 223] on li "Job hopping" at bounding box center [616, 226] width 545 height 13
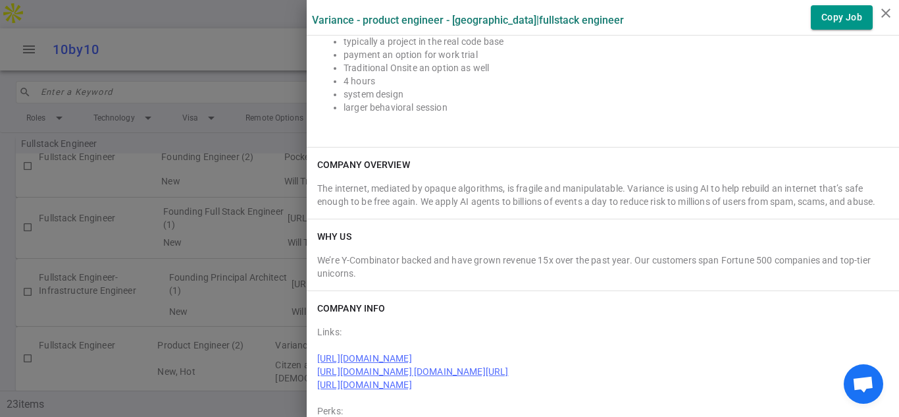
scroll to position [1606, 0]
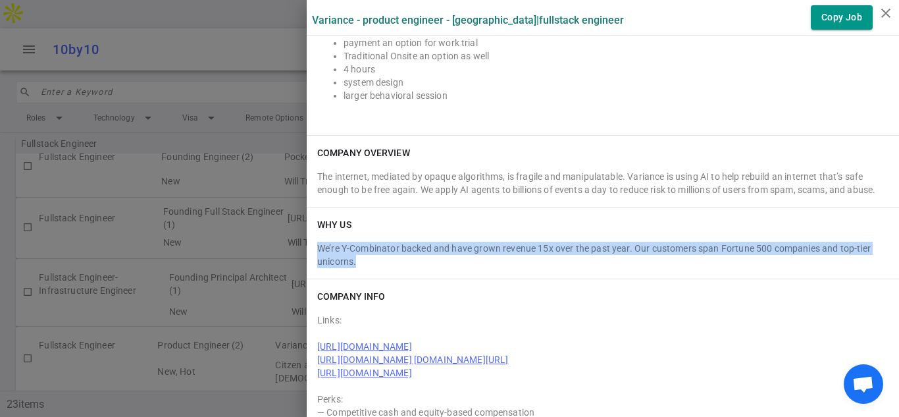
drag, startPoint x: 368, startPoint y: 272, endPoint x: 378, endPoint y: 254, distance: 20.3
click at [313, 249] on div "WHY US We’re Y-Combinator backed and have grown revenue 15x over the past year.…" at bounding box center [603, 242] width 592 height 71
copy div "We’re Y-Combinator backed and have grown revenue 15x over the past year. Our cu…"
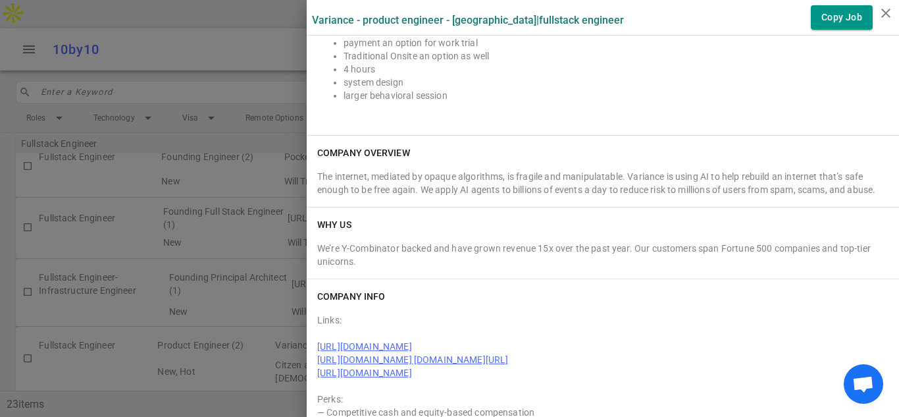
click at [822, 89] on li "larger behavioral session" at bounding box center [616, 95] width 545 height 13
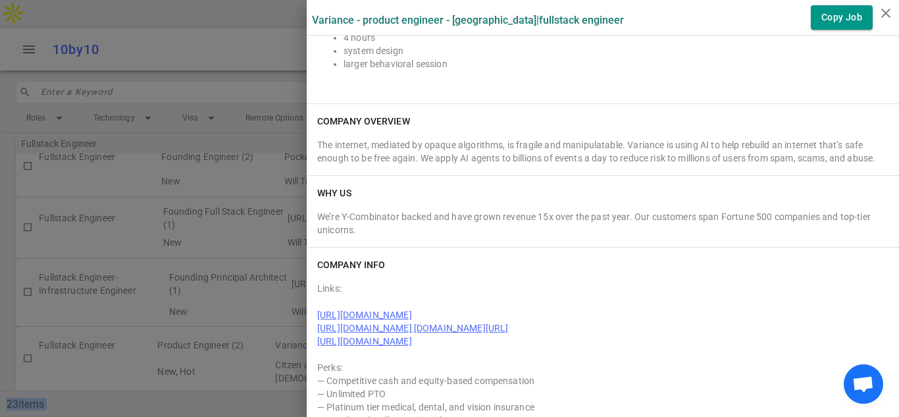
scroll to position [1671, 0]
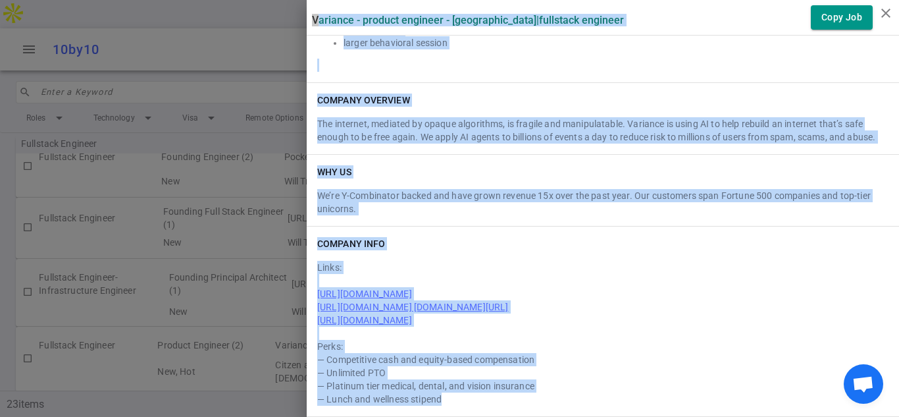
drag, startPoint x: 313, startPoint y: 14, endPoint x: 457, endPoint y: 351, distance: 366.2
copy div "Variance - Product Engineer - San Francisco | Fullstack Engineer Copy Job Summa…"
click at [880, 6] on icon "close" at bounding box center [886, 13] width 16 height 16
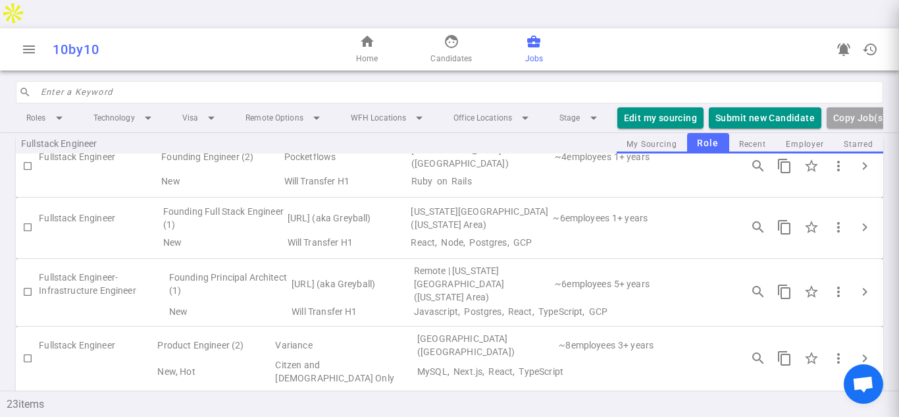
scroll to position [0, 0]
